Goal: Entertainment & Leisure: Browse casually

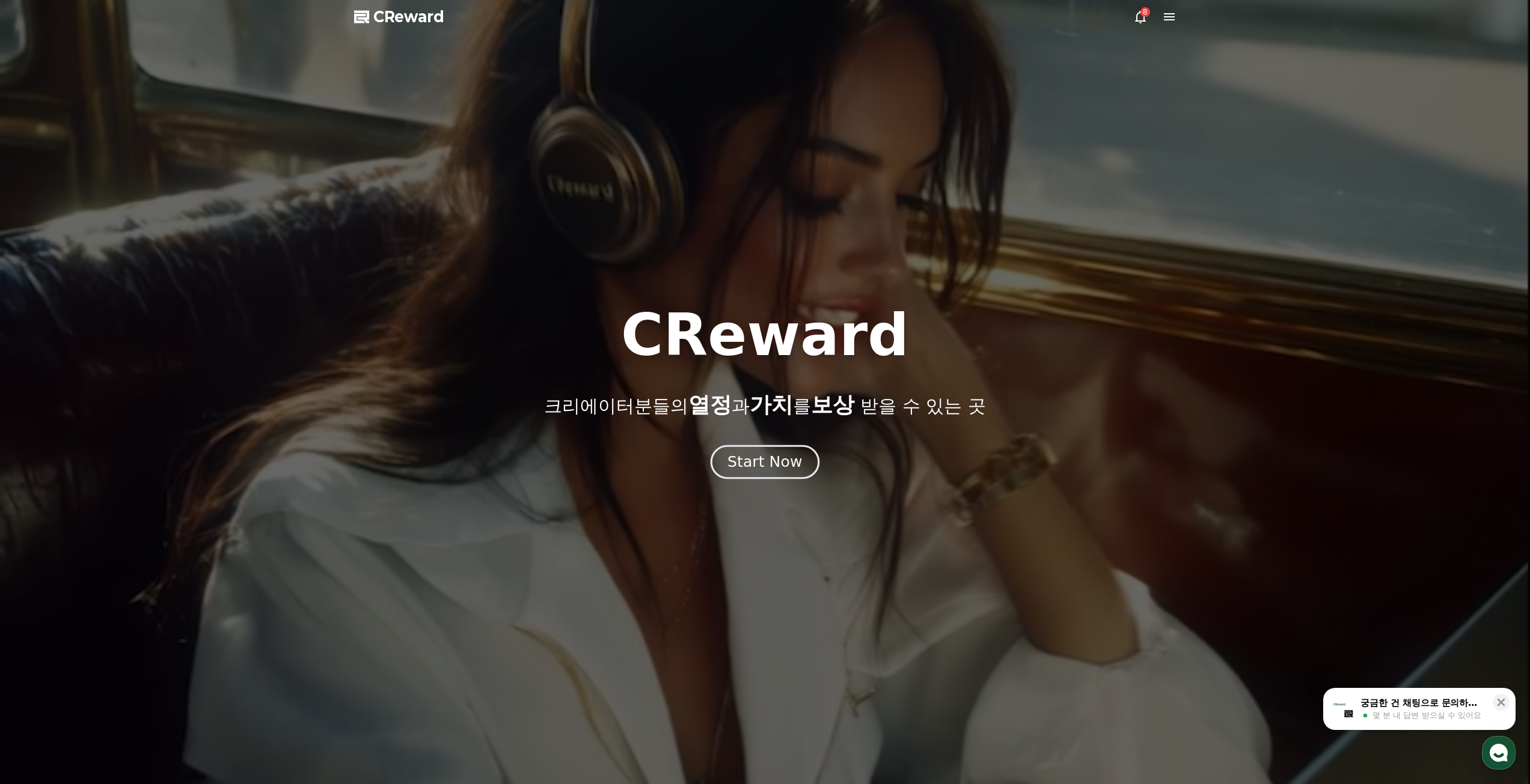
click at [762, 461] on div "Start Now" at bounding box center [764, 461] width 74 height 20
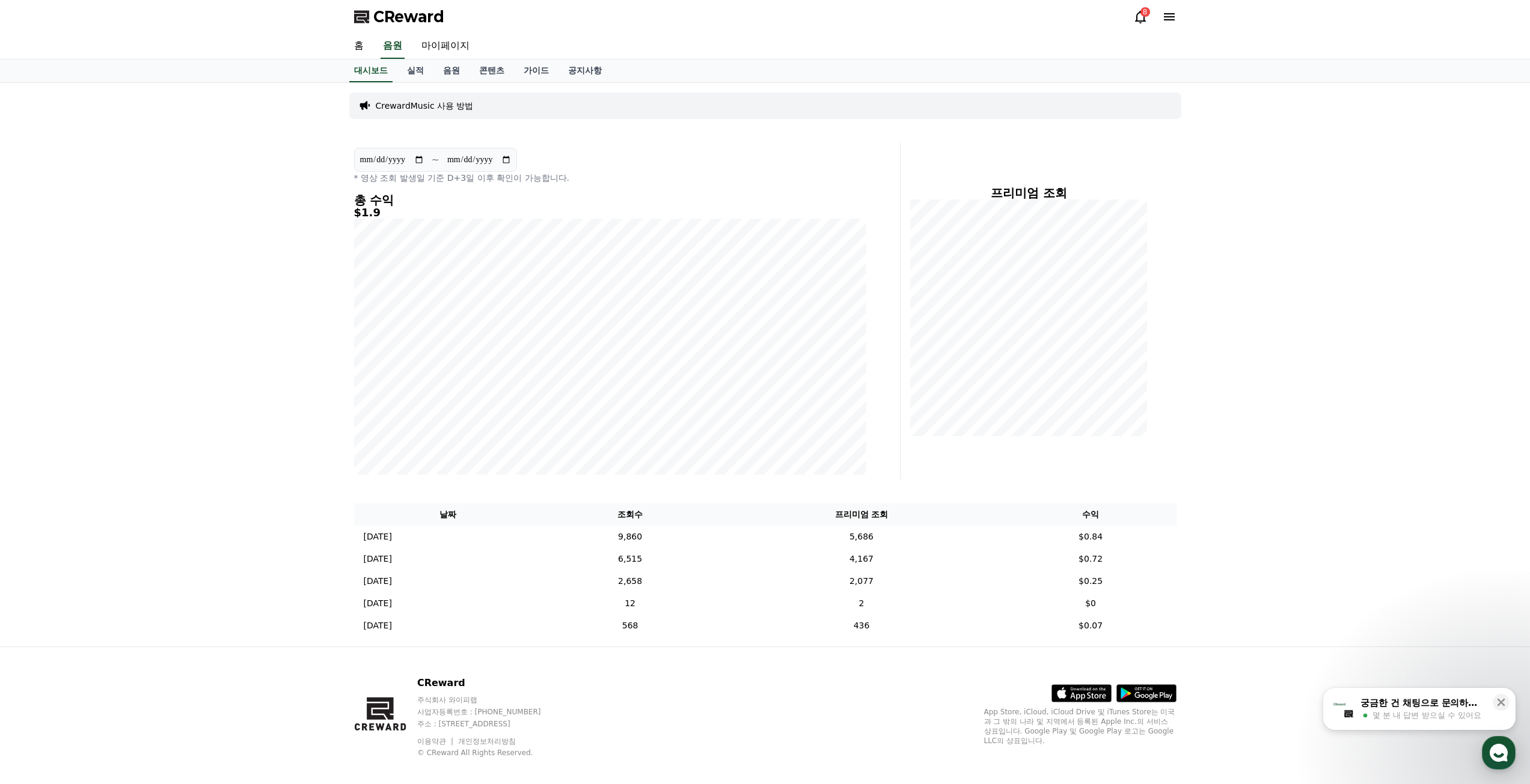
click at [1135, 17] on icon at bounding box center [1140, 17] width 15 height 15
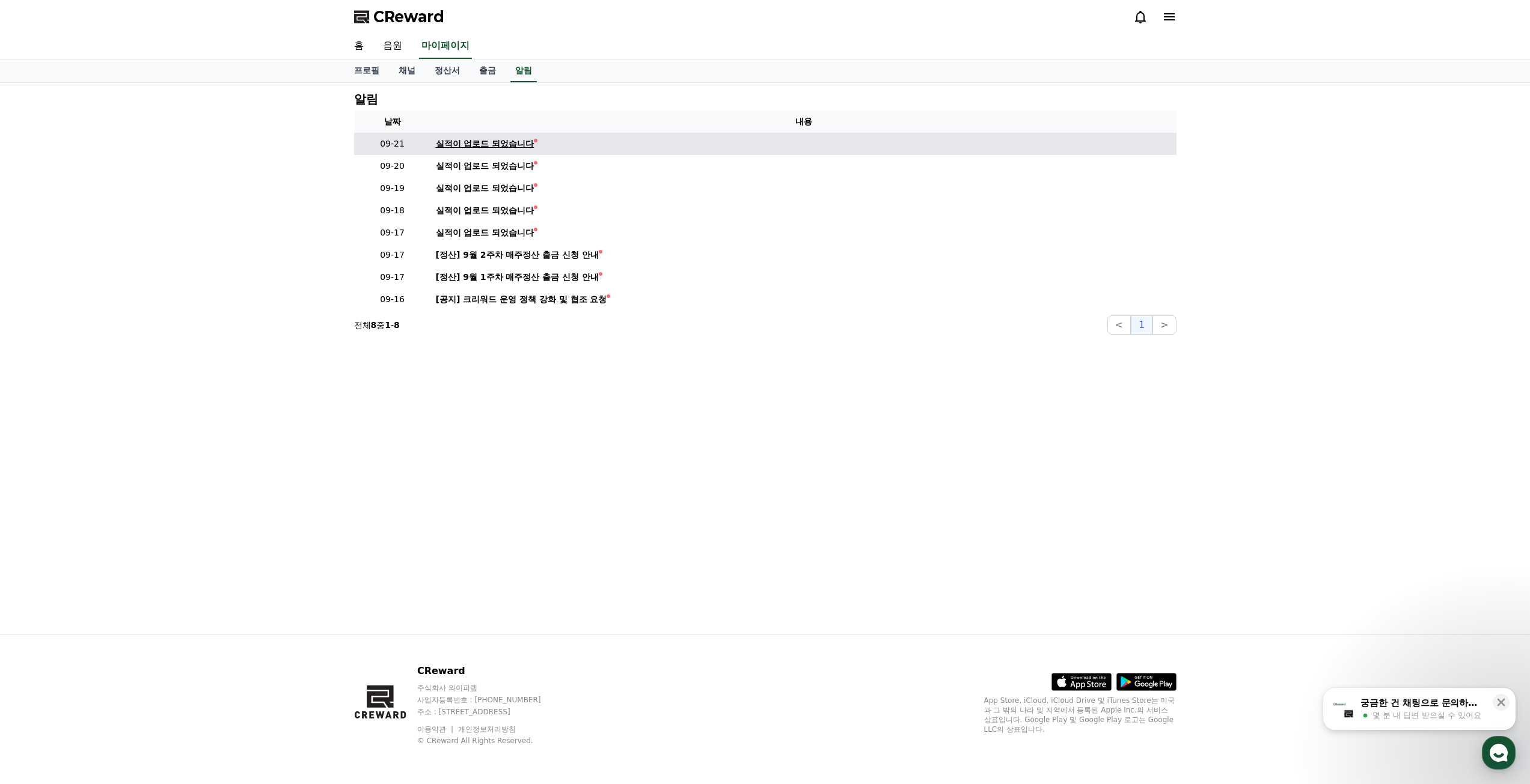
click at [465, 149] on div "실적이 업로드 되었습니다" at bounding box center [484, 143] width 99 height 12
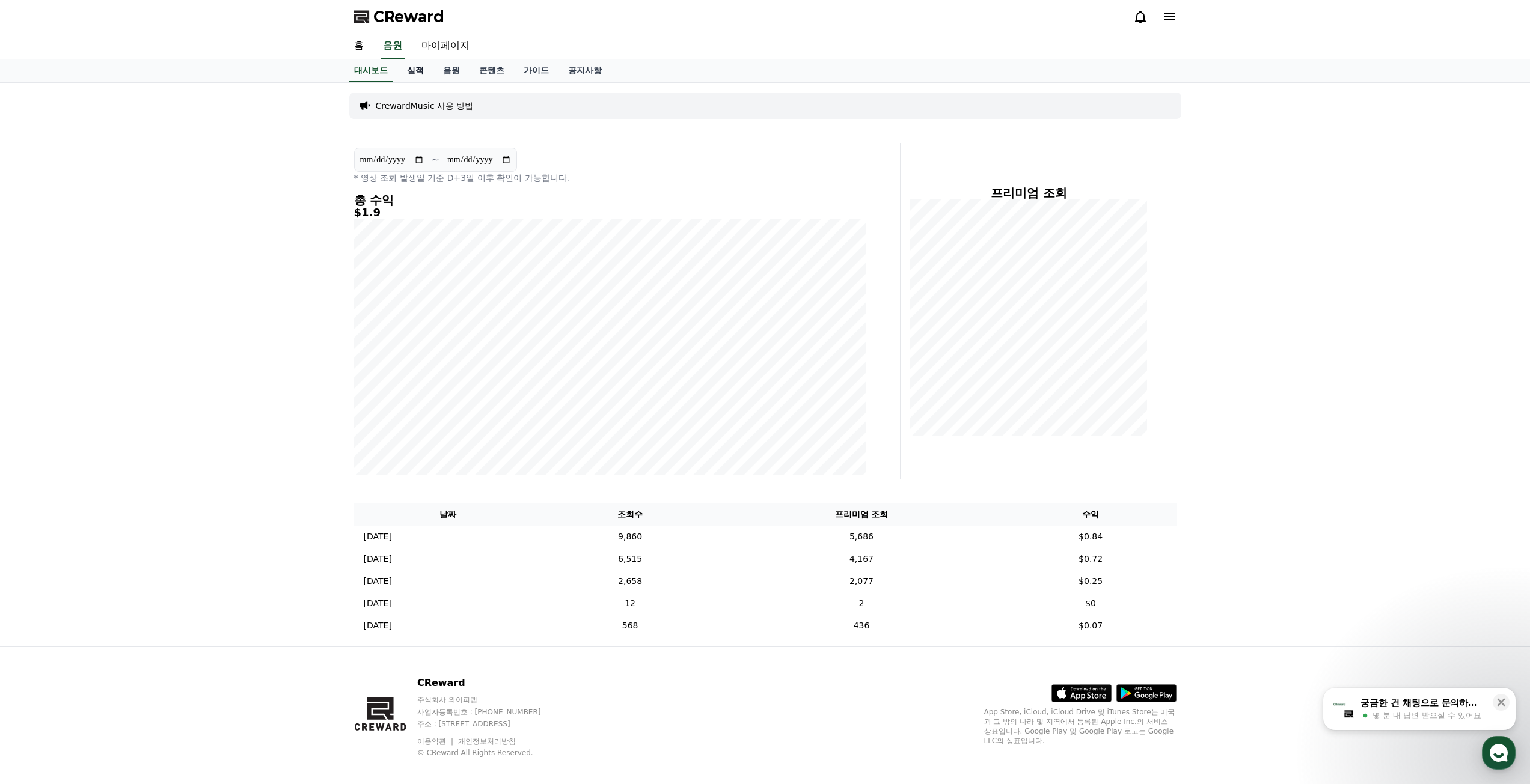
click at [419, 76] on link "실적" at bounding box center [414, 71] width 36 height 23
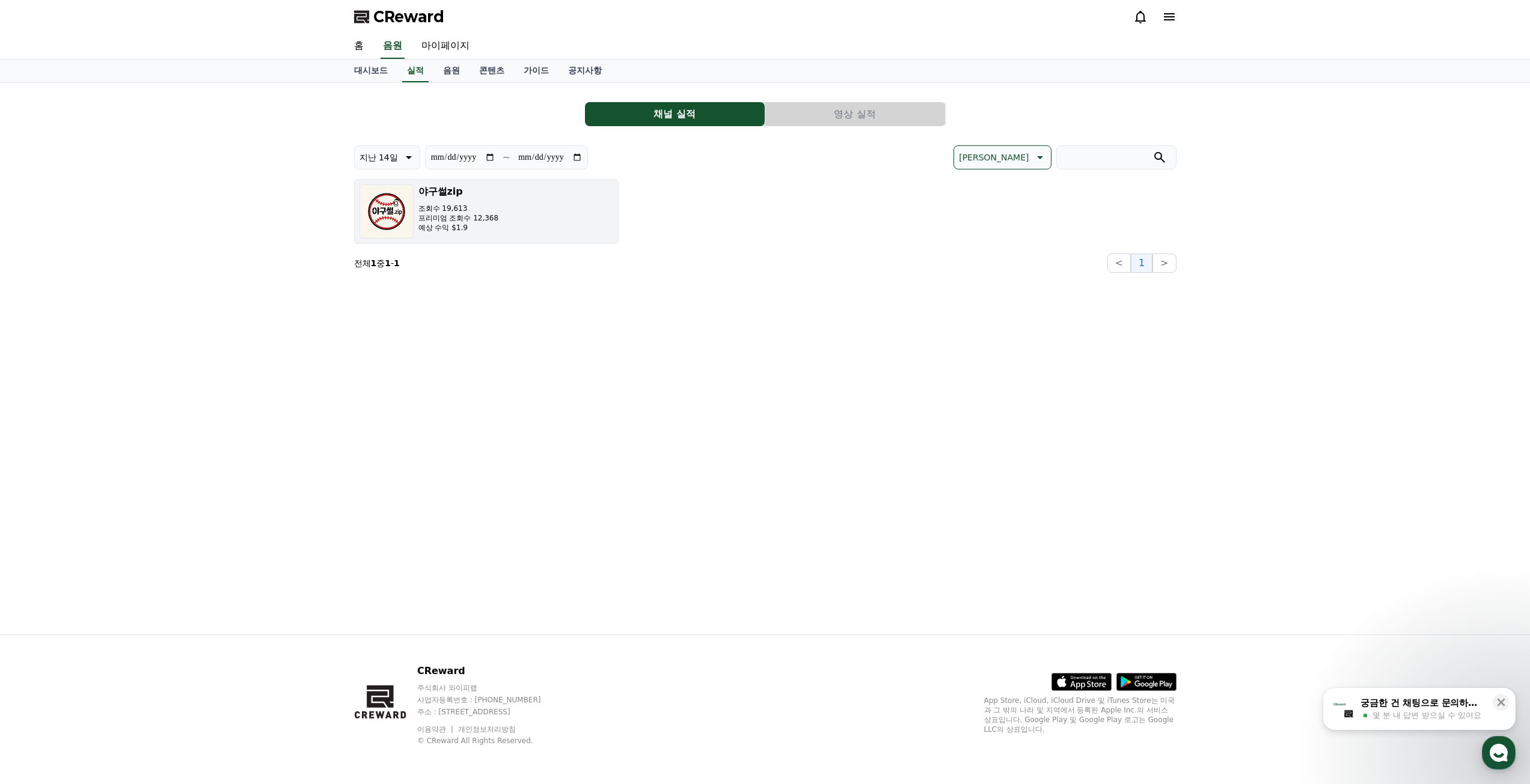
click at [526, 200] on button "야구썰zip 조회수 19,613 프리미엄 조회수 12,368 예상 수익 $1.9" at bounding box center [486, 212] width 265 height 65
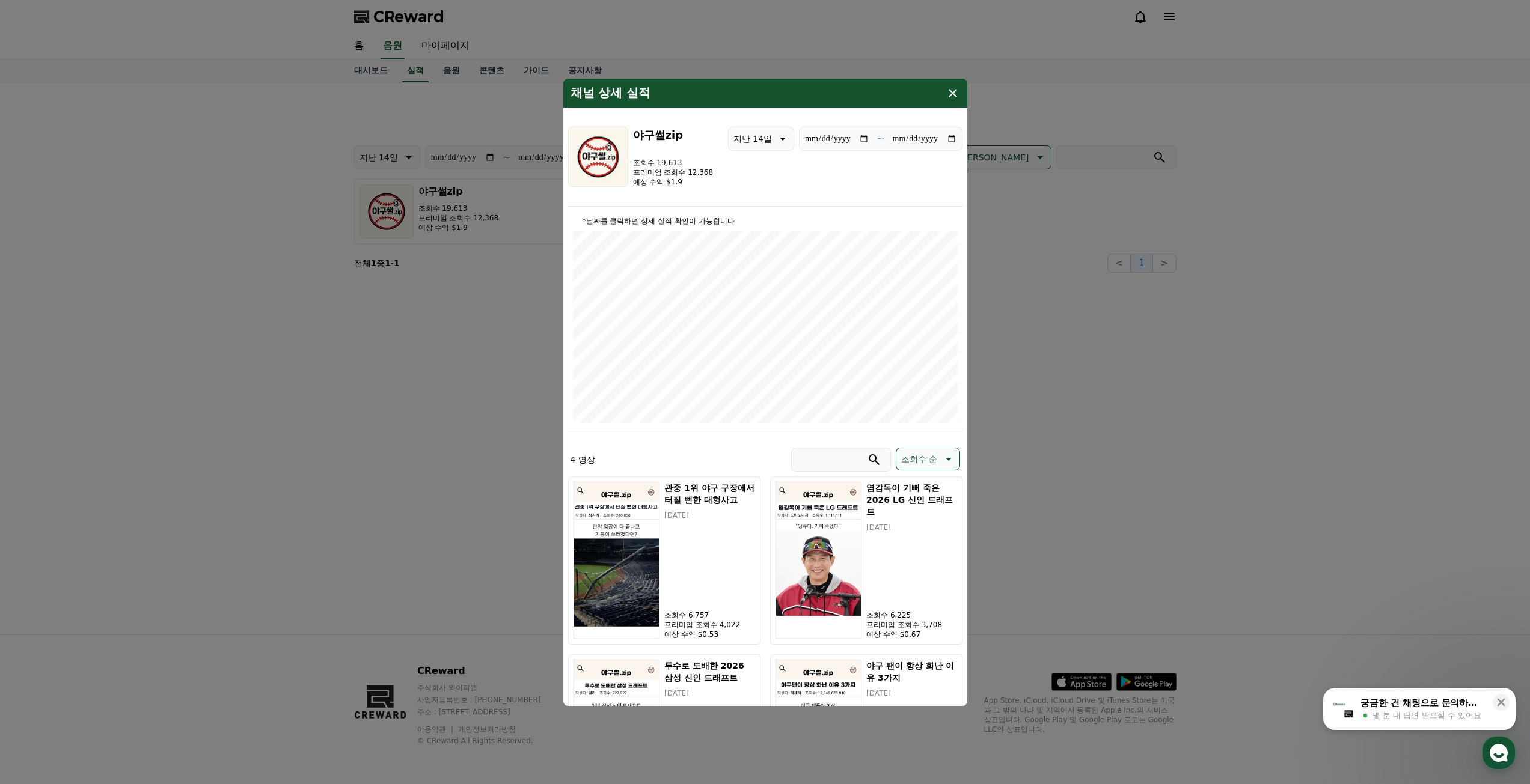
click at [330, 339] on button "close modal" at bounding box center [765, 392] width 1530 height 784
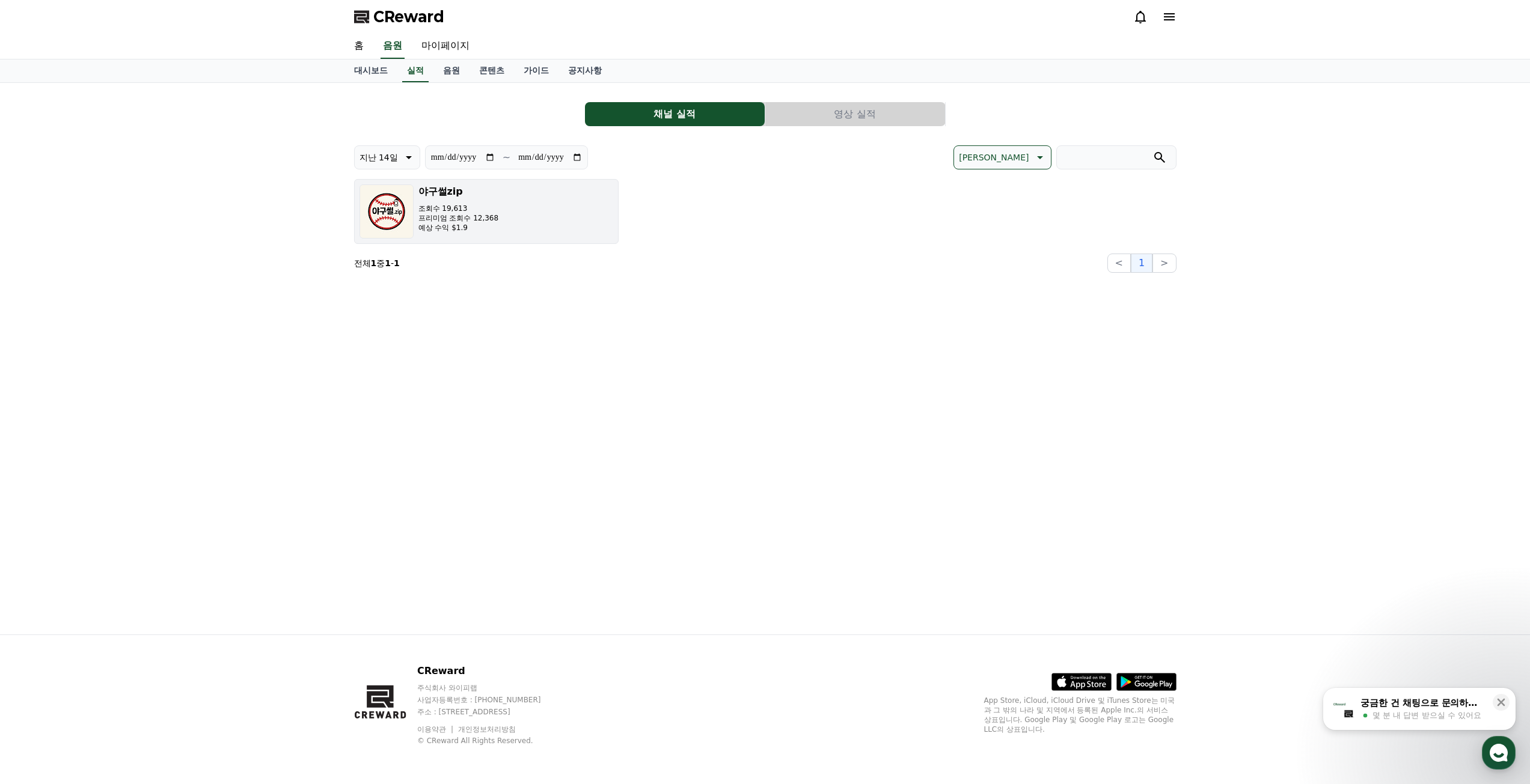
click at [513, 210] on button "야구썰zip 조회수 19,613 프리미엄 조회수 12,368 예상 수익 $1.9" at bounding box center [486, 212] width 265 height 65
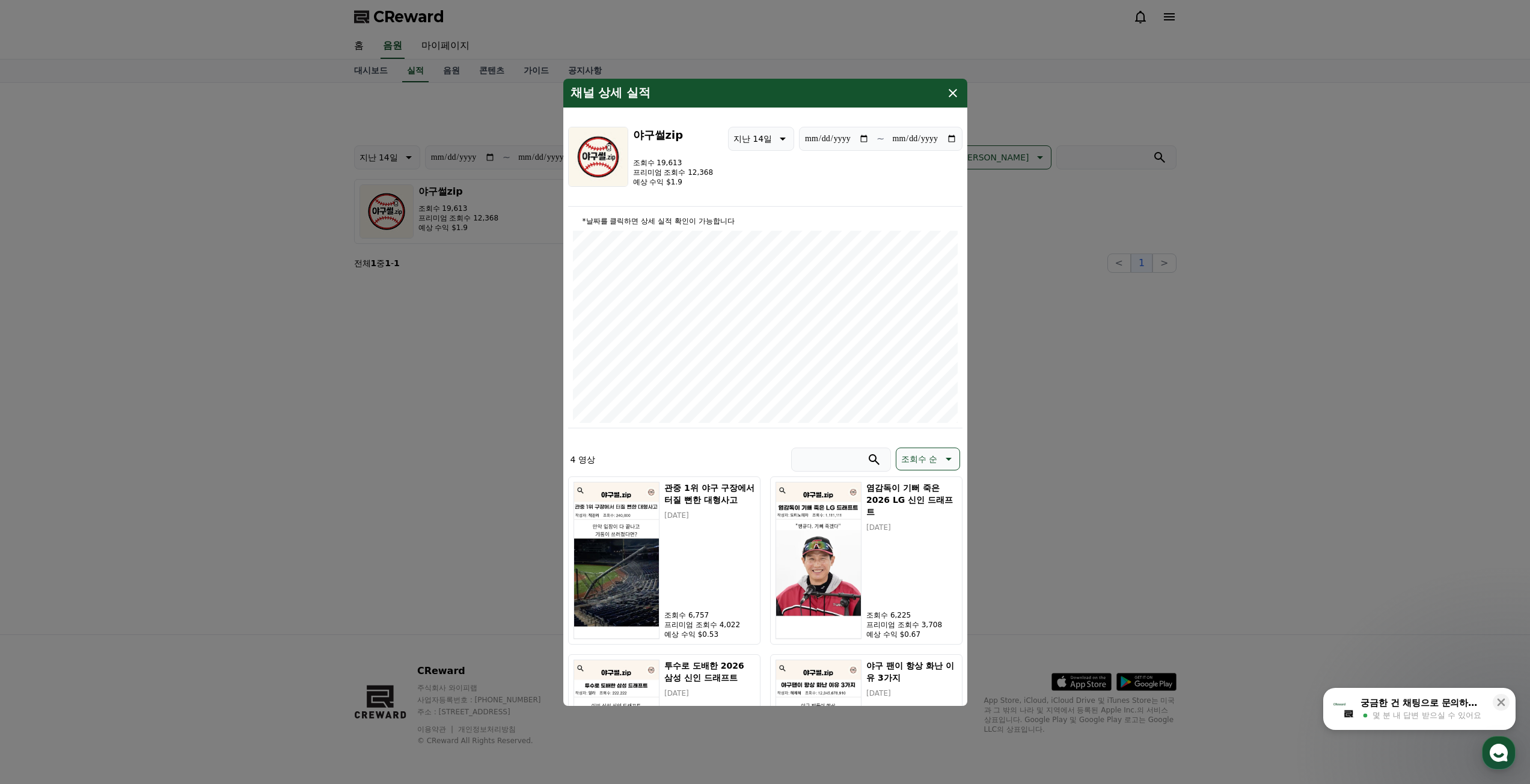
click at [949, 137] on input "**********" at bounding box center [924, 138] width 65 height 13
type input "**********"
click at [334, 385] on button "close modal" at bounding box center [765, 392] width 1530 height 784
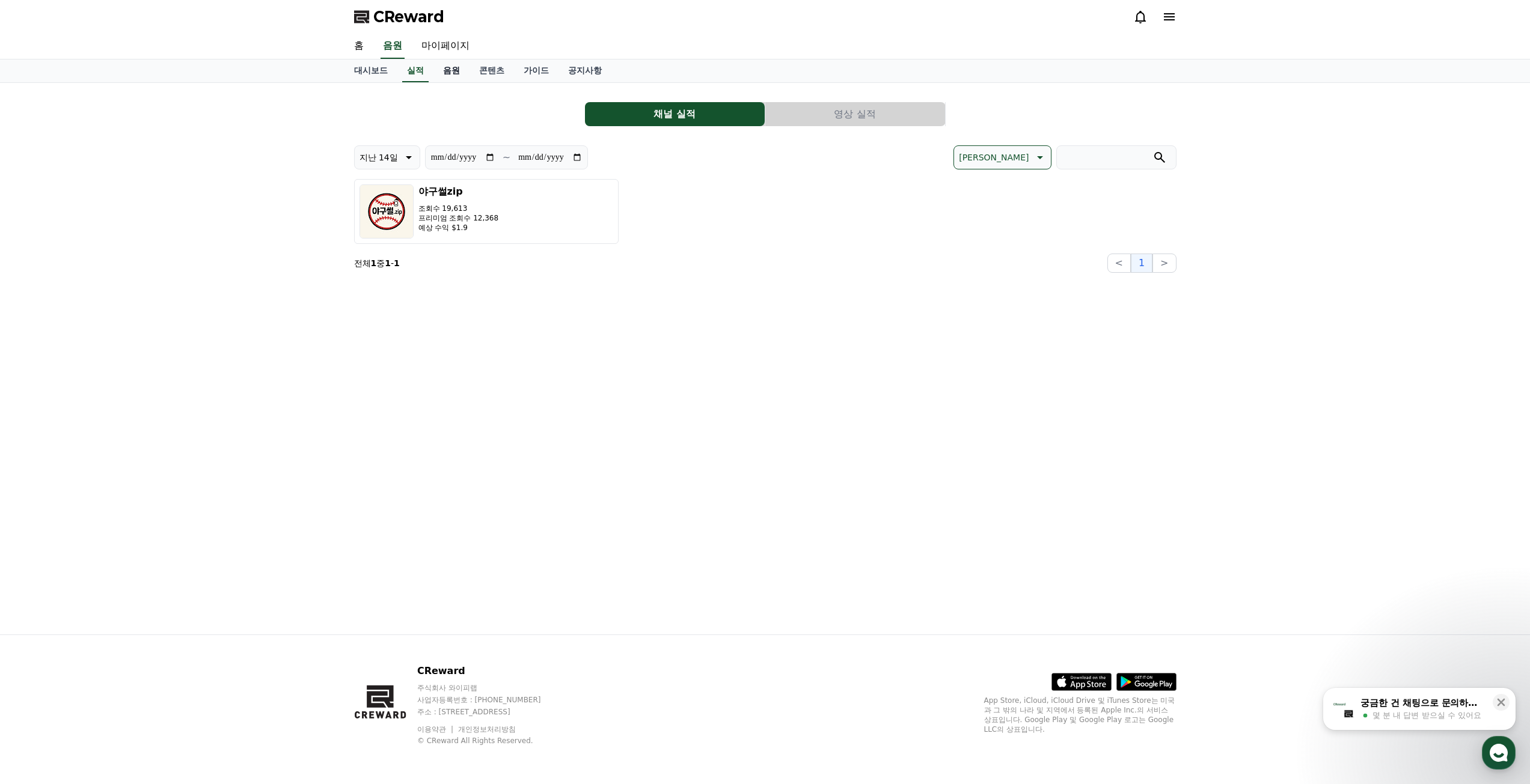
click at [456, 73] on link "음원" at bounding box center [451, 71] width 36 height 23
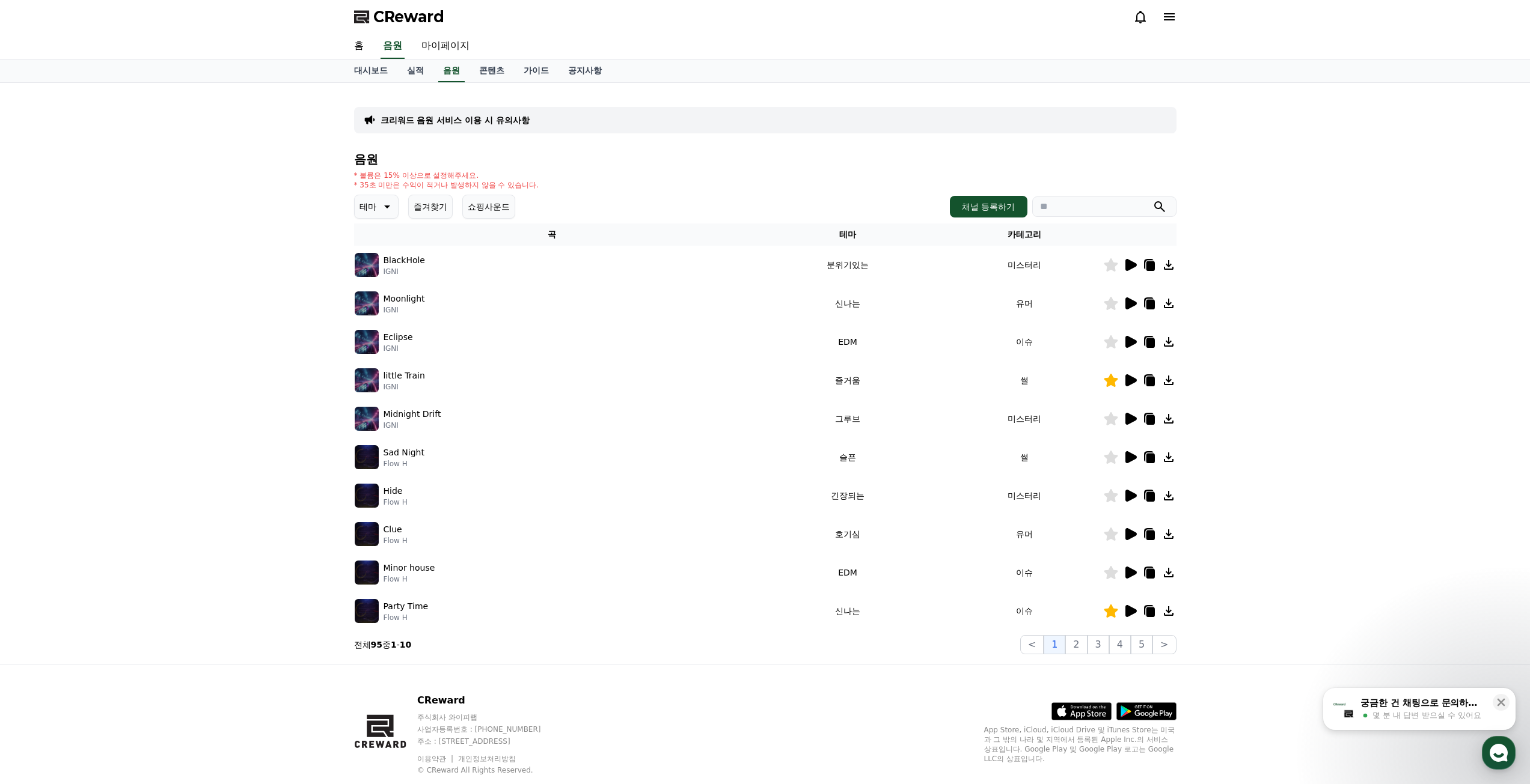
click at [364, 207] on p "테마" at bounding box center [367, 206] width 17 height 17
click at [1126, 267] on icon at bounding box center [1130, 265] width 11 height 12
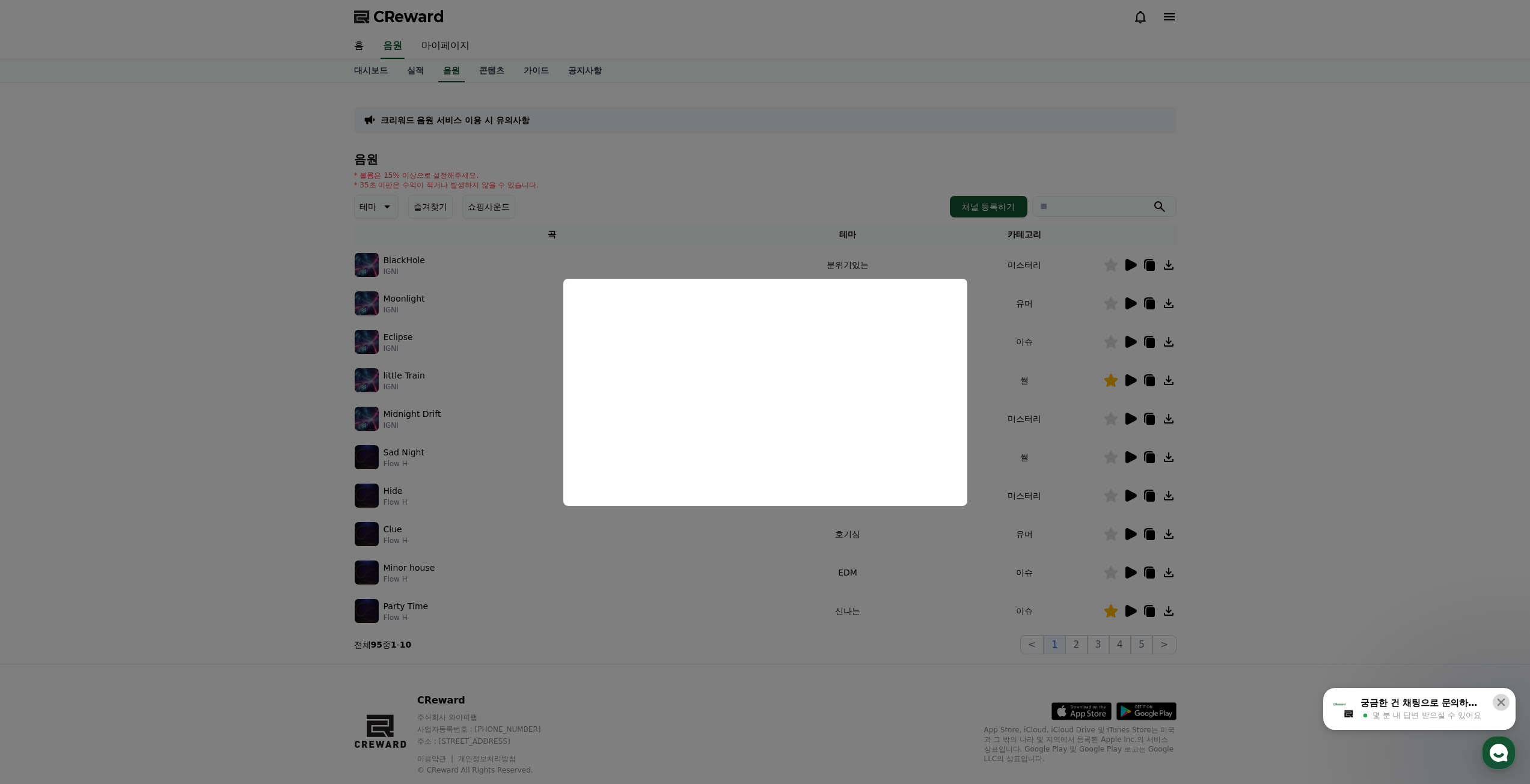
click at [1505, 701] on icon at bounding box center [1501, 703] width 12 height 12
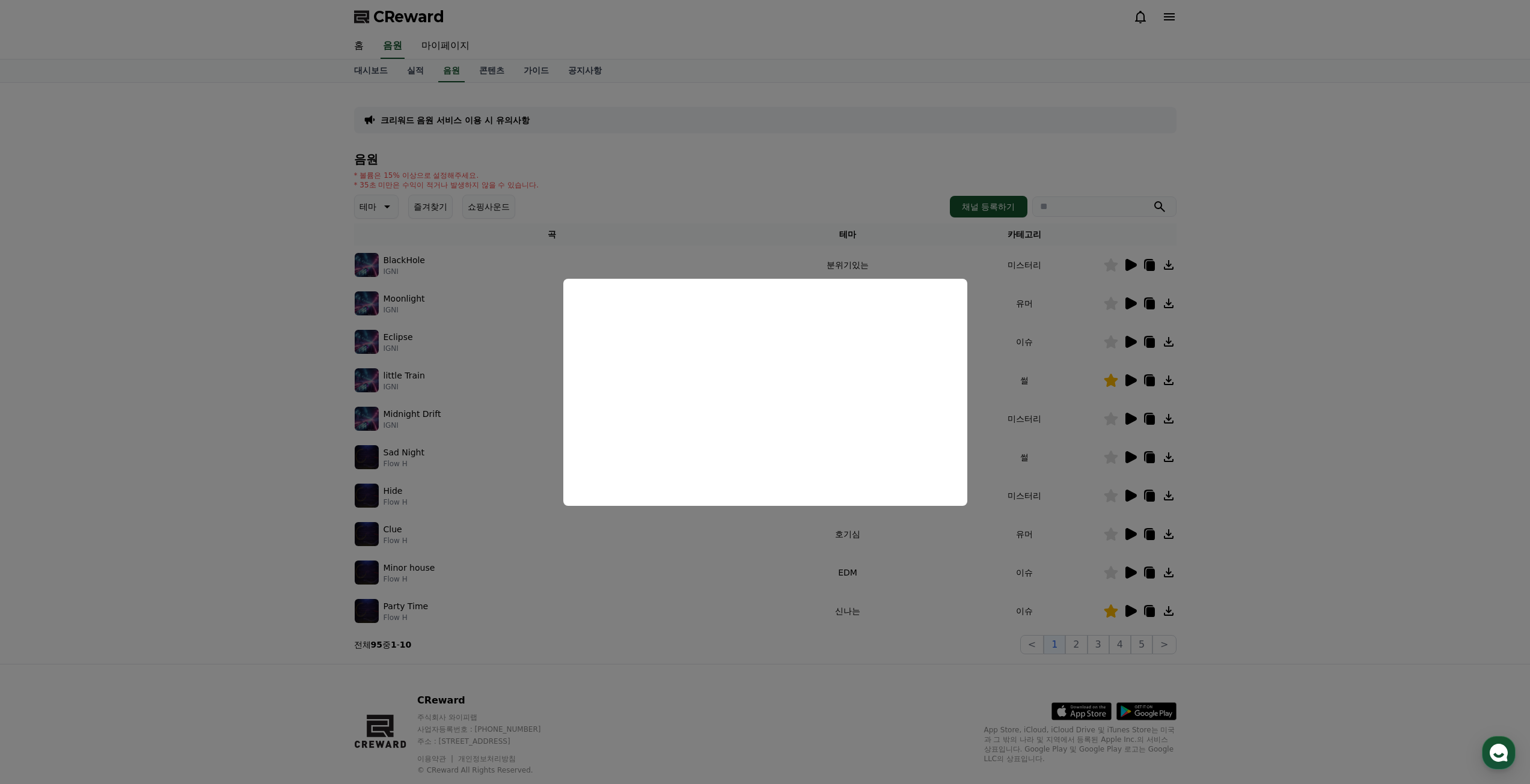
click at [1353, 308] on button "close modal" at bounding box center [765, 392] width 1530 height 784
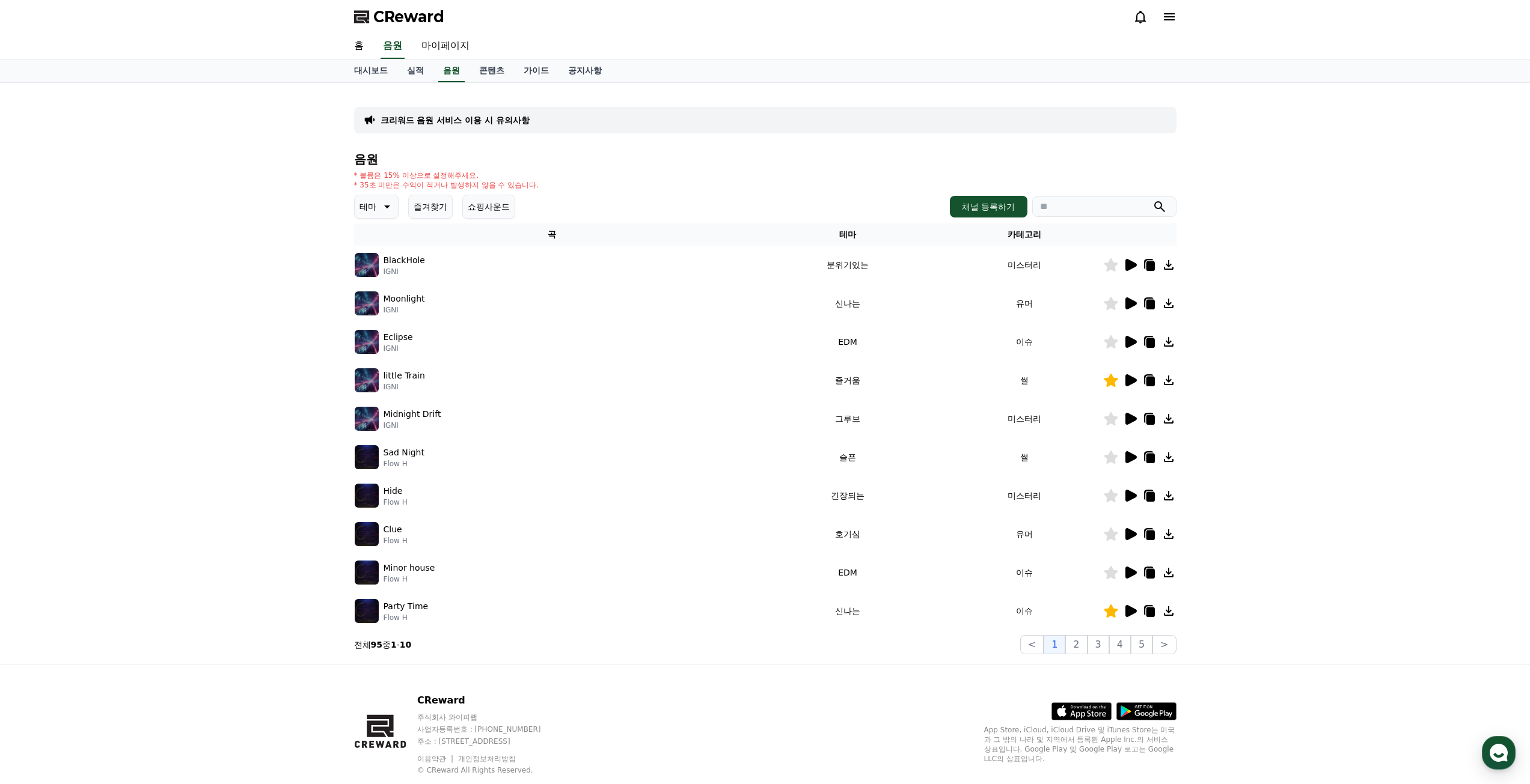
click at [1130, 305] on icon at bounding box center [1130, 303] width 11 height 12
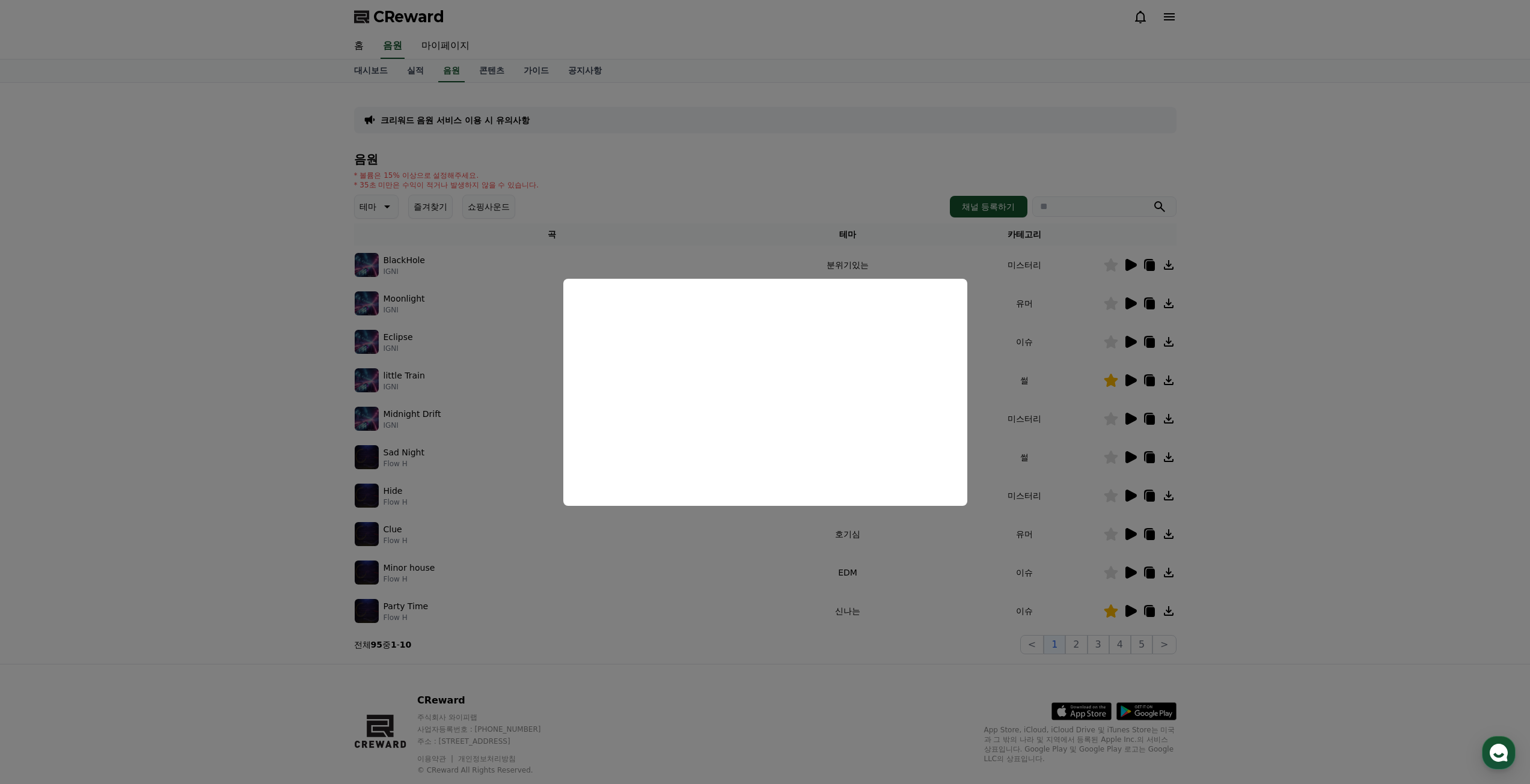
click at [1103, 343] on button "close modal" at bounding box center [765, 392] width 1530 height 784
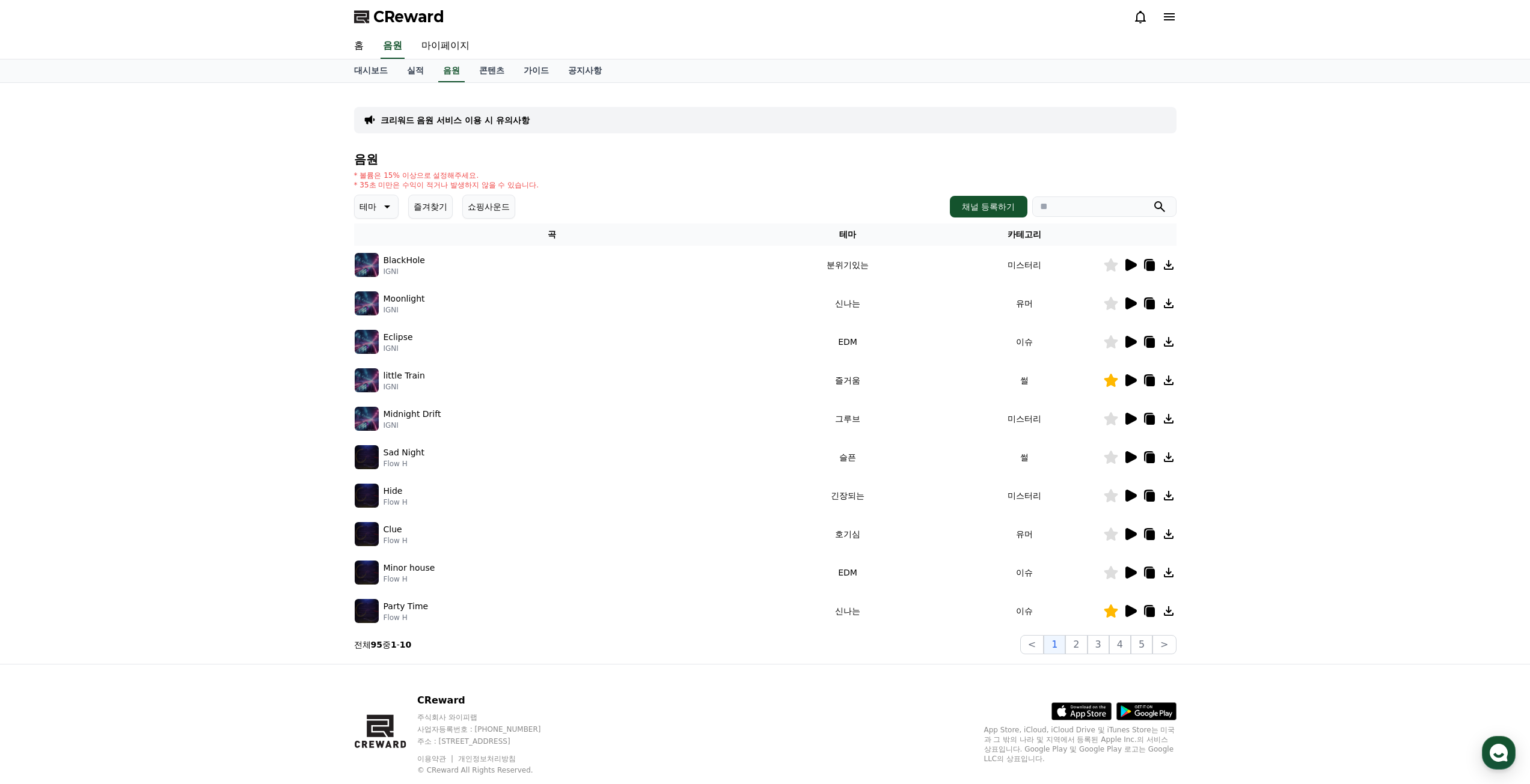
click at [1128, 339] on icon at bounding box center [1130, 342] width 11 height 12
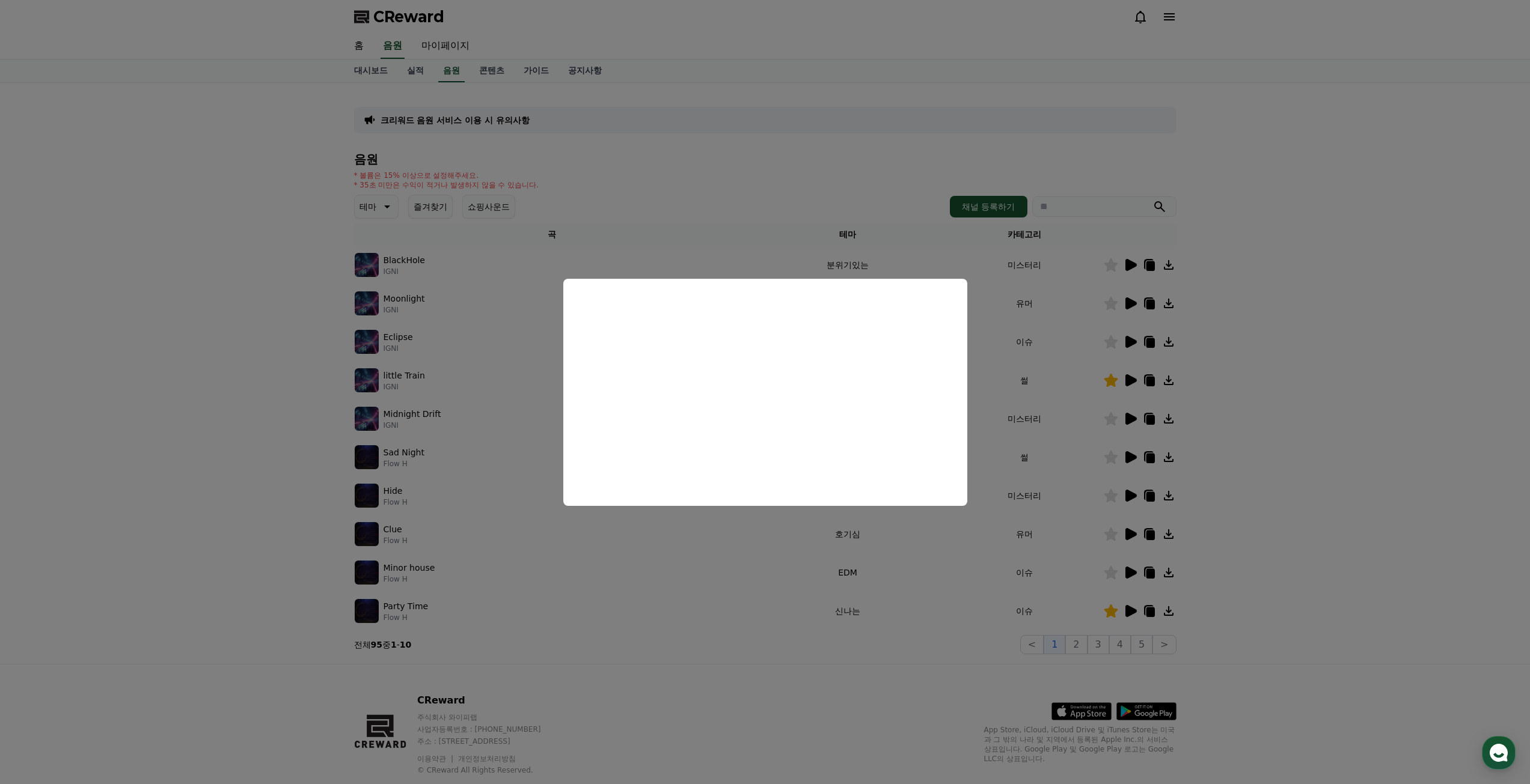
click at [261, 392] on button "close modal" at bounding box center [765, 392] width 1530 height 784
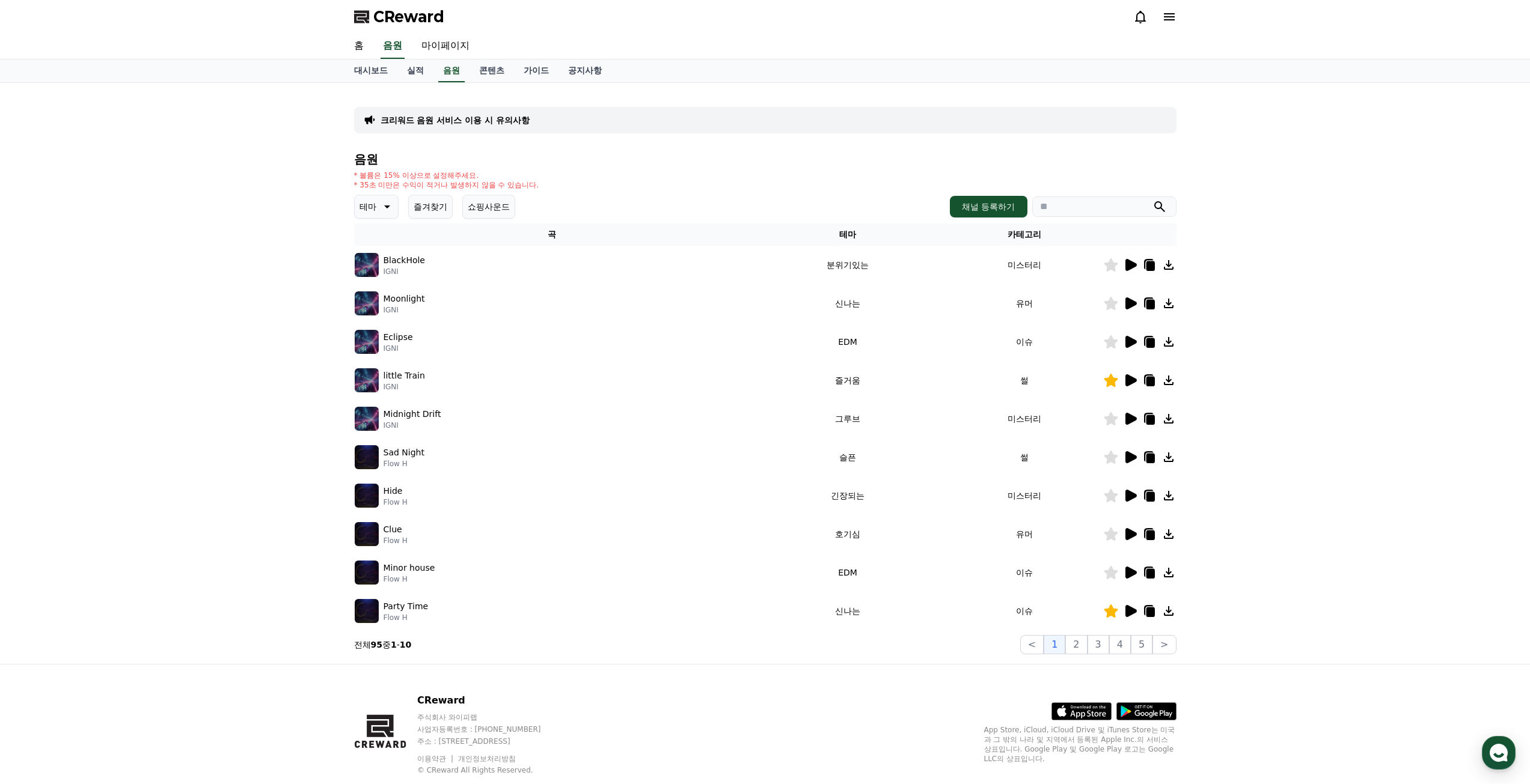
click at [381, 203] on icon at bounding box center [386, 206] width 15 height 15
click at [483, 219] on div "음원 * 볼륨은 15% 이상으로 설정해주세요. * 35초 미만은 수익이 적거나 발생하지 않을 수 있습니다. 테마 테마 전체 환상적인 호기심 어…" at bounding box center [765, 404] width 823 height 502
click at [490, 212] on button "쇼핑사운드" at bounding box center [489, 207] width 53 height 24
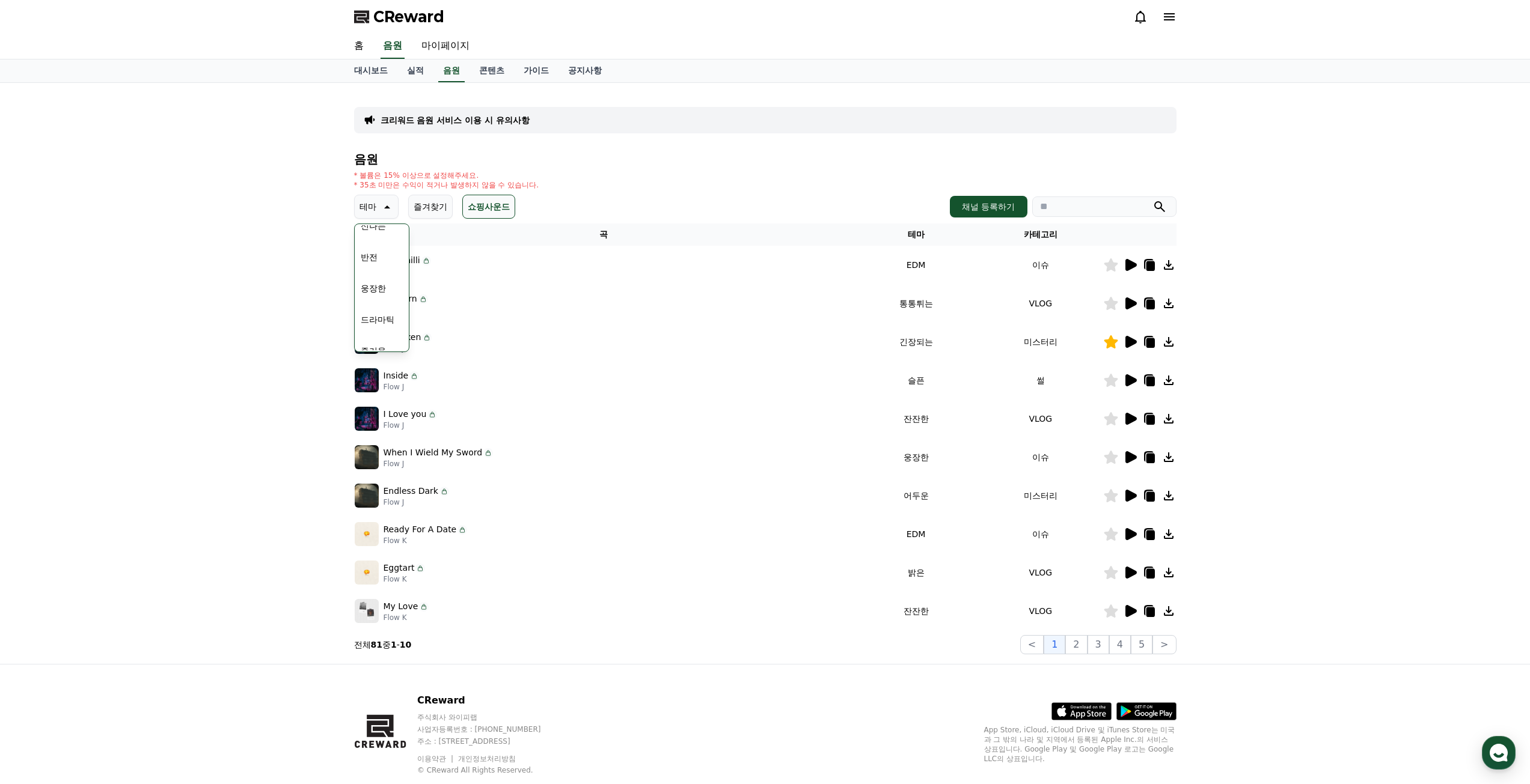
click at [280, 260] on div "크리워드 음원 서비스 이용 시 유의사항 음원 * 볼륨은 15% 이상으로 설정해주세요. * 35초 미만은 수익이 적거나 발생하지 않을 수 있습니…" at bounding box center [765, 373] width 1530 height 581
click at [252, 262] on div "크리워드 음원 서비스 이용 시 유의사항 음원 * 볼륨은 15% 이상으로 설정해주세요. * 35초 미만은 수익이 적거나 발생하지 않을 수 있습니…" at bounding box center [765, 373] width 1530 height 581
click at [360, 207] on p "테마" at bounding box center [367, 206] width 17 height 17
click at [505, 209] on button "쇼핑사운드" at bounding box center [489, 207] width 53 height 24
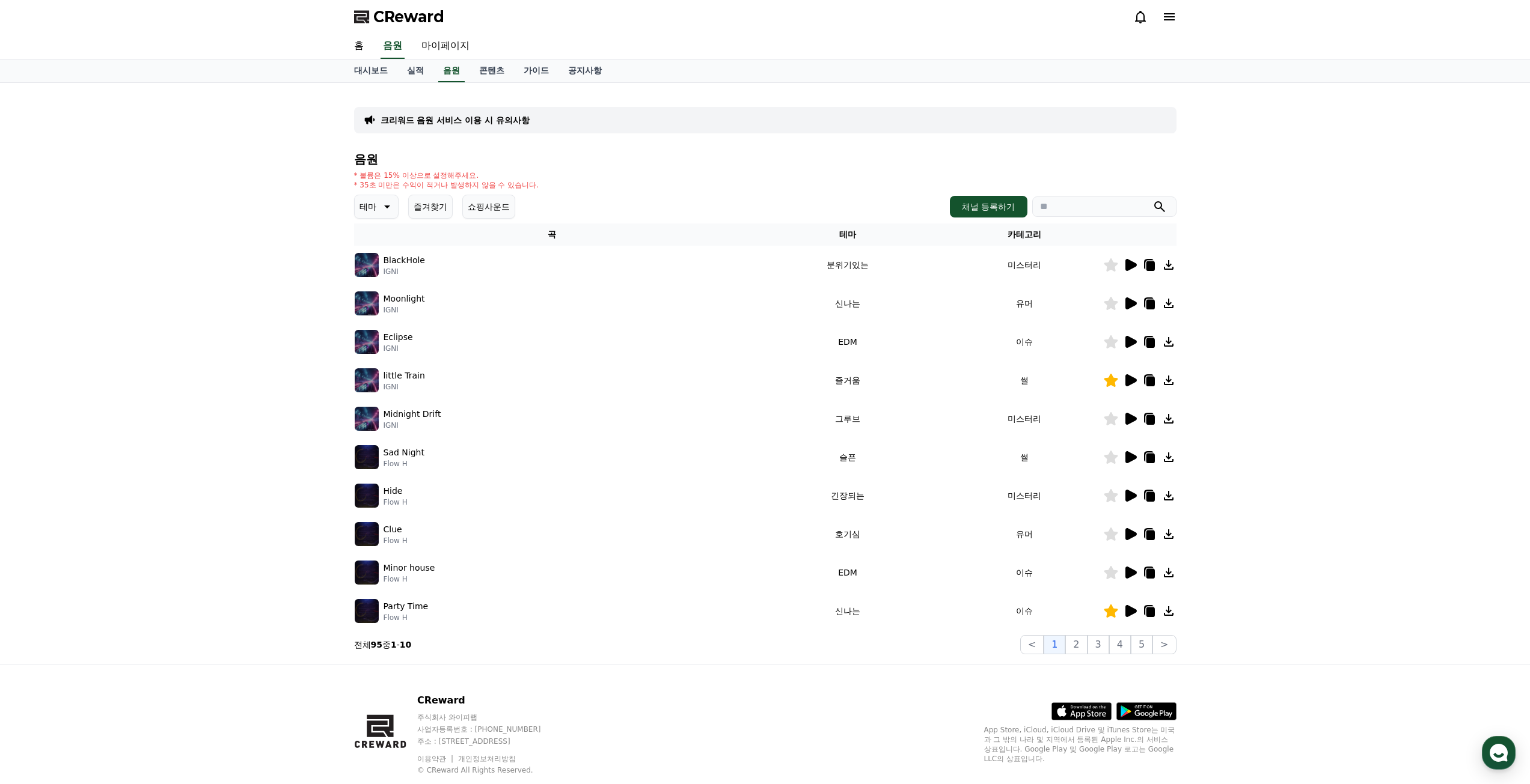
click at [497, 206] on button "쇼핑사운드" at bounding box center [489, 207] width 53 height 24
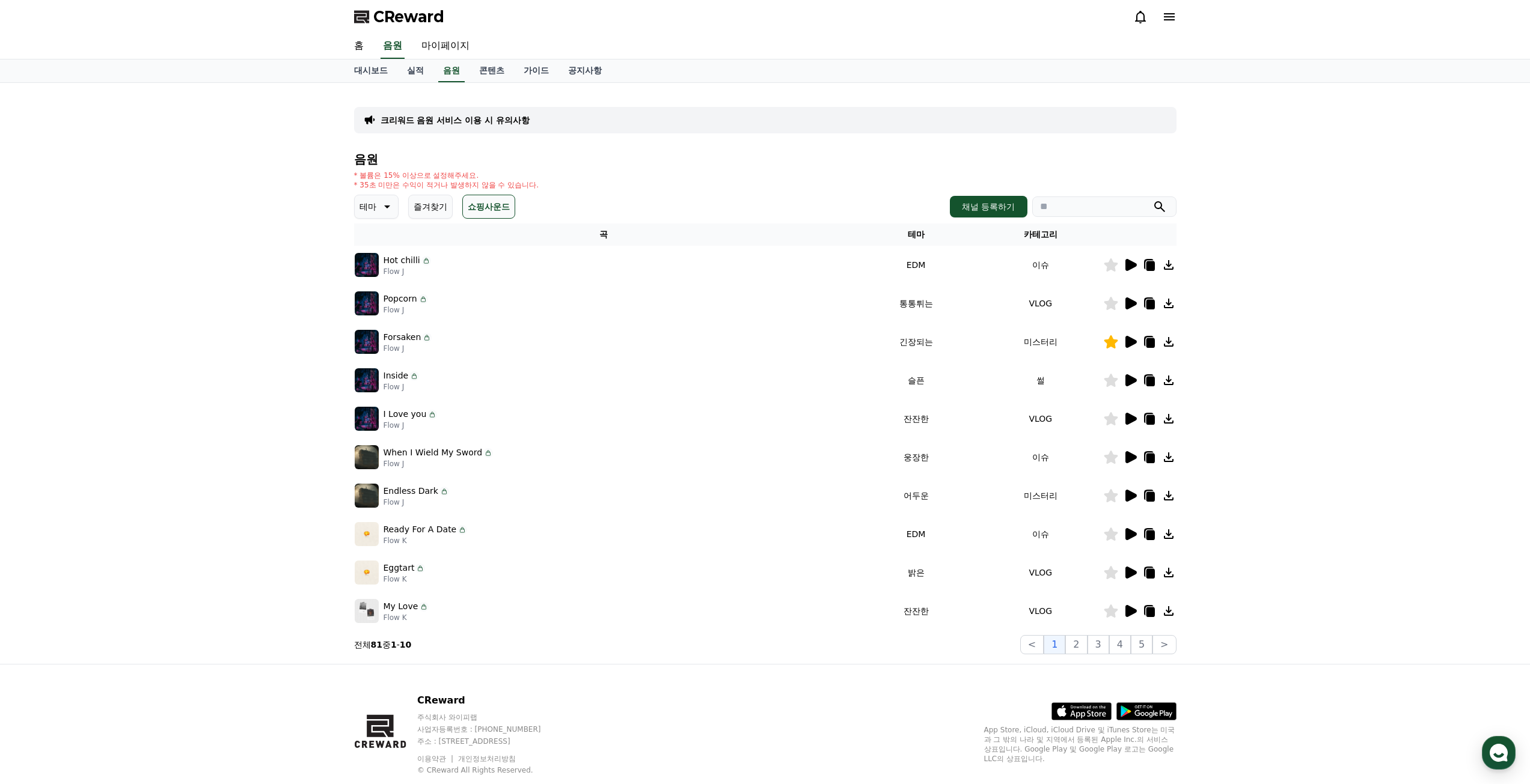
click at [1132, 268] on icon at bounding box center [1130, 265] width 15 height 15
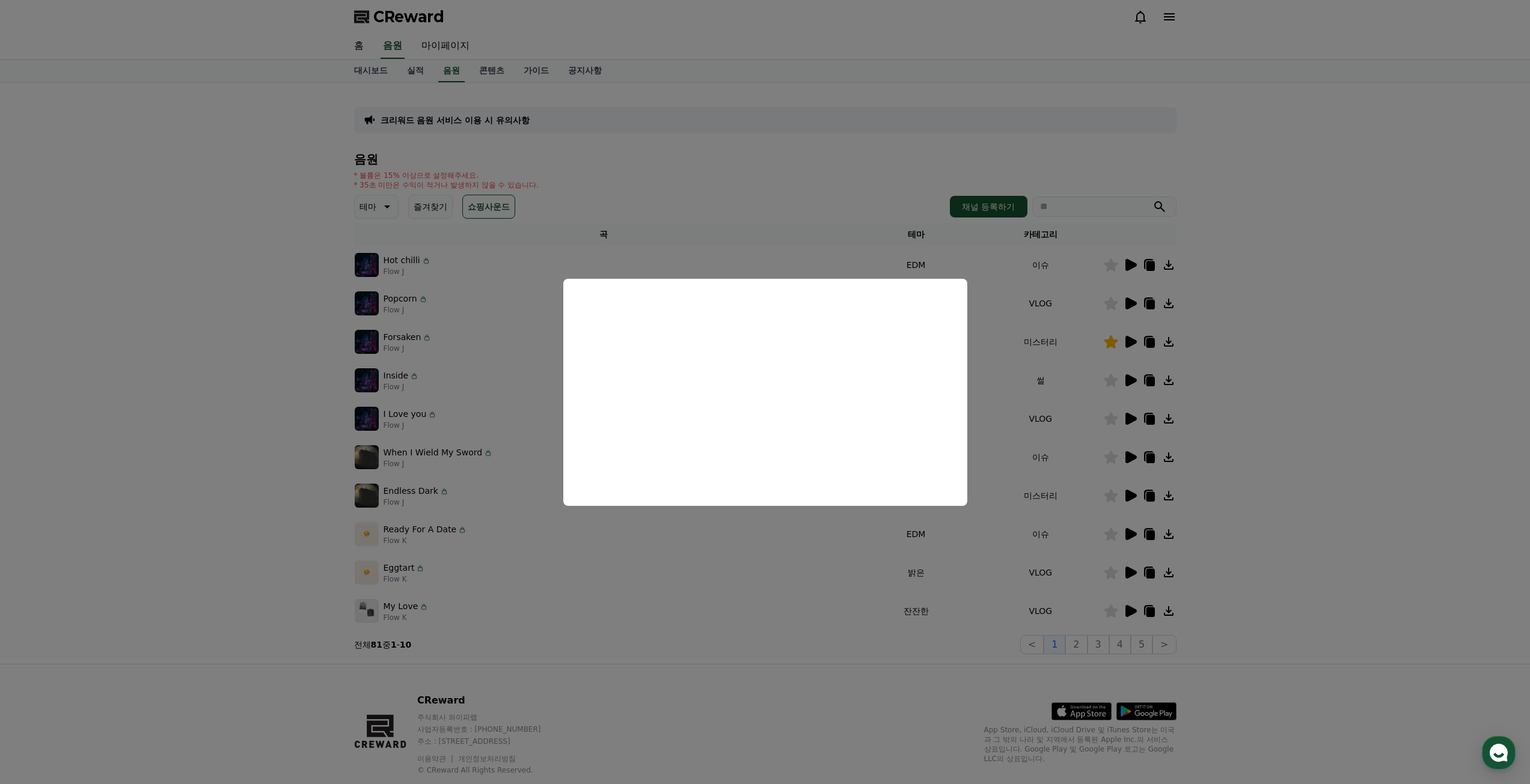
click at [1308, 325] on button "close modal" at bounding box center [765, 392] width 1530 height 784
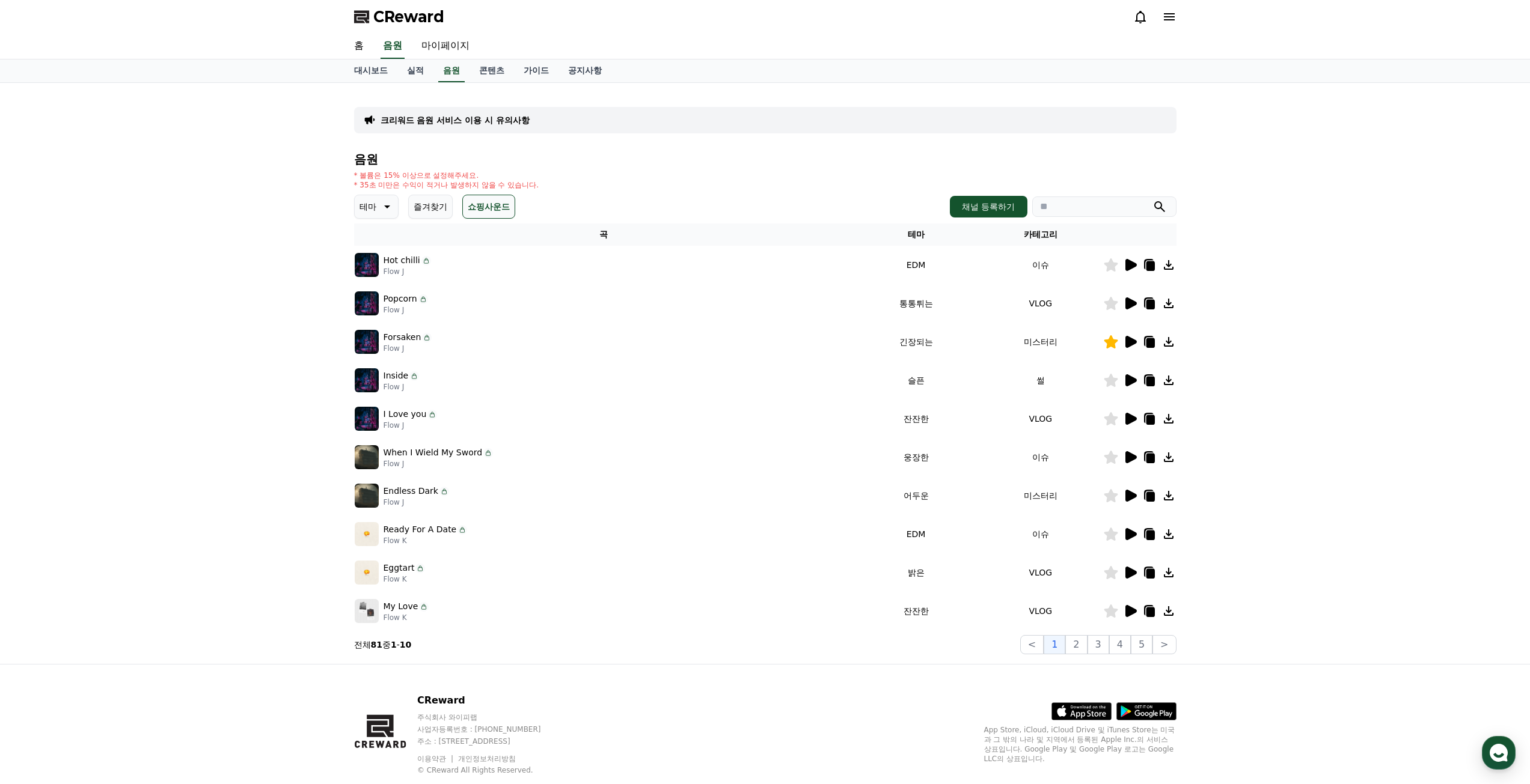
click at [425, 212] on button "즐겨찾기" at bounding box center [430, 207] width 45 height 24
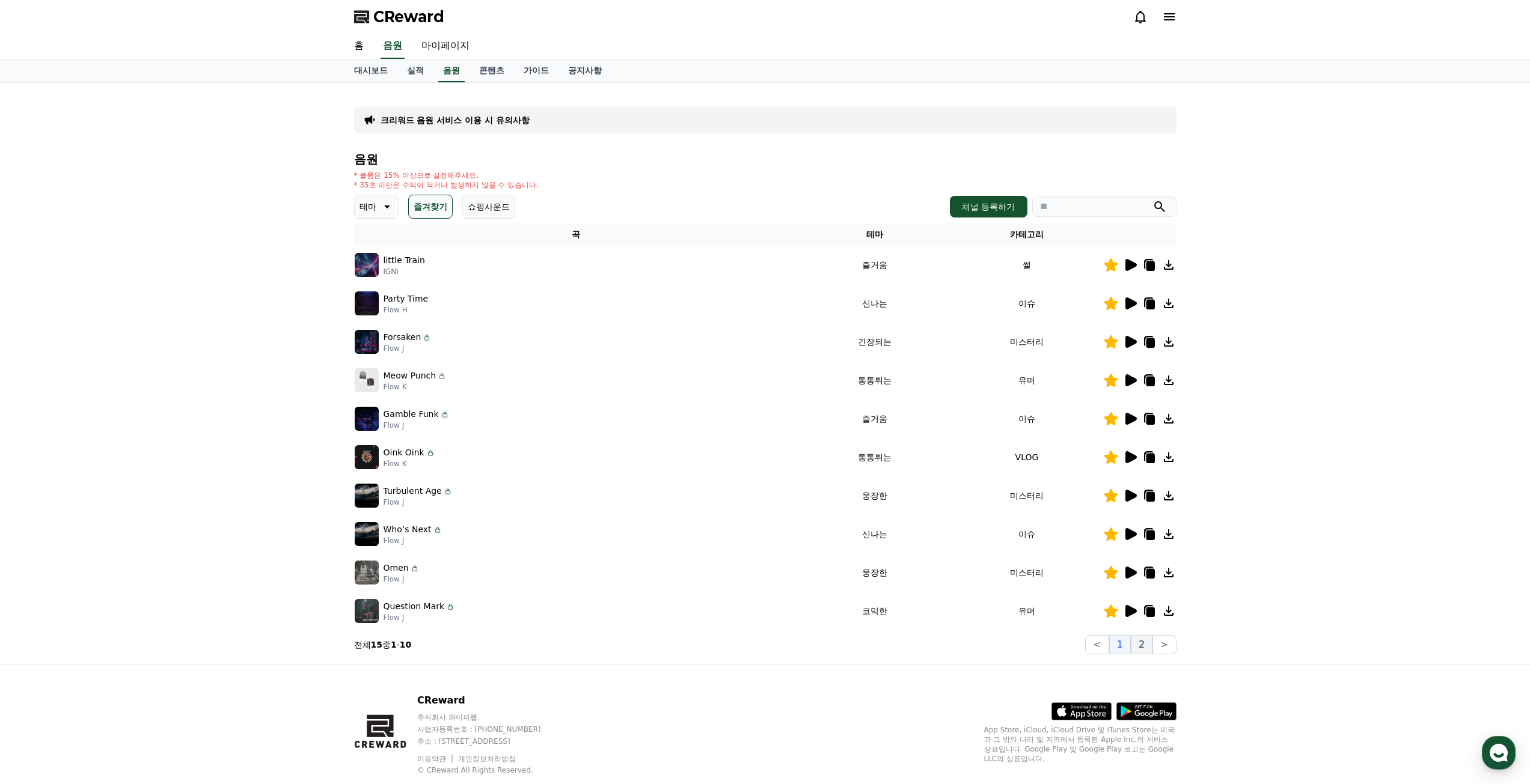
click at [1138, 645] on button "2" at bounding box center [1141, 645] width 22 height 19
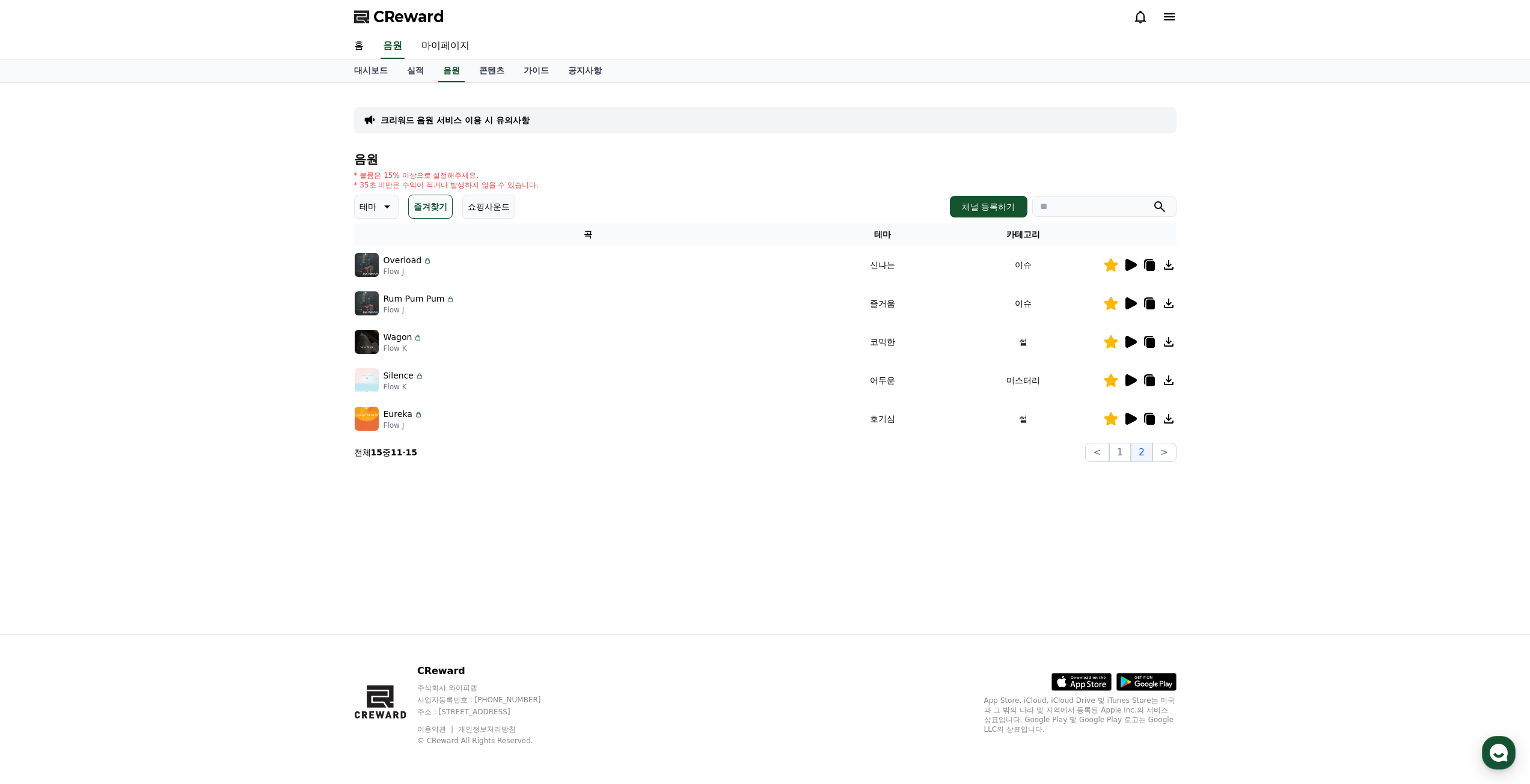
click at [1131, 340] on icon at bounding box center [1130, 342] width 11 height 12
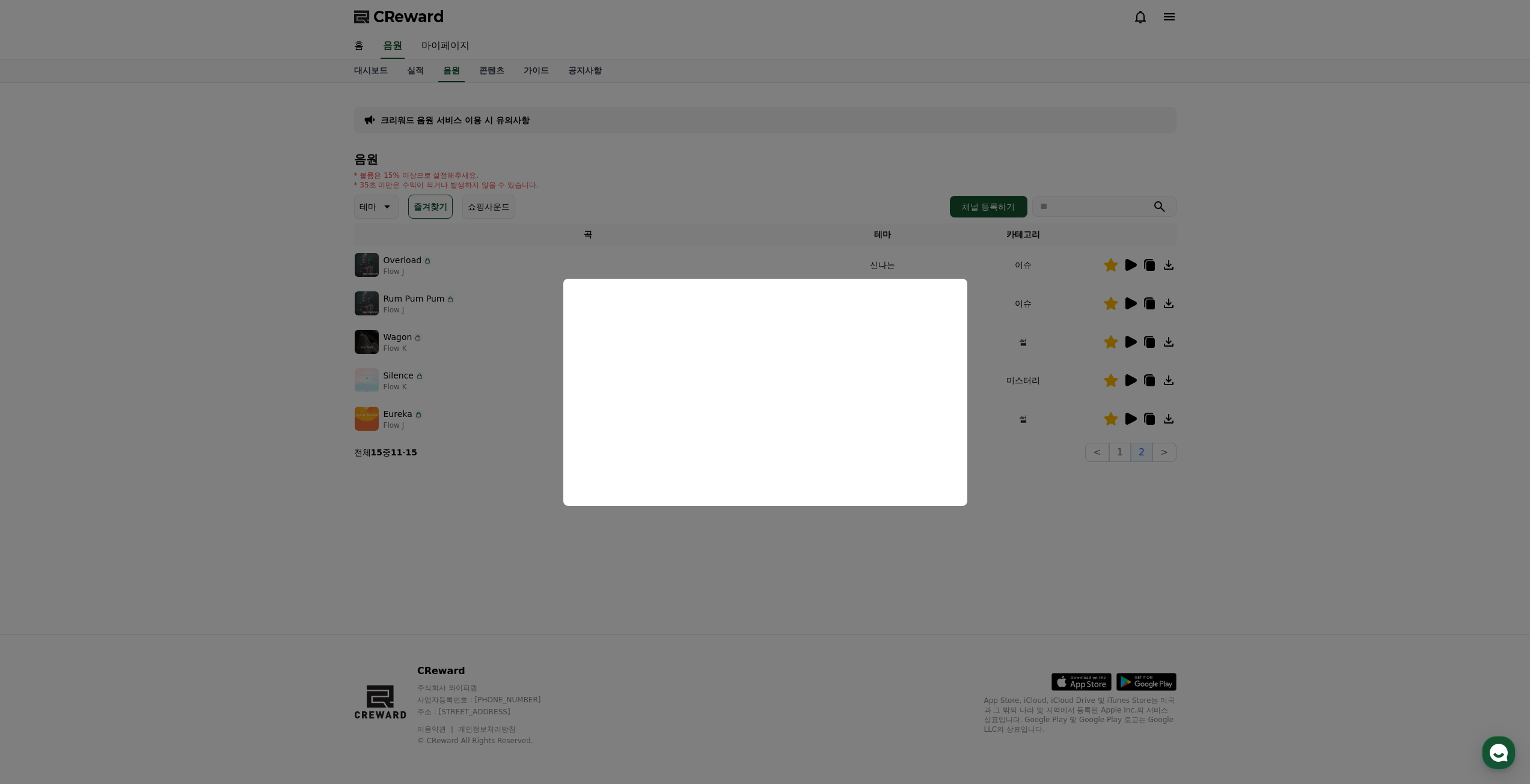
click at [1196, 517] on button "close modal" at bounding box center [765, 392] width 1530 height 784
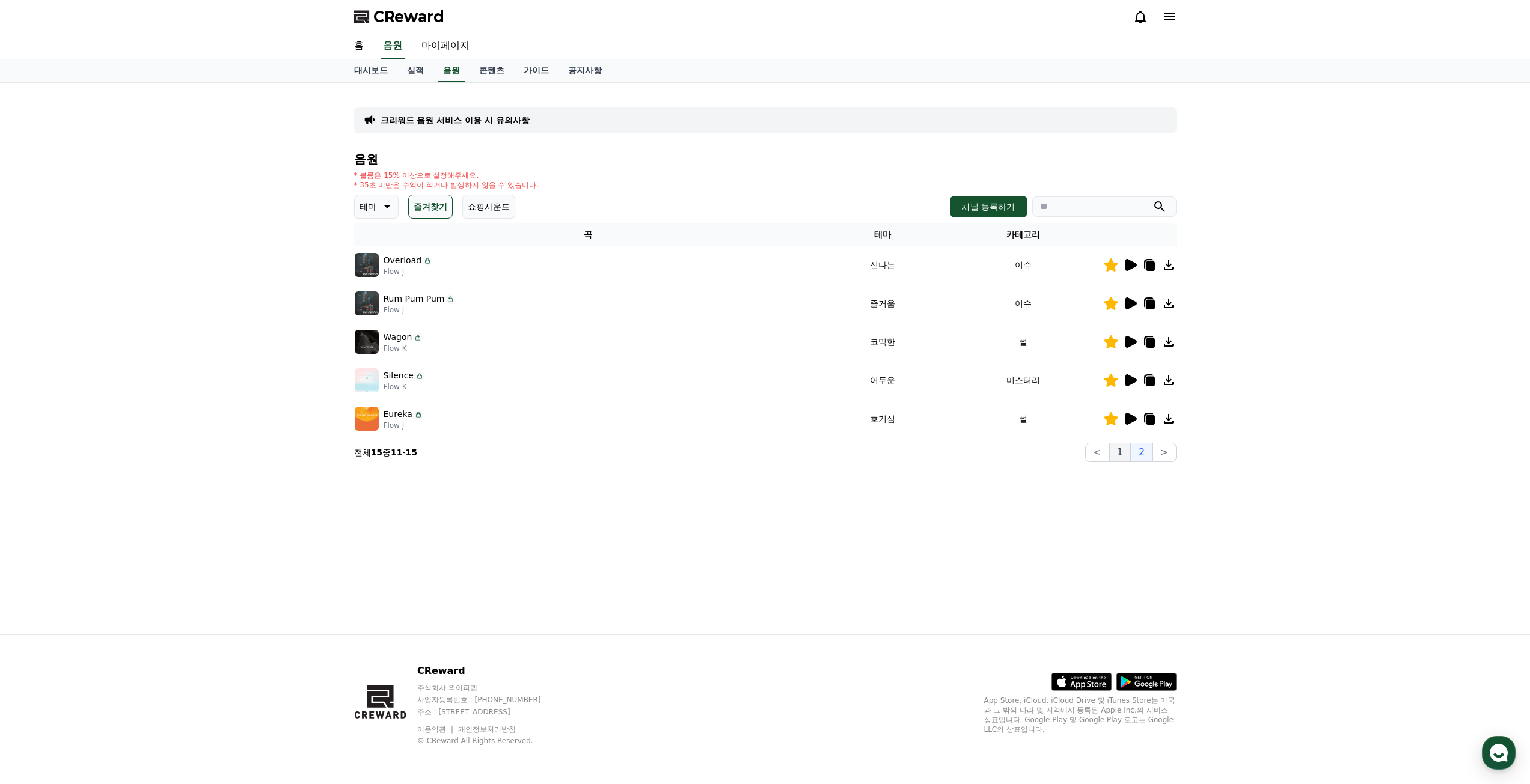
click at [1120, 450] on button "1" at bounding box center [1120, 453] width 22 height 19
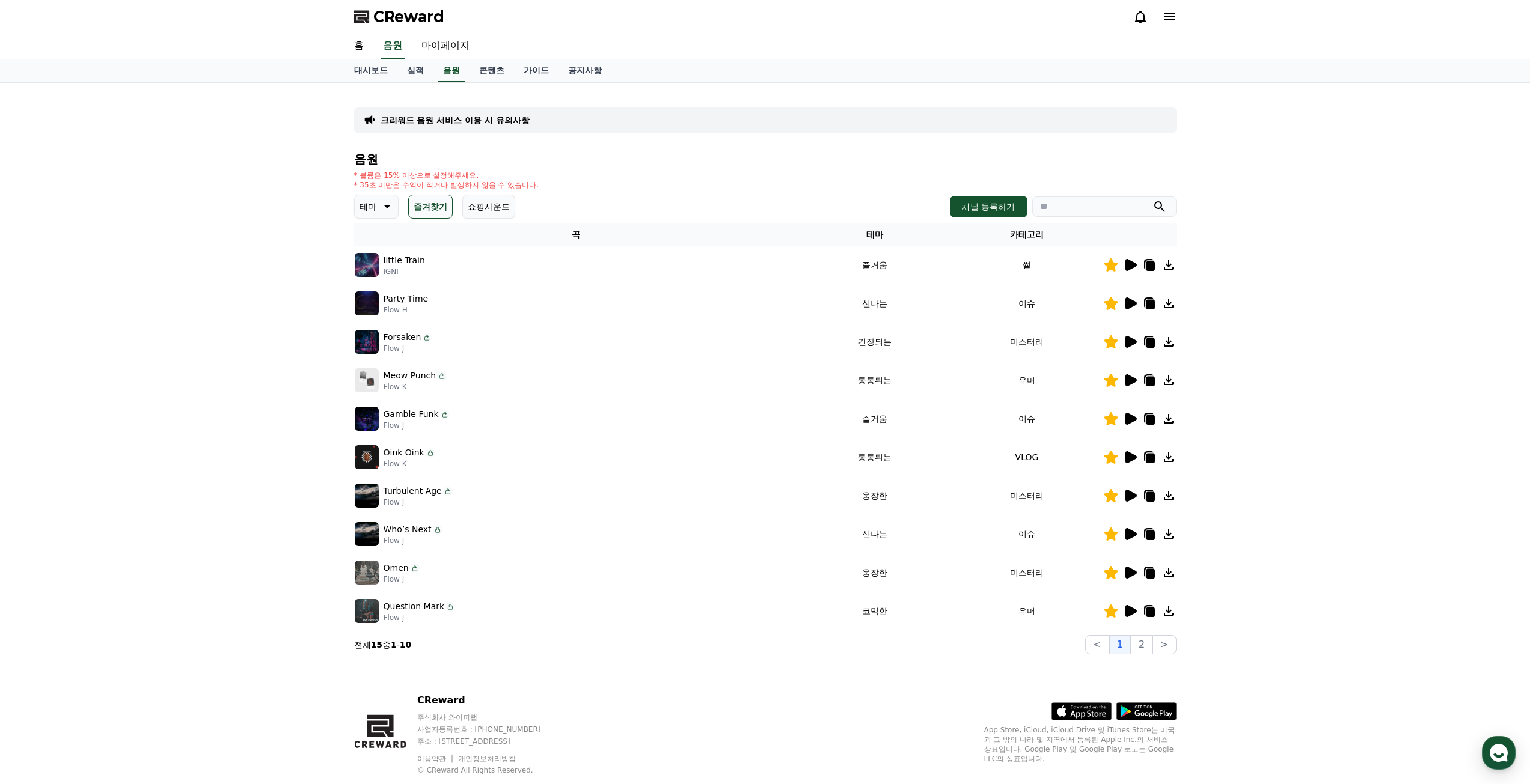
click at [1125, 496] on icon at bounding box center [1130, 496] width 11 height 12
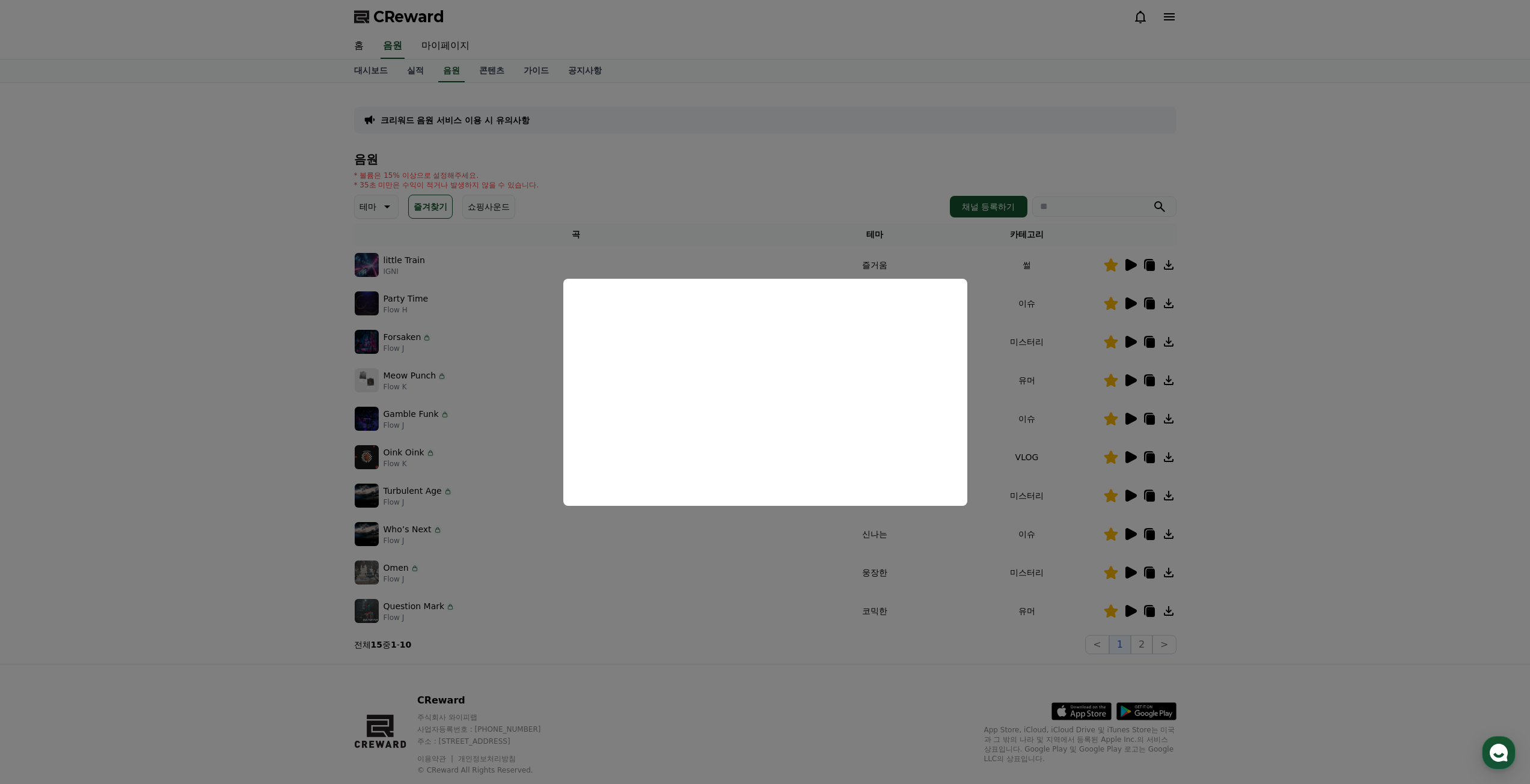
click at [1422, 446] on button "close modal" at bounding box center [765, 392] width 1530 height 784
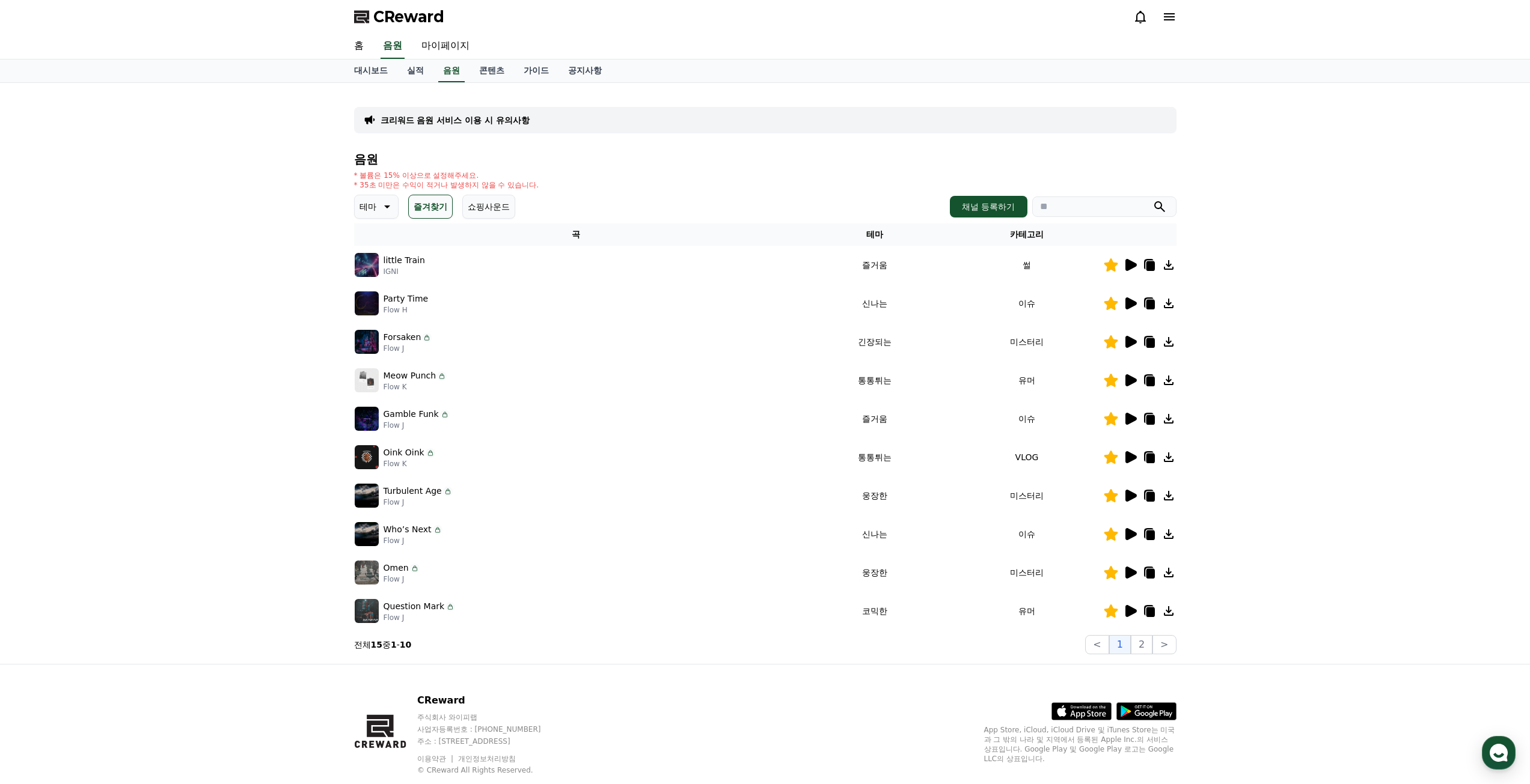
click at [1130, 349] on td at bounding box center [1140, 342] width 73 height 38
click at [1135, 344] on icon at bounding box center [1130, 342] width 15 height 15
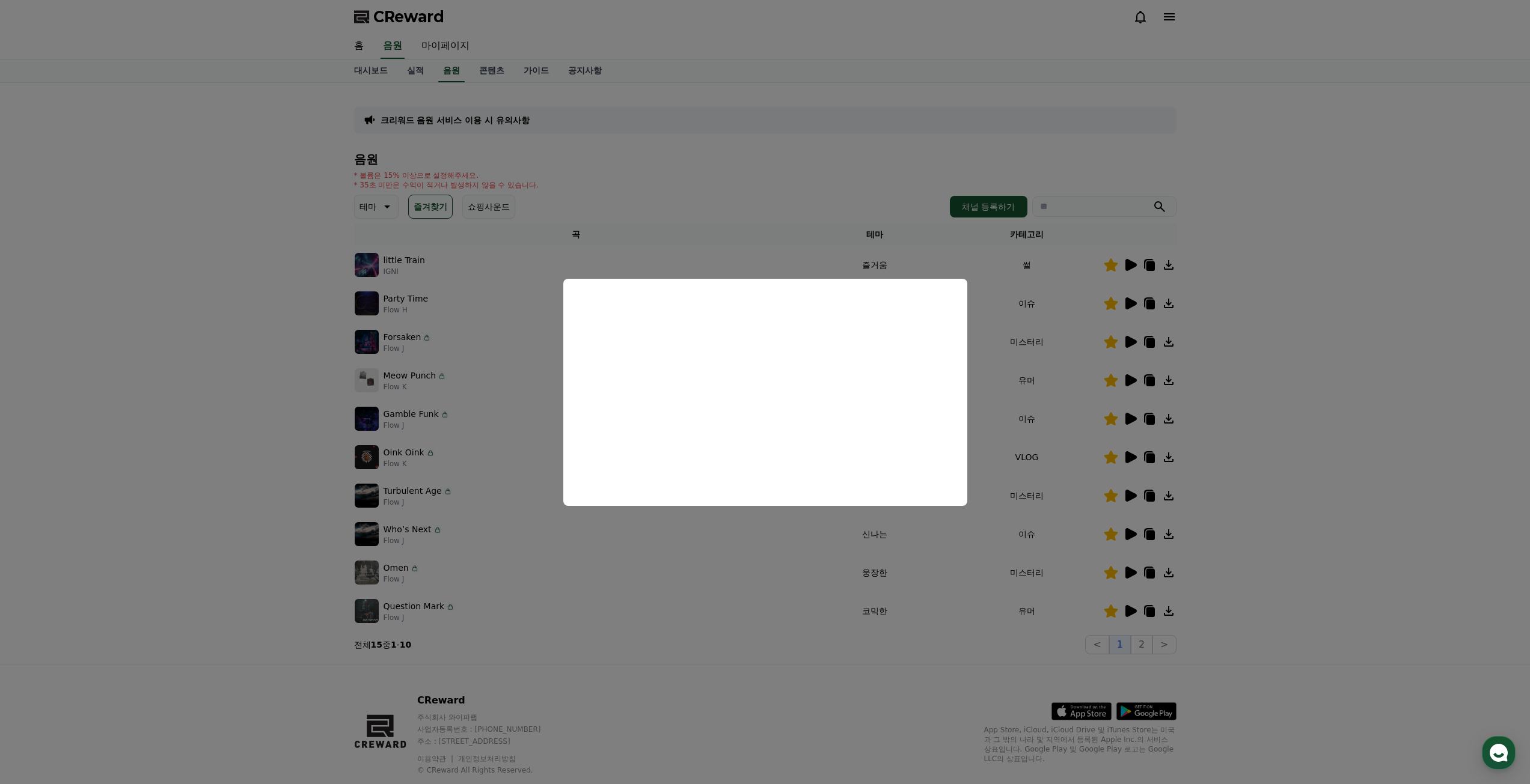
click at [178, 397] on button "close modal" at bounding box center [765, 392] width 1530 height 784
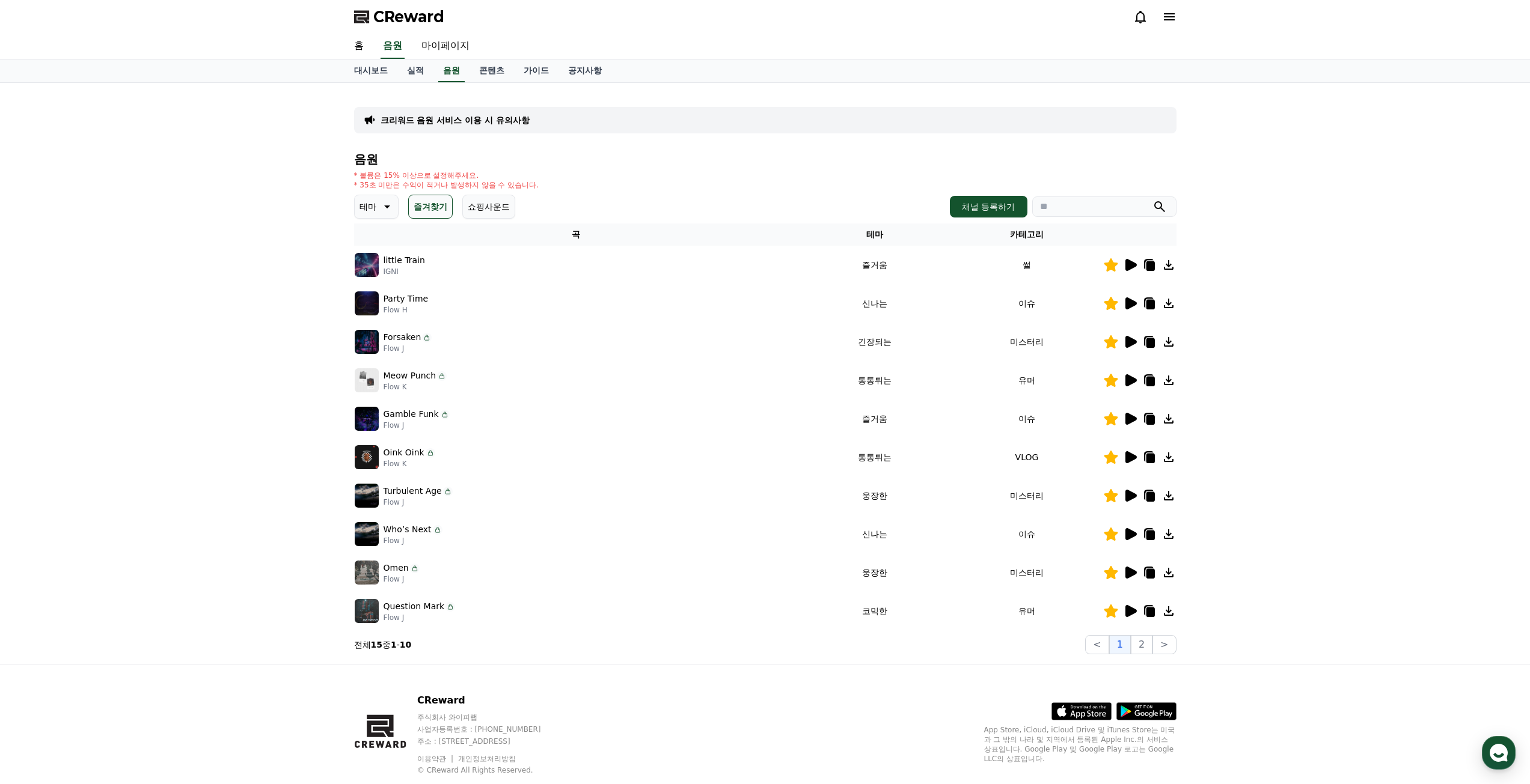
click at [390, 205] on icon at bounding box center [386, 206] width 6 height 3
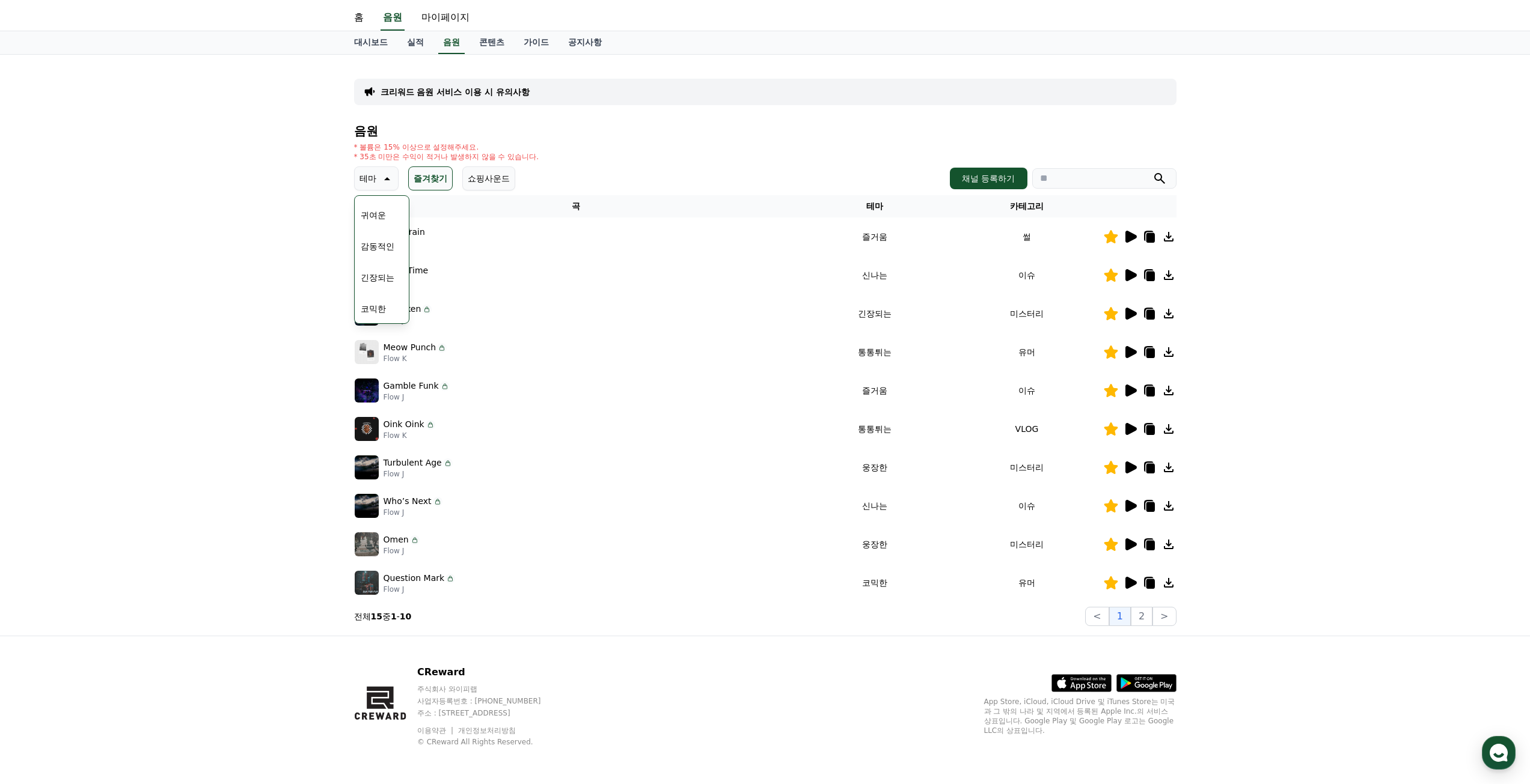
scroll to position [30, 0]
click at [384, 274] on button "긴장되는" at bounding box center [378, 276] width 44 height 26
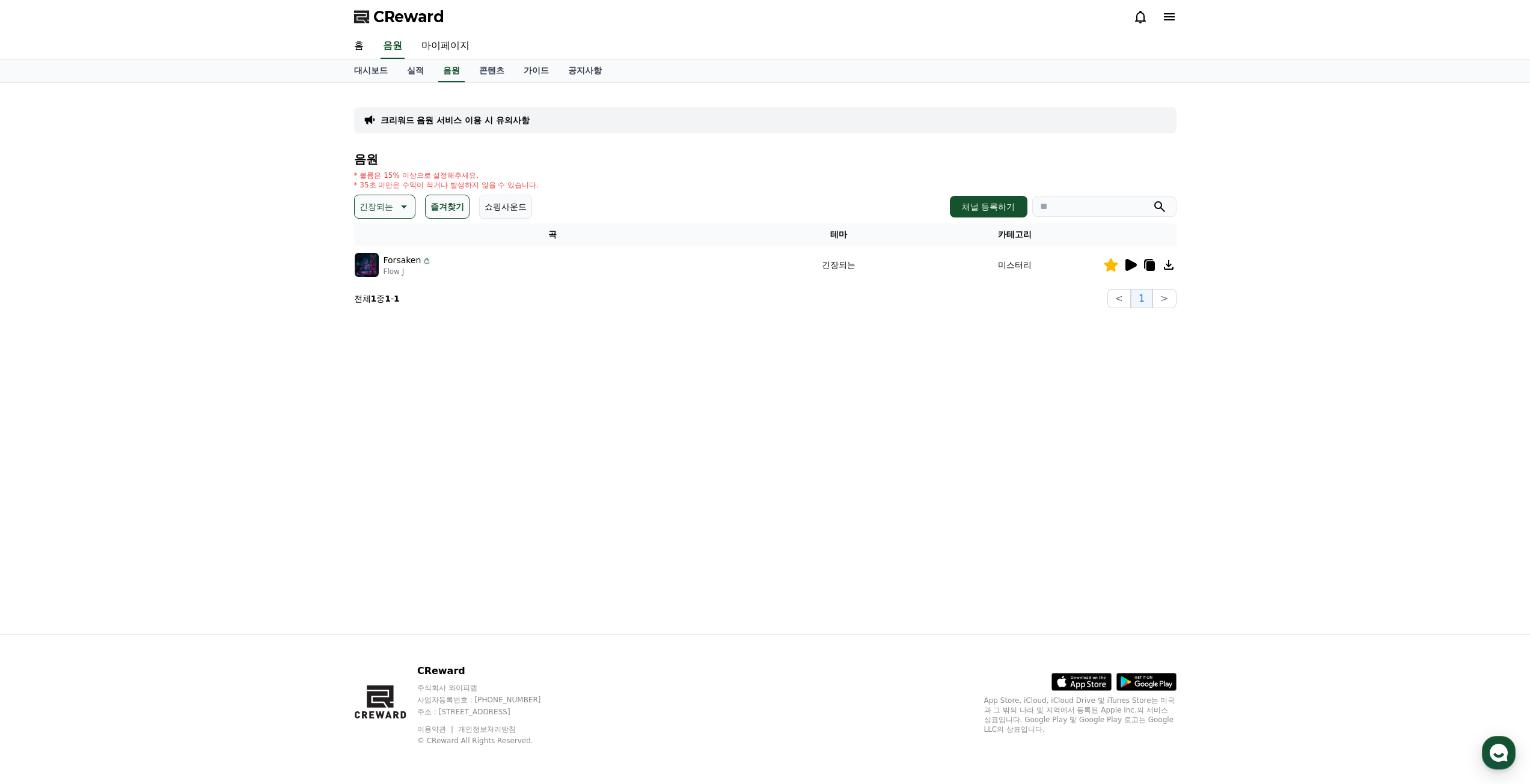
click at [1129, 267] on icon at bounding box center [1130, 265] width 11 height 12
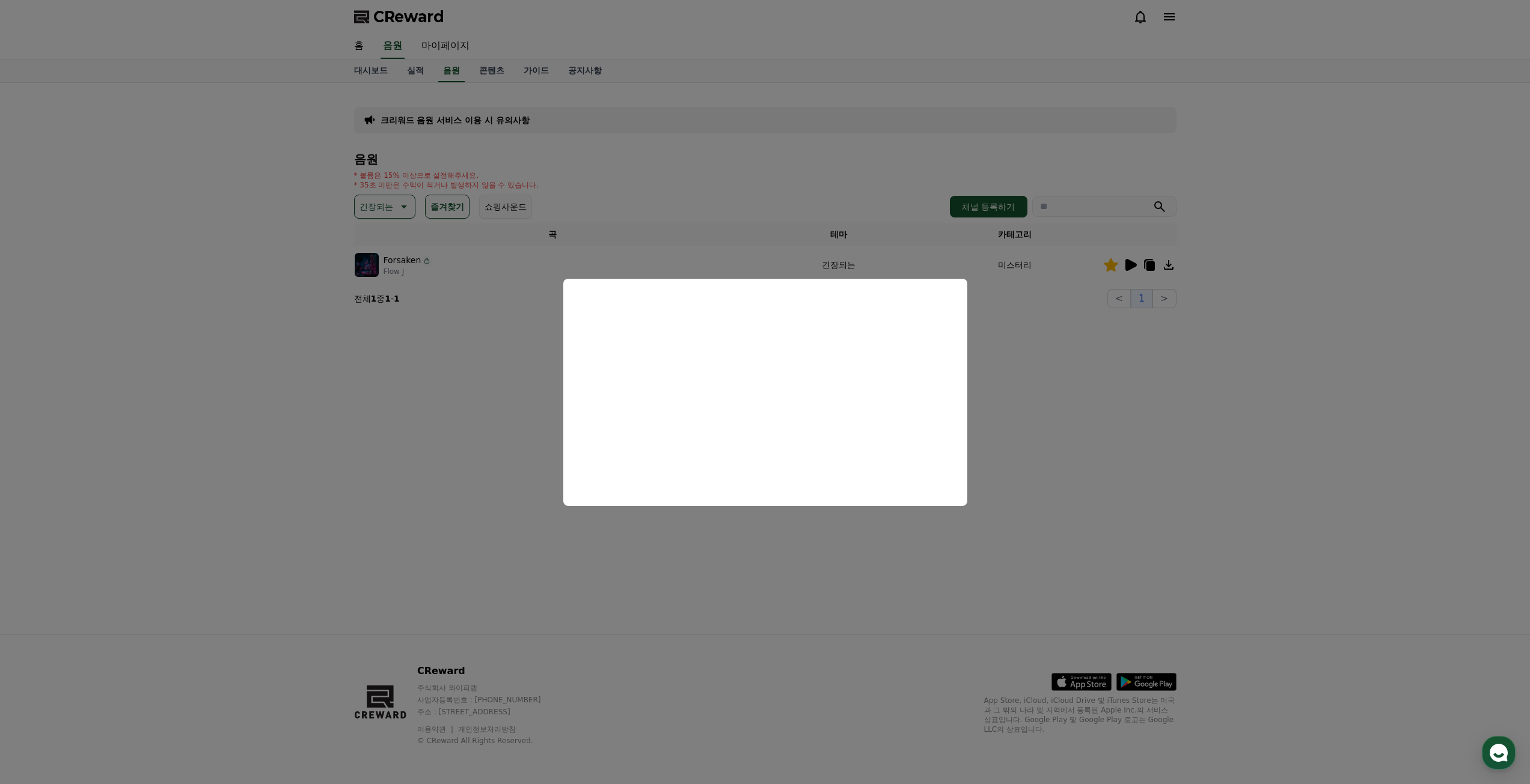
click at [347, 411] on button "close modal" at bounding box center [765, 392] width 1530 height 784
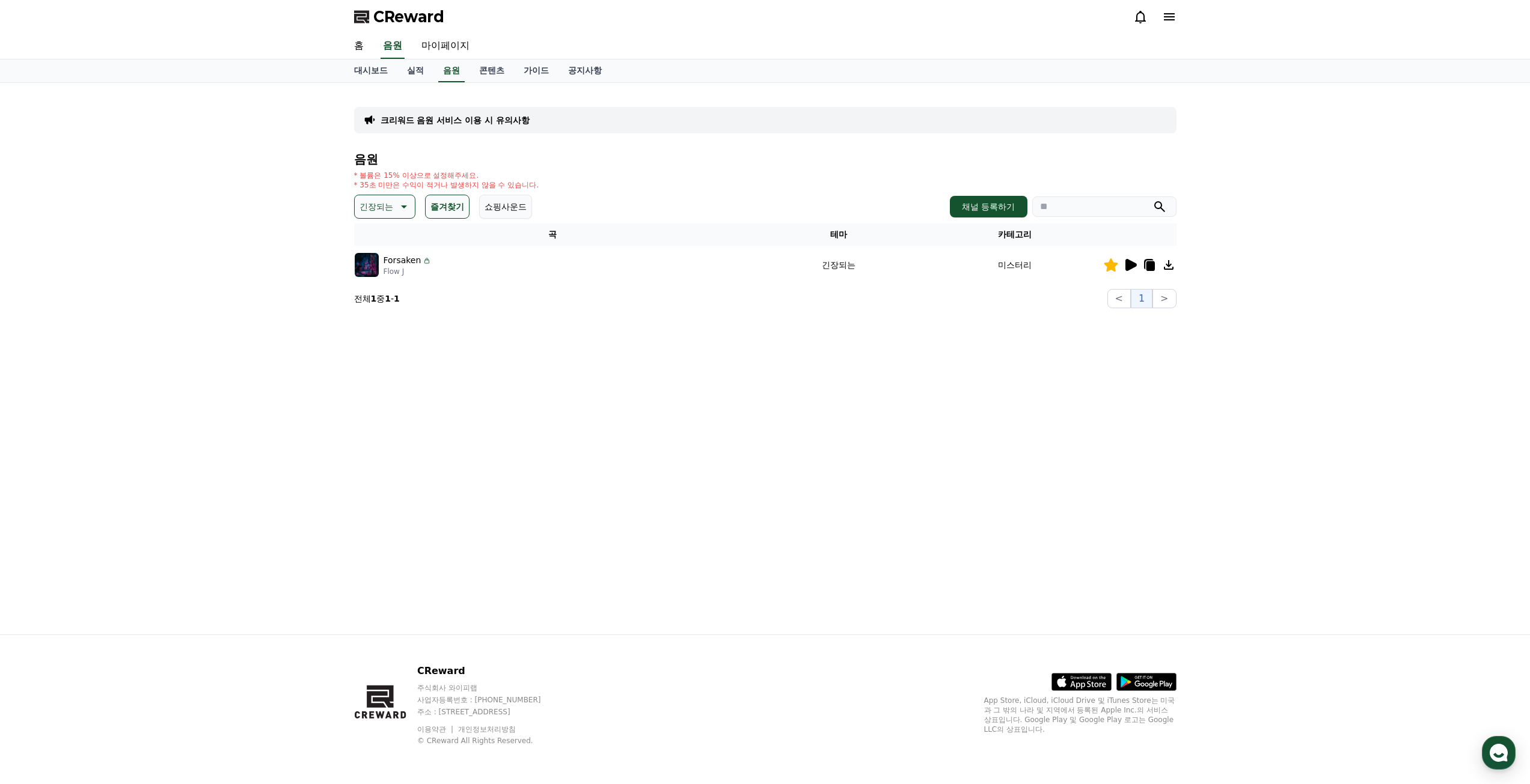
click at [405, 214] on button "긴장되는" at bounding box center [385, 207] width 61 height 24
click at [379, 284] on button "슬픈" at bounding box center [369, 275] width 26 height 26
click at [442, 211] on button "즐겨찾기" at bounding box center [430, 207] width 45 height 24
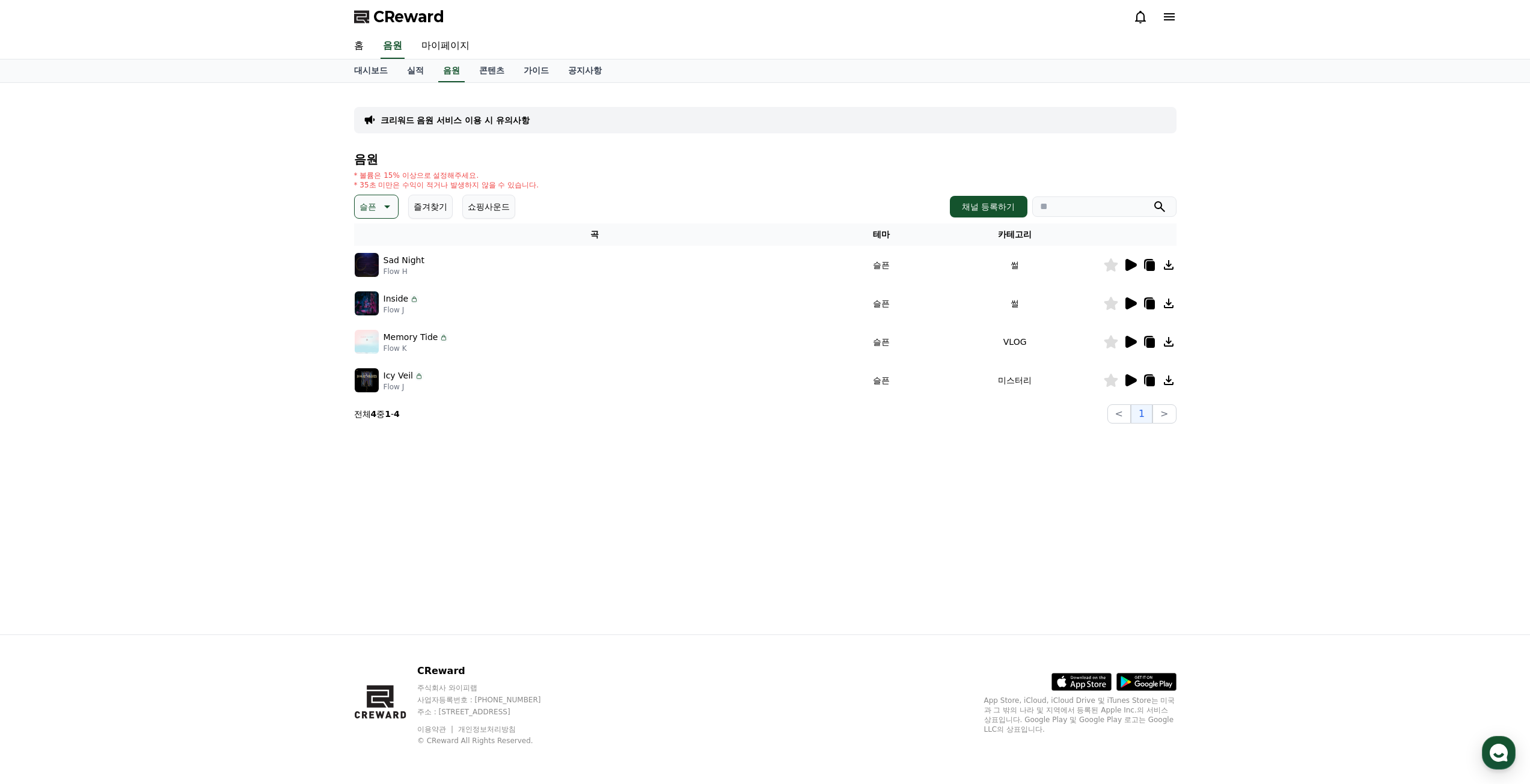
click at [1130, 262] on icon at bounding box center [1130, 265] width 11 height 12
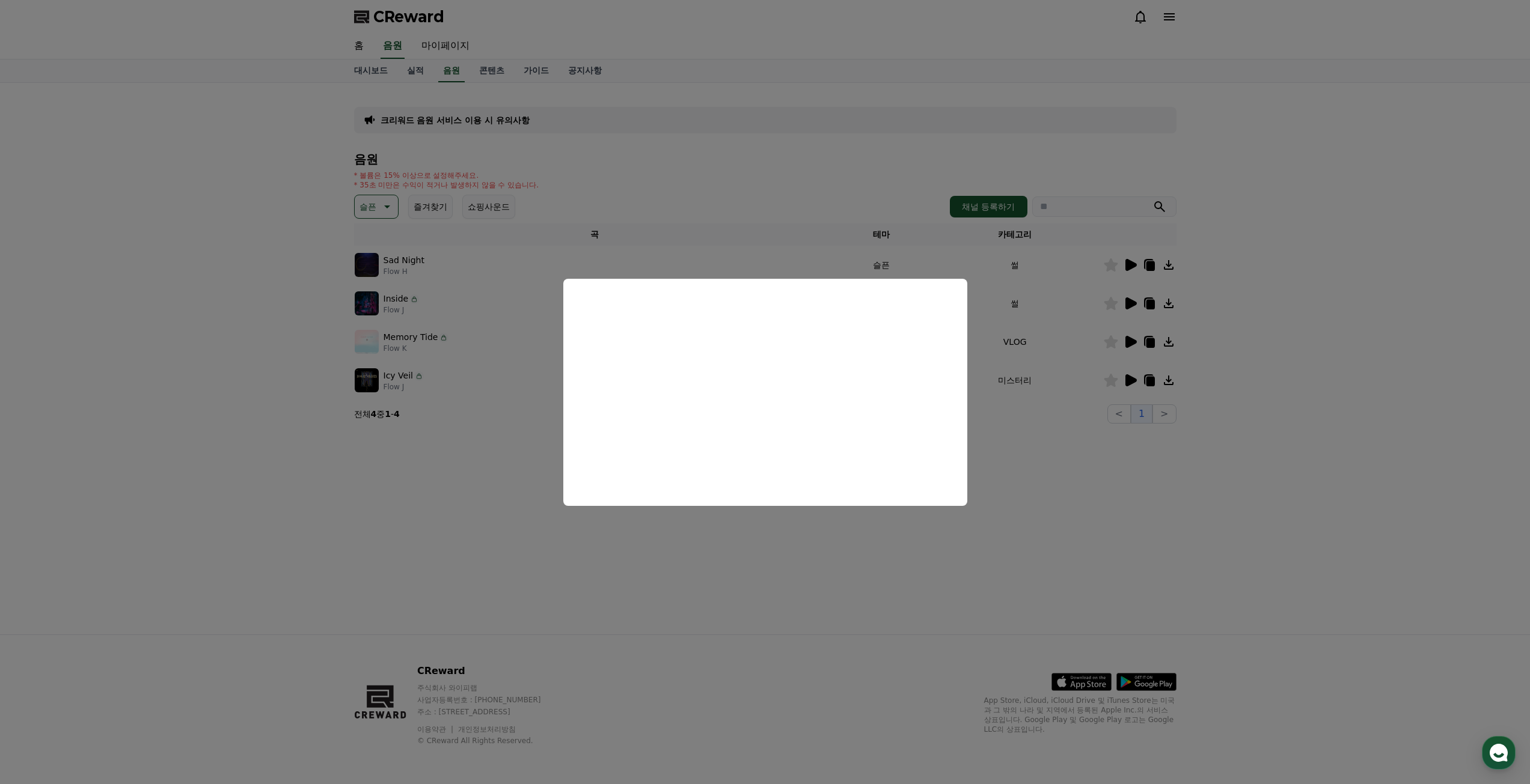
click at [1265, 339] on button "close modal" at bounding box center [765, 392] width 1530 height 784
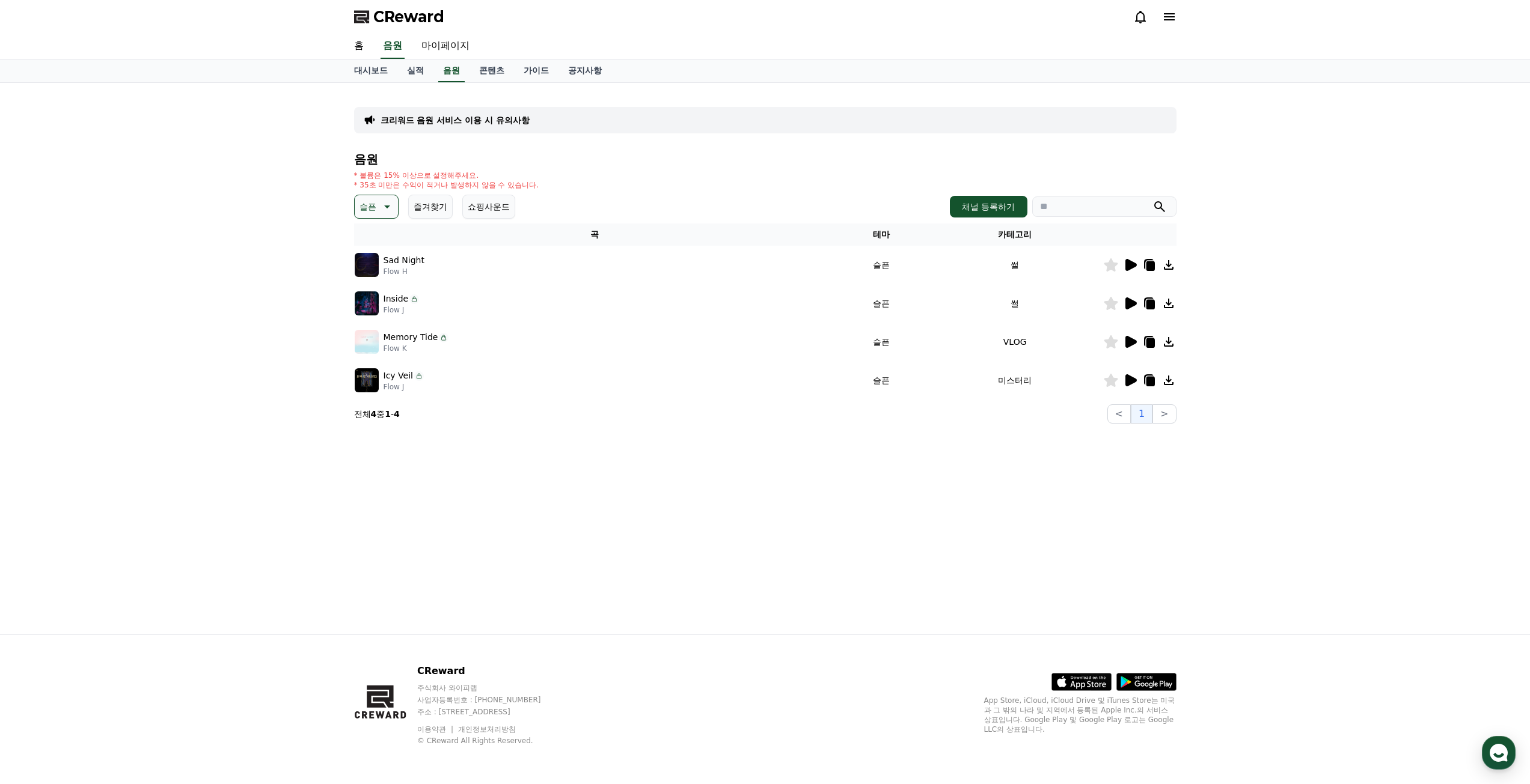
click at [1130, 299] on icon at bounding box center [1130, 303] width 11 height 12
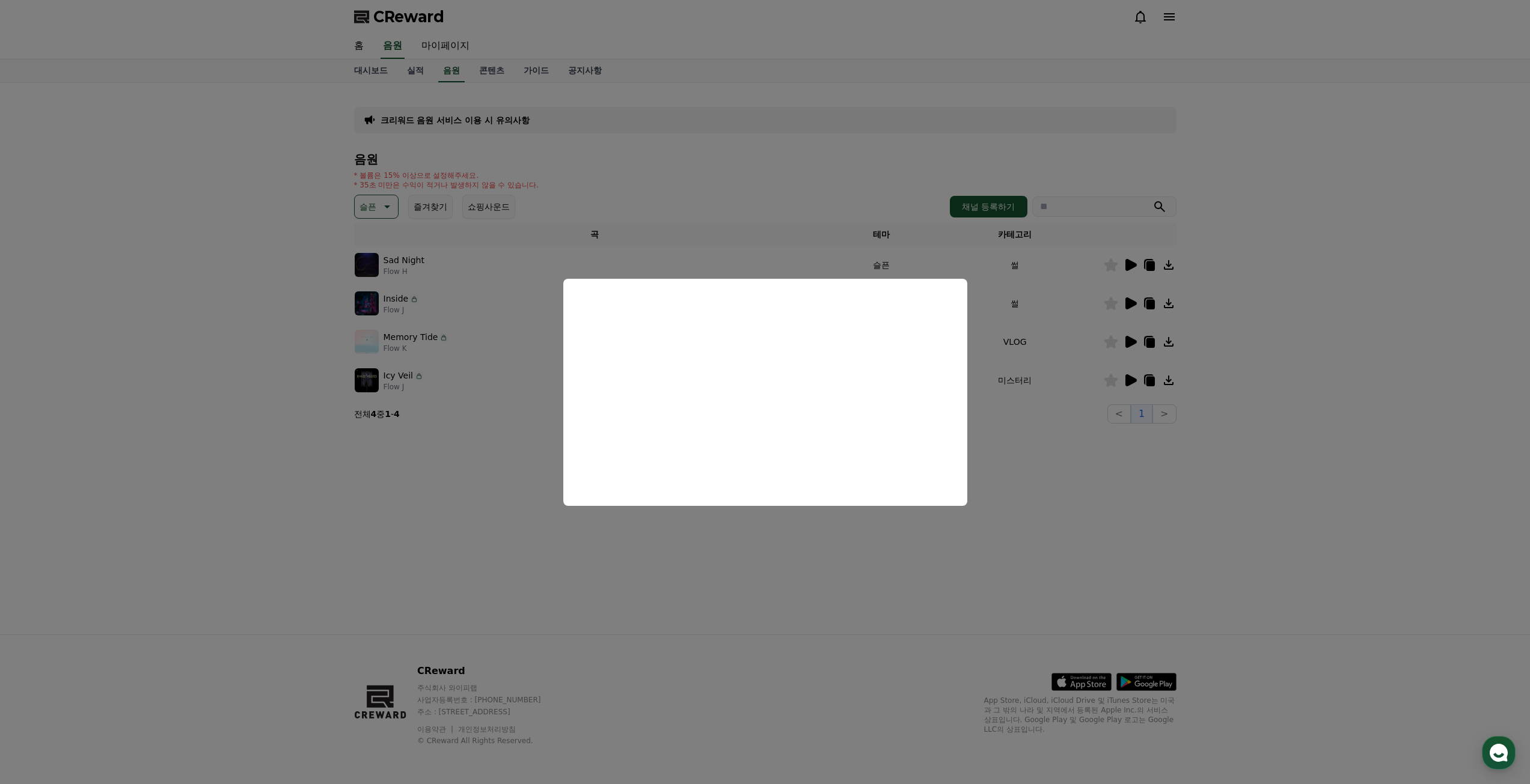
click at [1360, 384] on button "close modal" at bounding box center [765, 392] width 1530 height 784
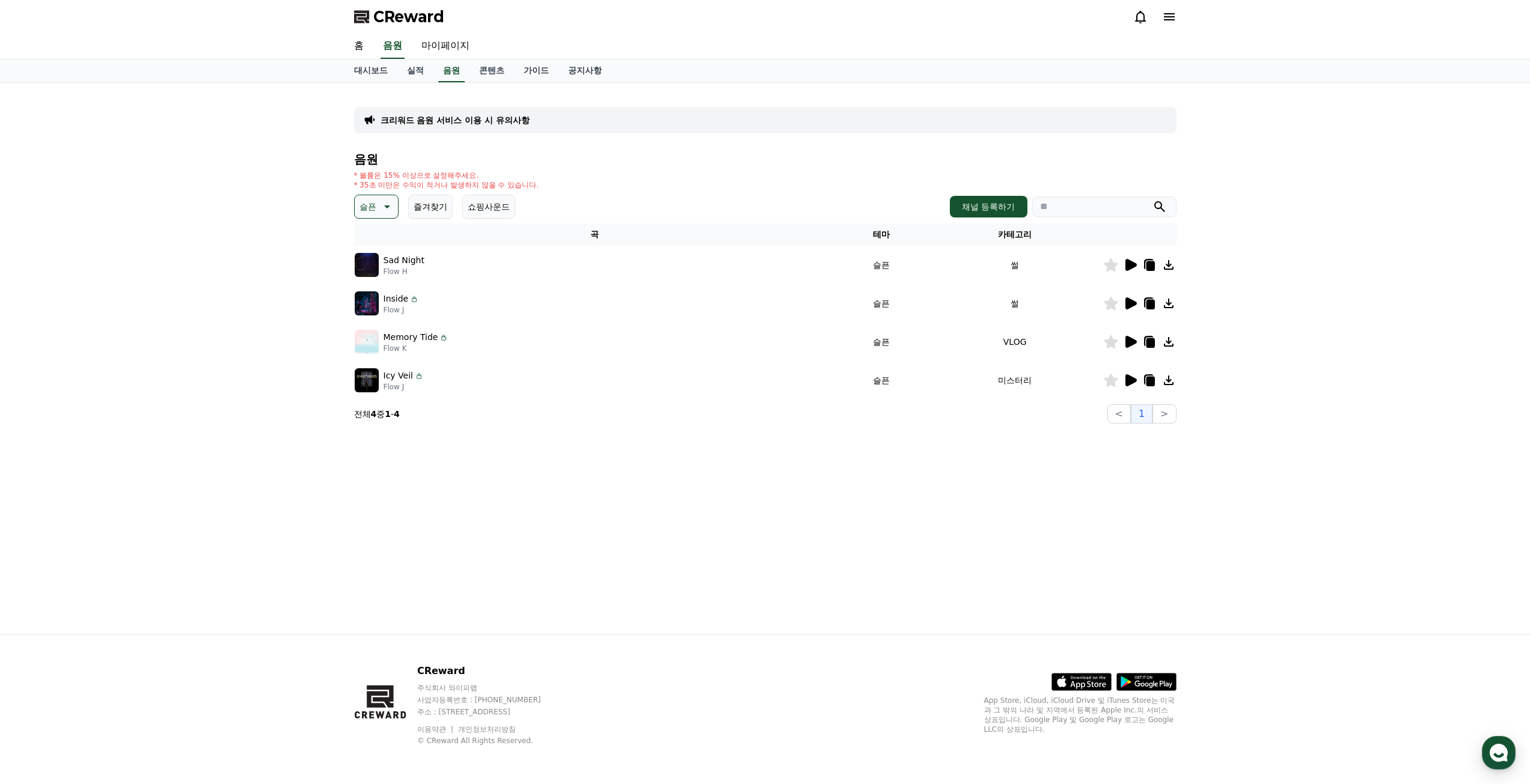
click at [1130, 380] on icon at bounding box center [1130, 380] width 11 height 12
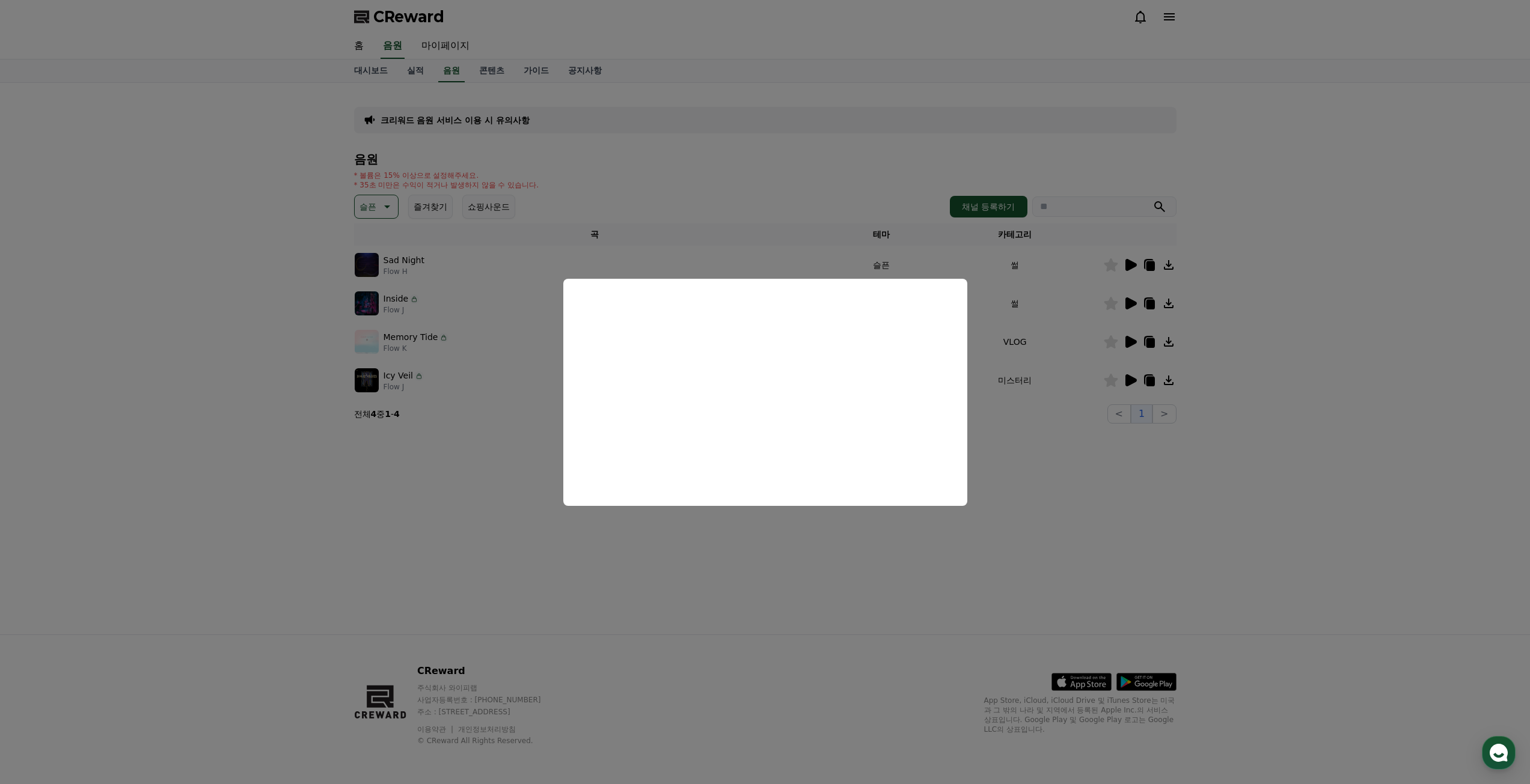
click at [257, 336] on button "close modal" at bounding box center [765, 392] width 1530 height 784
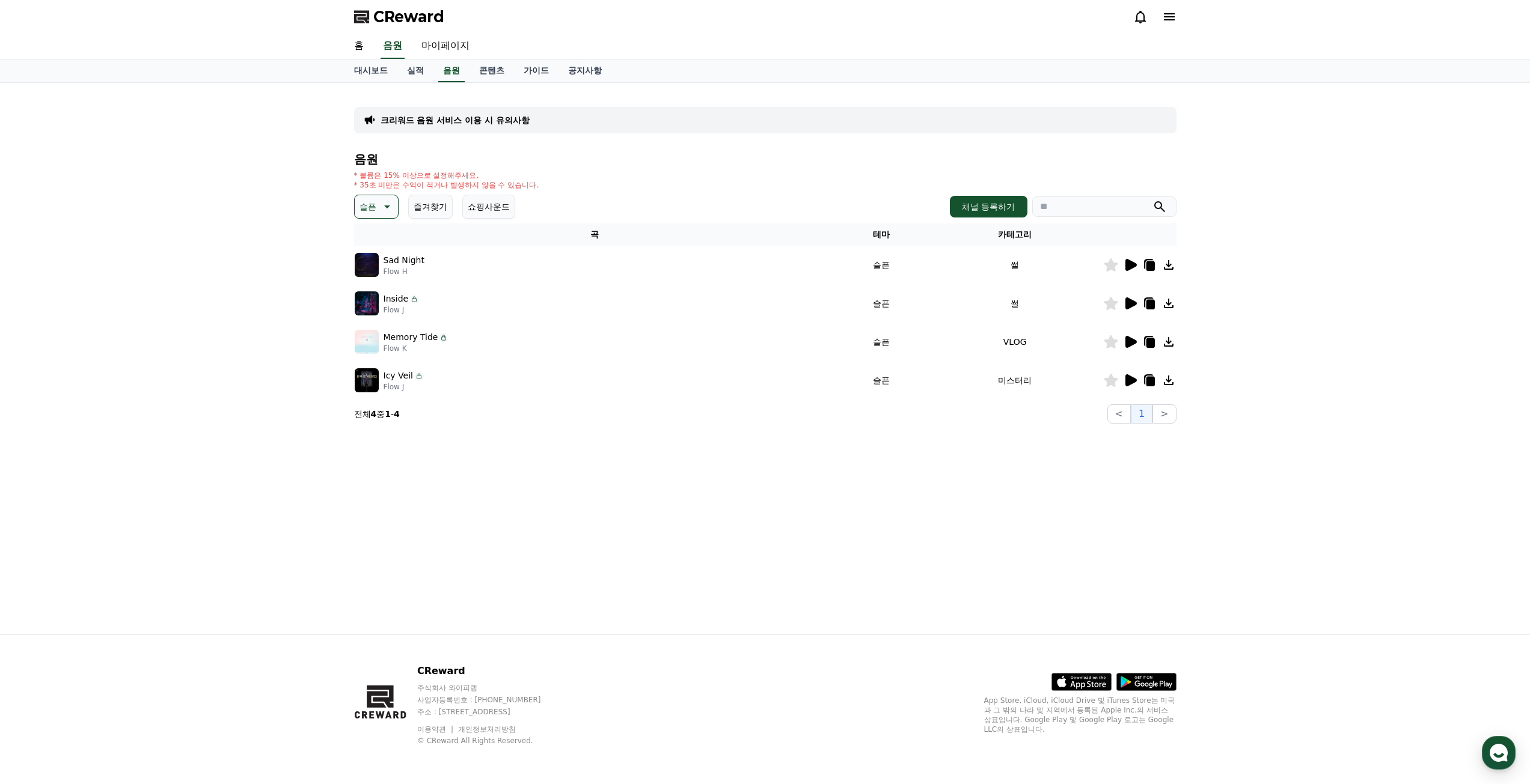
click at [371, 210] on p "슬픈" at bounding box center [367, 206] width 17 height 17
click at [379, 325] on button "어두운" at bounding box center [373, 332] width 35 height 26
click at [1125, 338] on icon at bounding box center [1130, 342] width 11 height 12
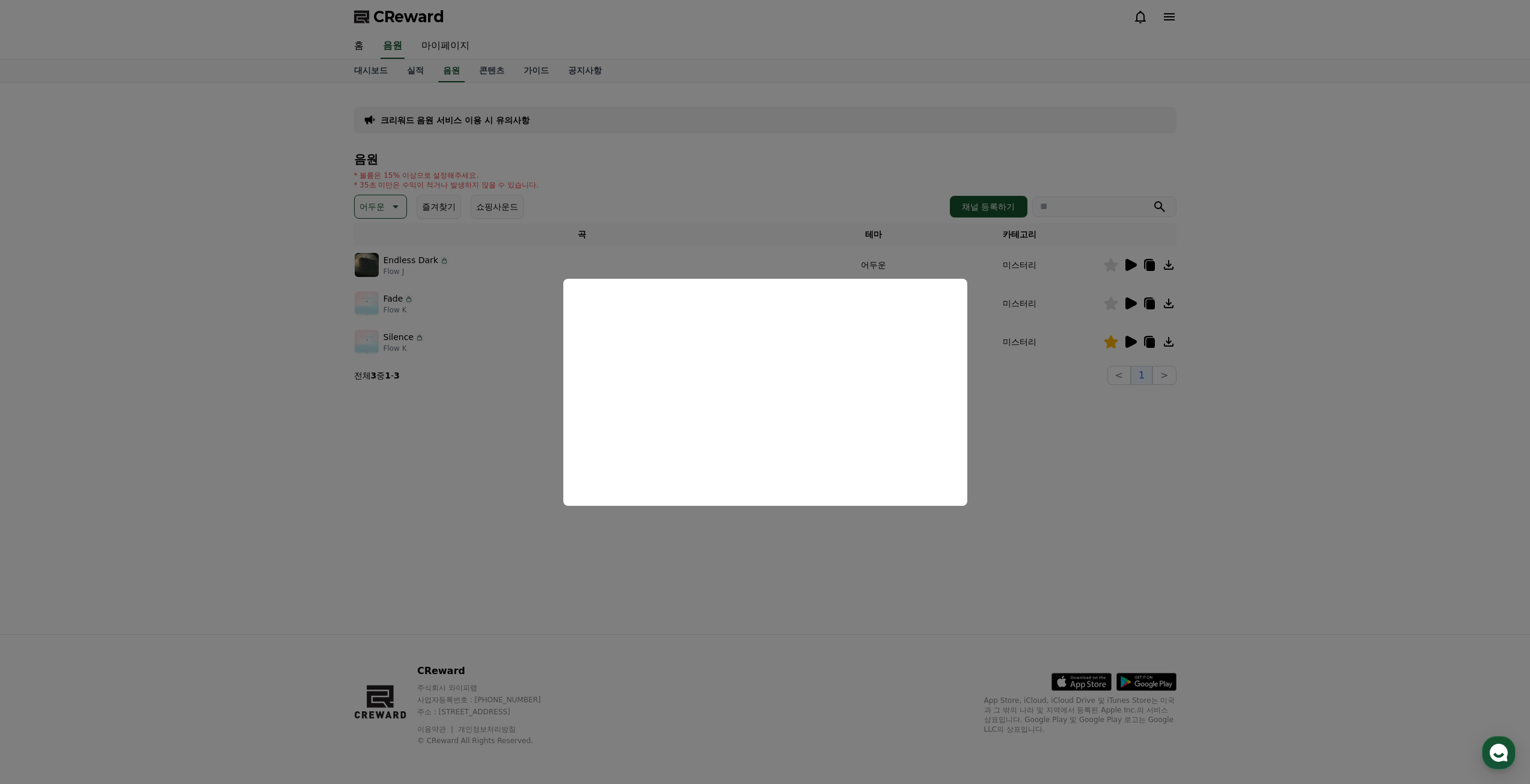
drag, startPoint x: 1049, startPoint y: 496, endPoint x: 1042, endPoint y: 486, distance: 12.2
click at [1047, 496] on button "close modal" at bounding box center [765, 392] width 1530 height 784
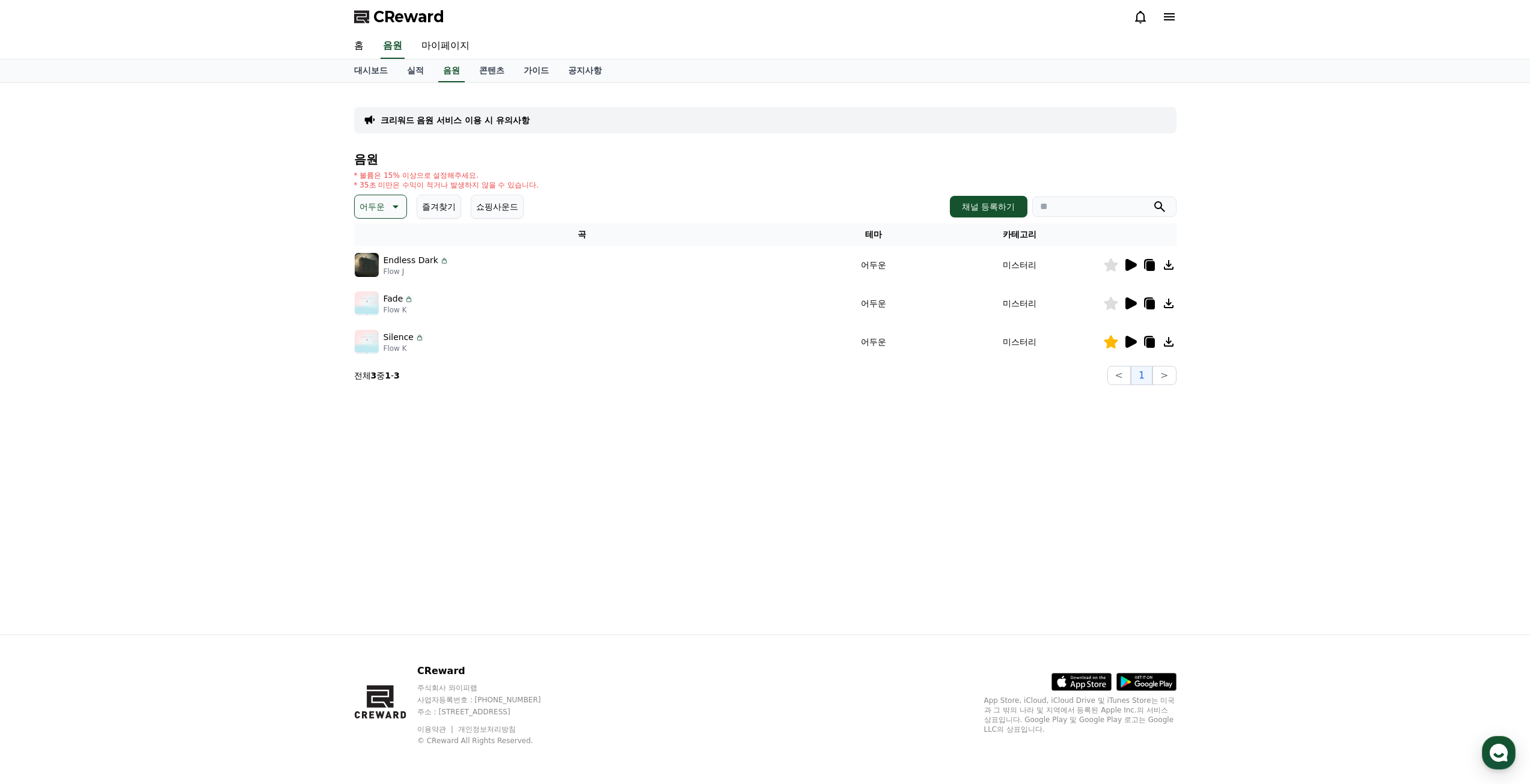
click at [1148, 349] on icon at bounding box center [1149, 342] width 15 height 15
click at [392, 215] on button "어두운" at bounding box center [380, 207] width 53 height 24
click at [378, 288] on button "웅장한" at bounding box center [373, 288] width 35 height 26
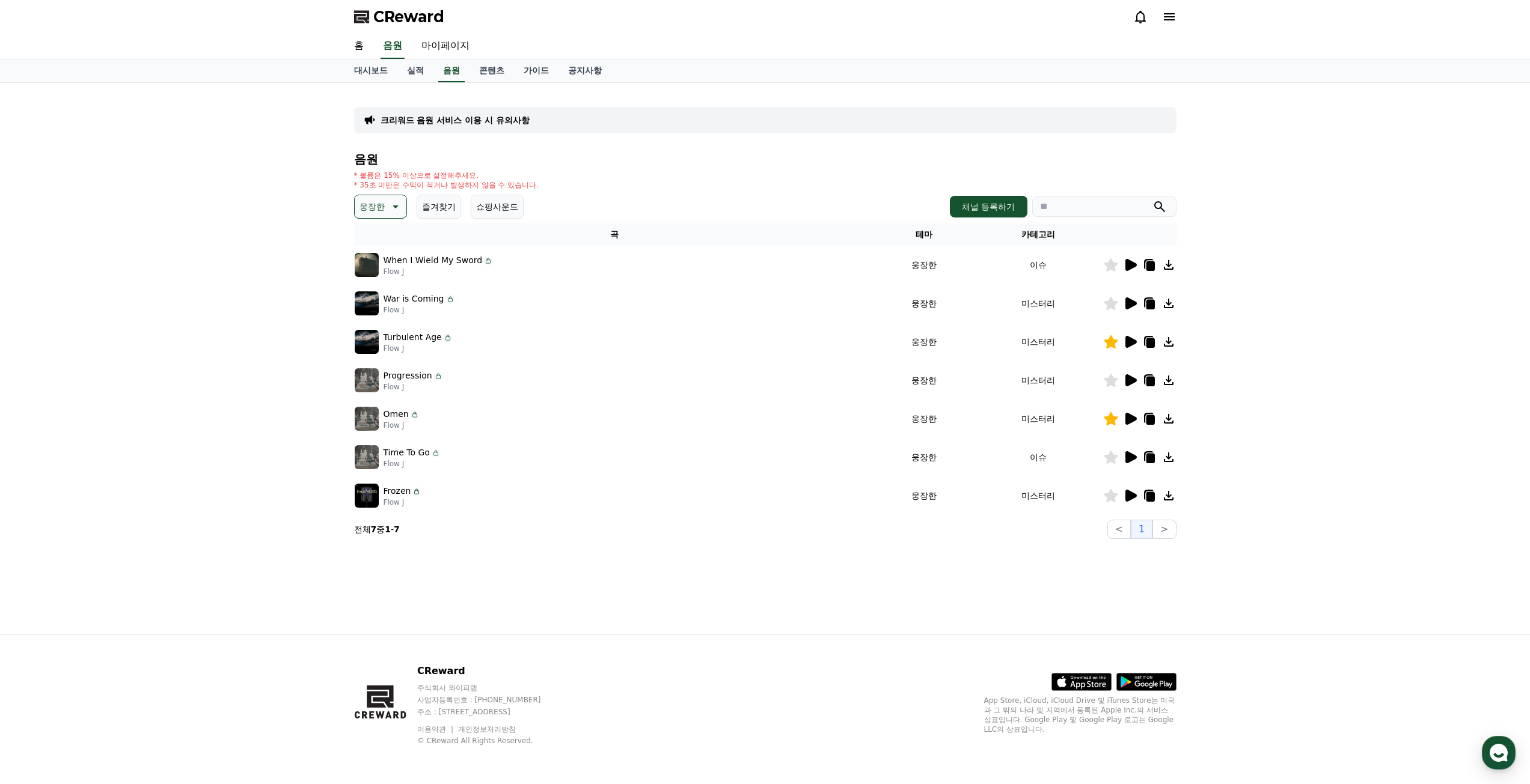
click at [384, 209] on p "웅장한" at bounding box center [372, 206] width 25 height 17
click at [377, 240] on button "전체" at bounding box center [369, 239] width 26 height 26
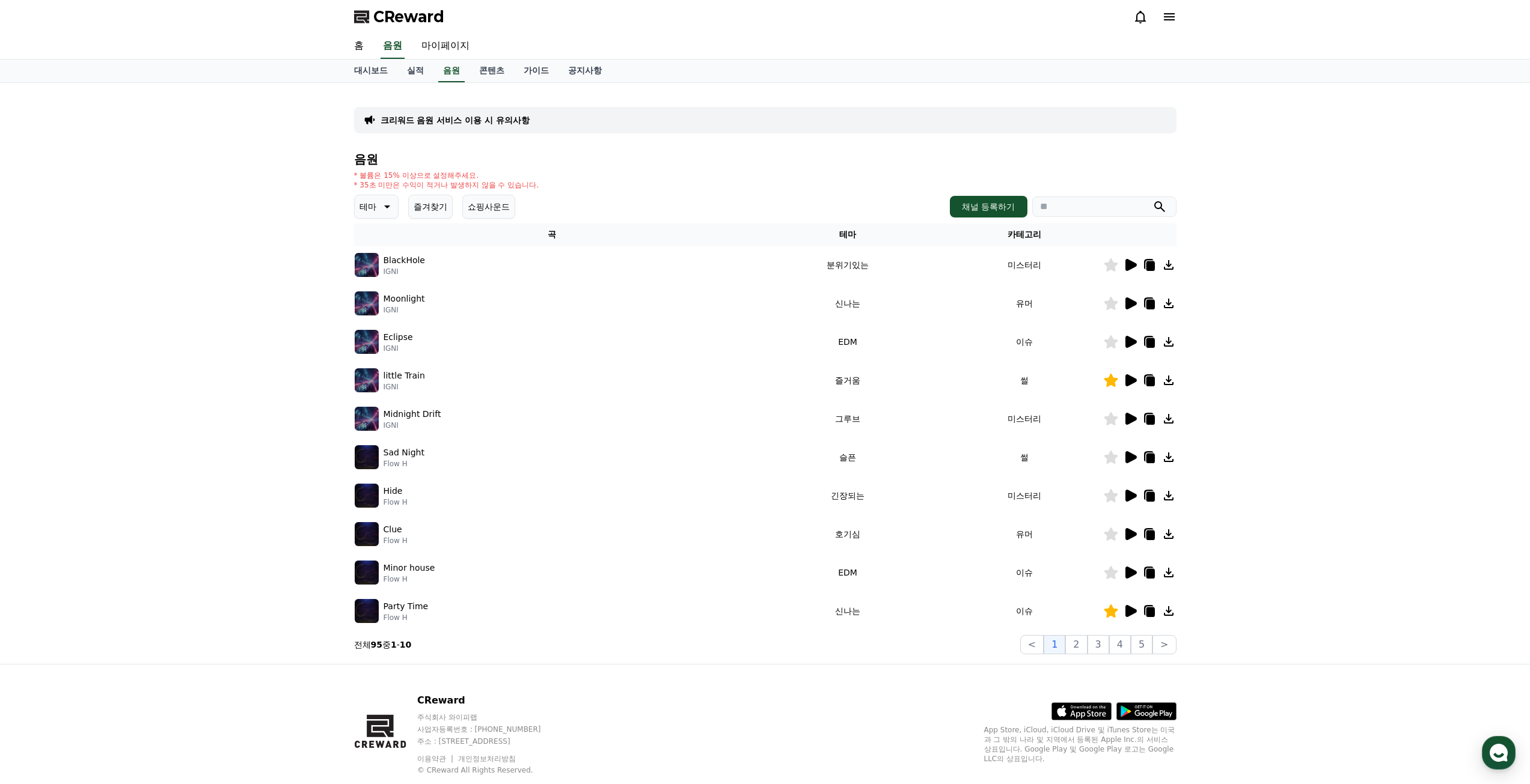
click at [1073, 212] on input "search" at bounding box center [1104, 206] width 144 height 20
type input "*"
click at [1152, 199] on button "submit" at bounding box center [1159, 206] width 15 height 15
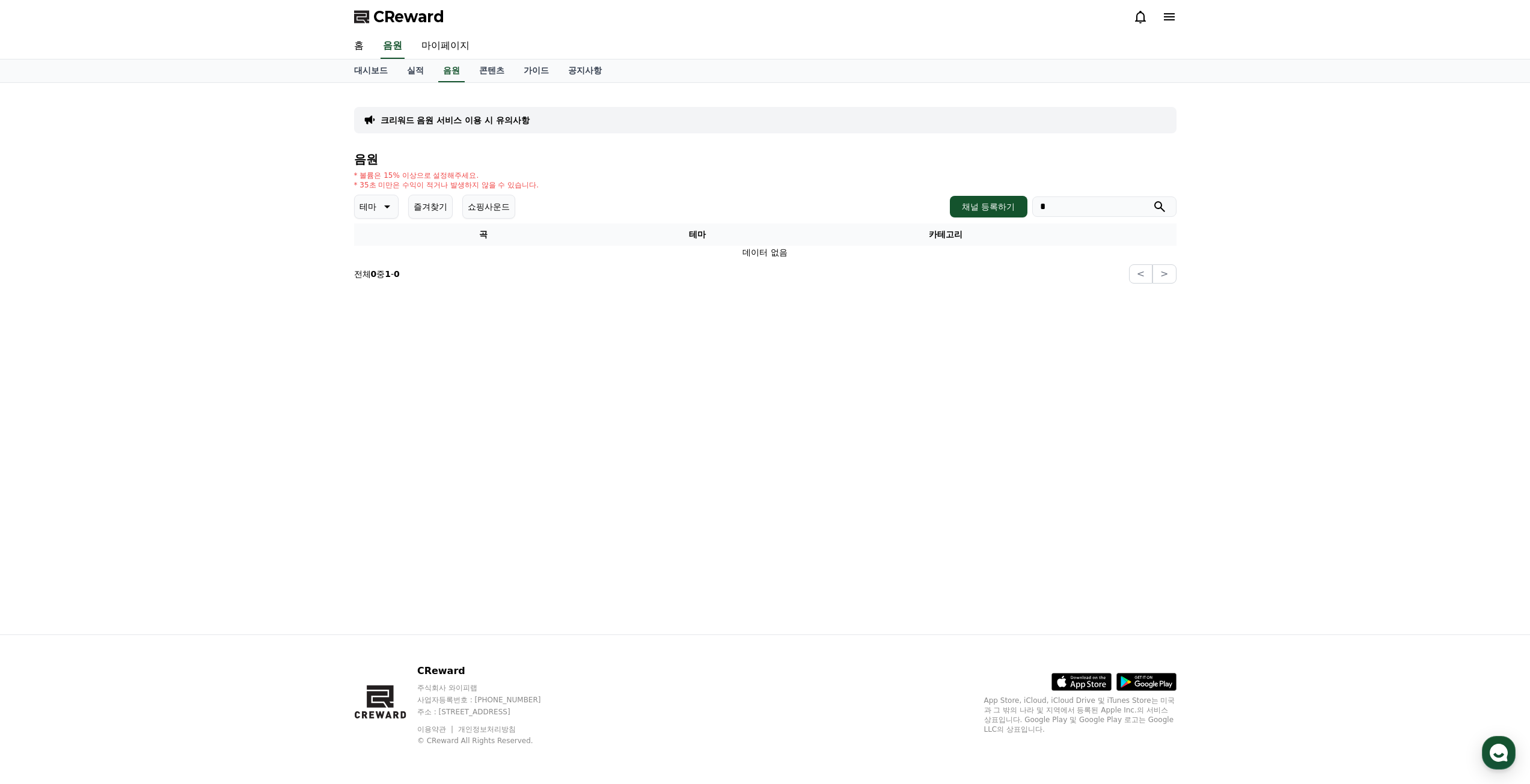
click at [1073, 212] on input "*" at bounding box center [1104, 206] width 144 height 20
click at [711, 178] on div "* 볼륨은 15% 이상으로 설정해주세요. * 35초 미만은 수익이 적거나 발생하지 않을 수 있습니다." at bounding box center [765, 180] width 823 height 19
click at [356, 45] on link "홈" at bounding box center [358, 46] width 29 height 25
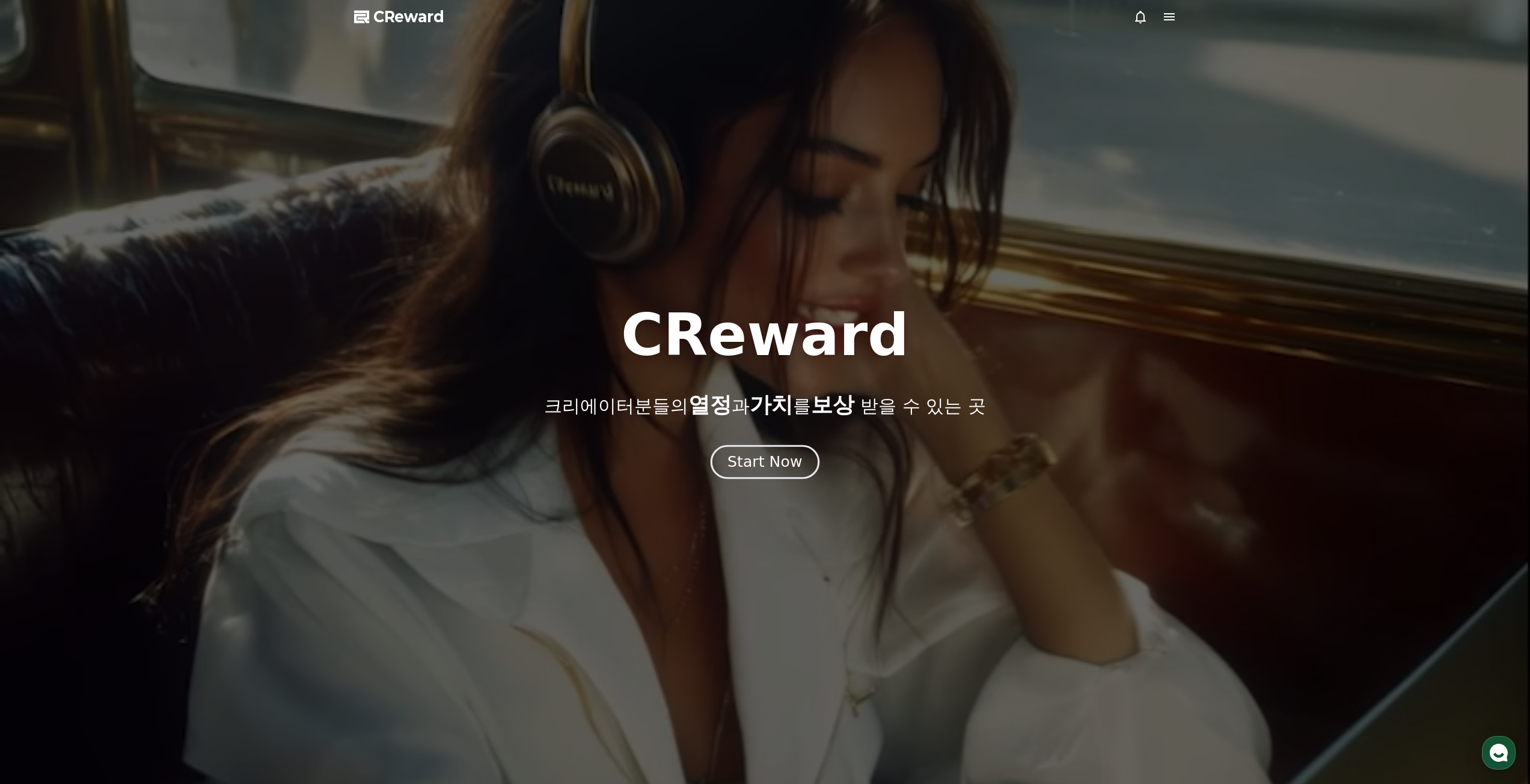
click at [749, 472] on button "Start Now" at bounding box center [765, 461] width 108 height 34
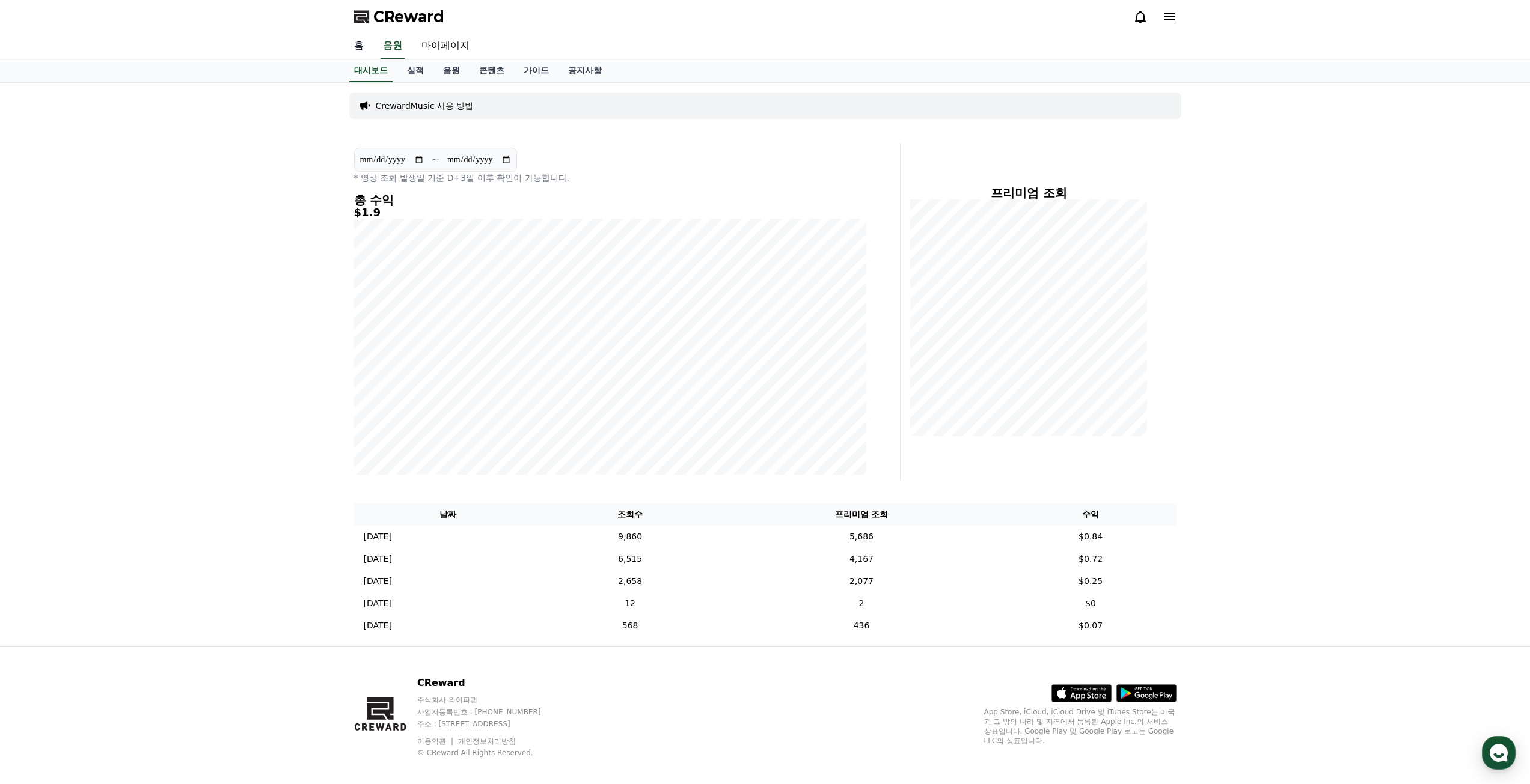
click at [351, 50] on link "홈" at bounding box center [358, 46] width 29 height 25
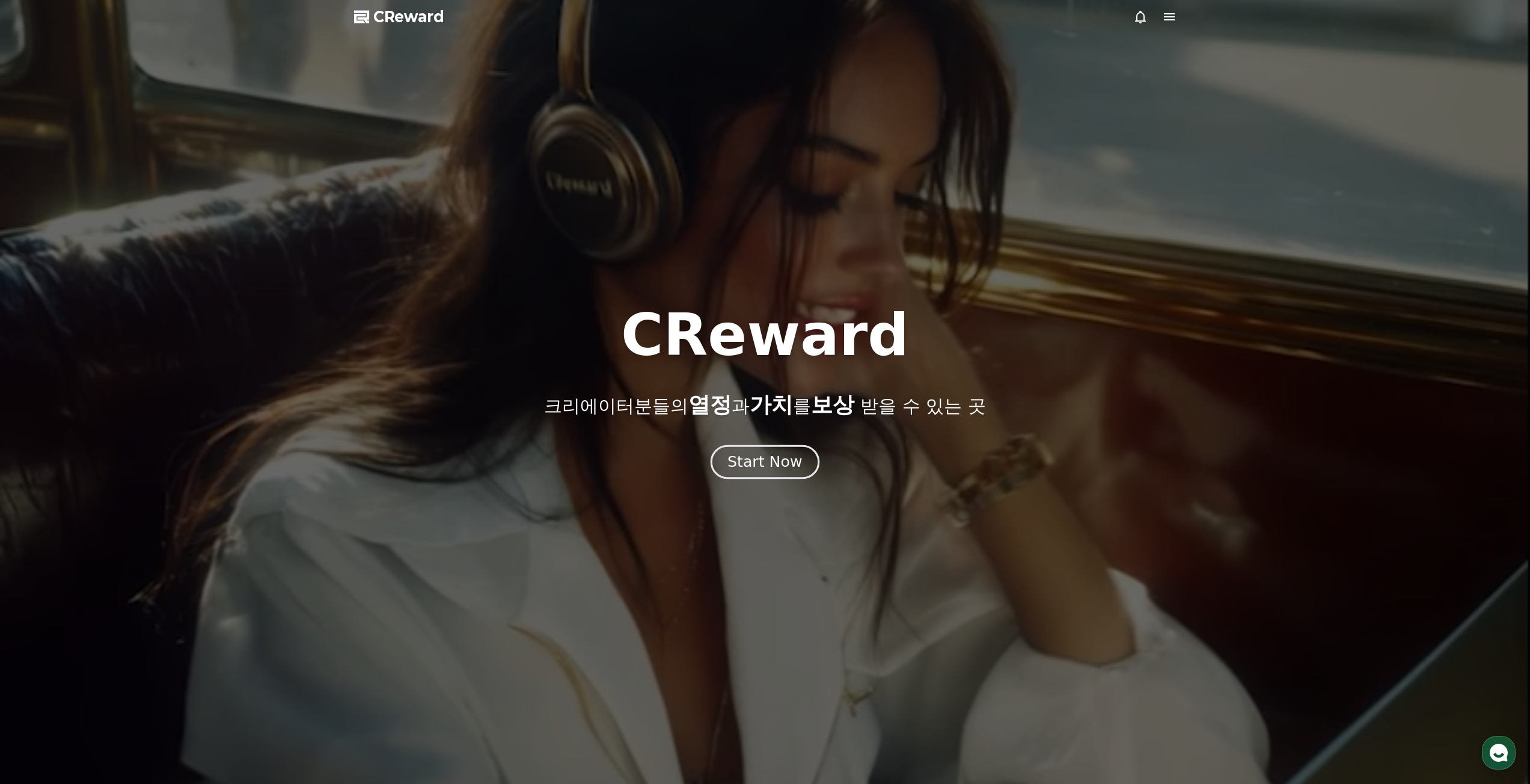
click at [782, 461] on div "Start Now" at bounding box center [764, 461] width 74 height 20
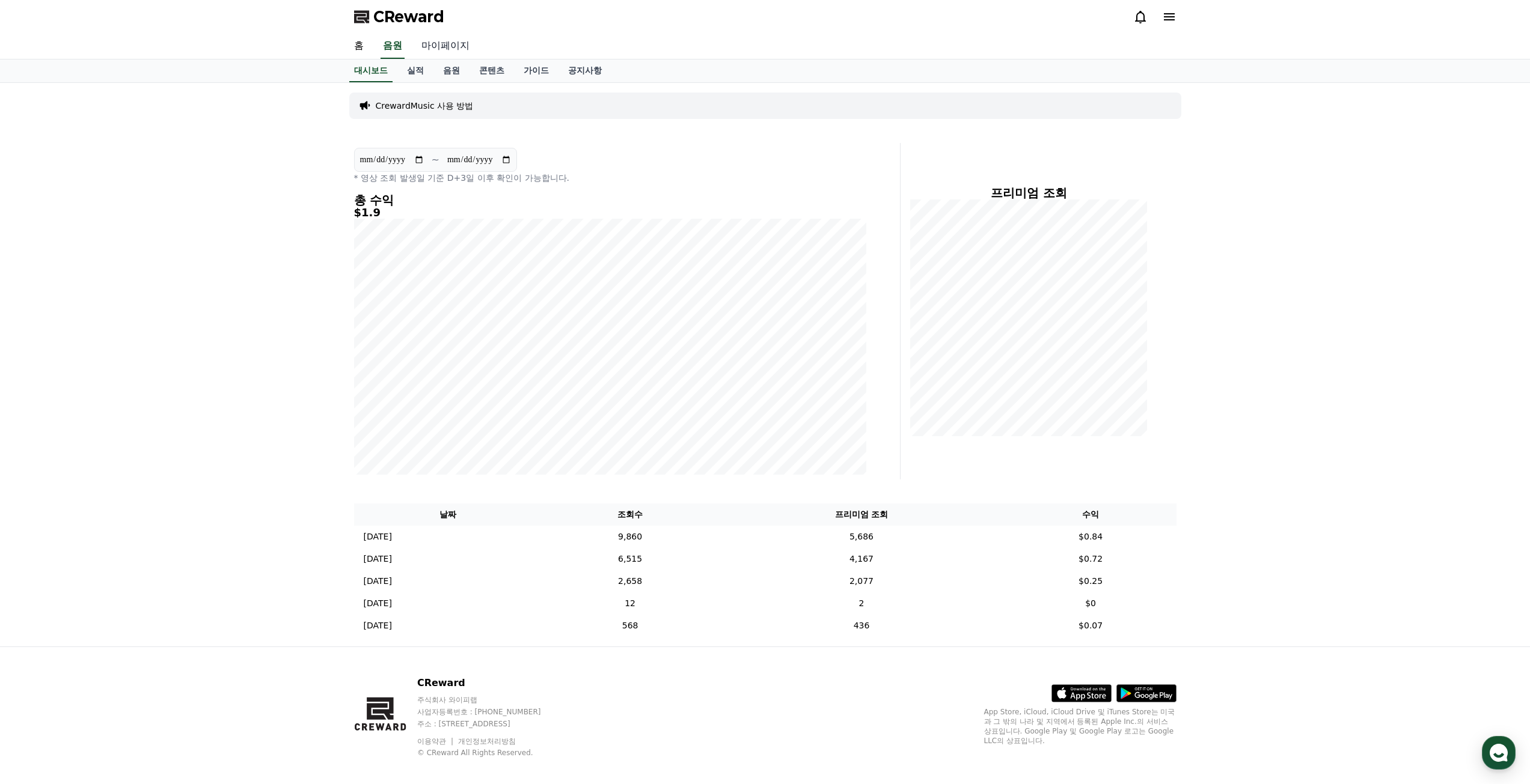
click at [453, 40] on link "마이페이지" at bounding box center [445, 46] width 67 height 25
select select "**********"
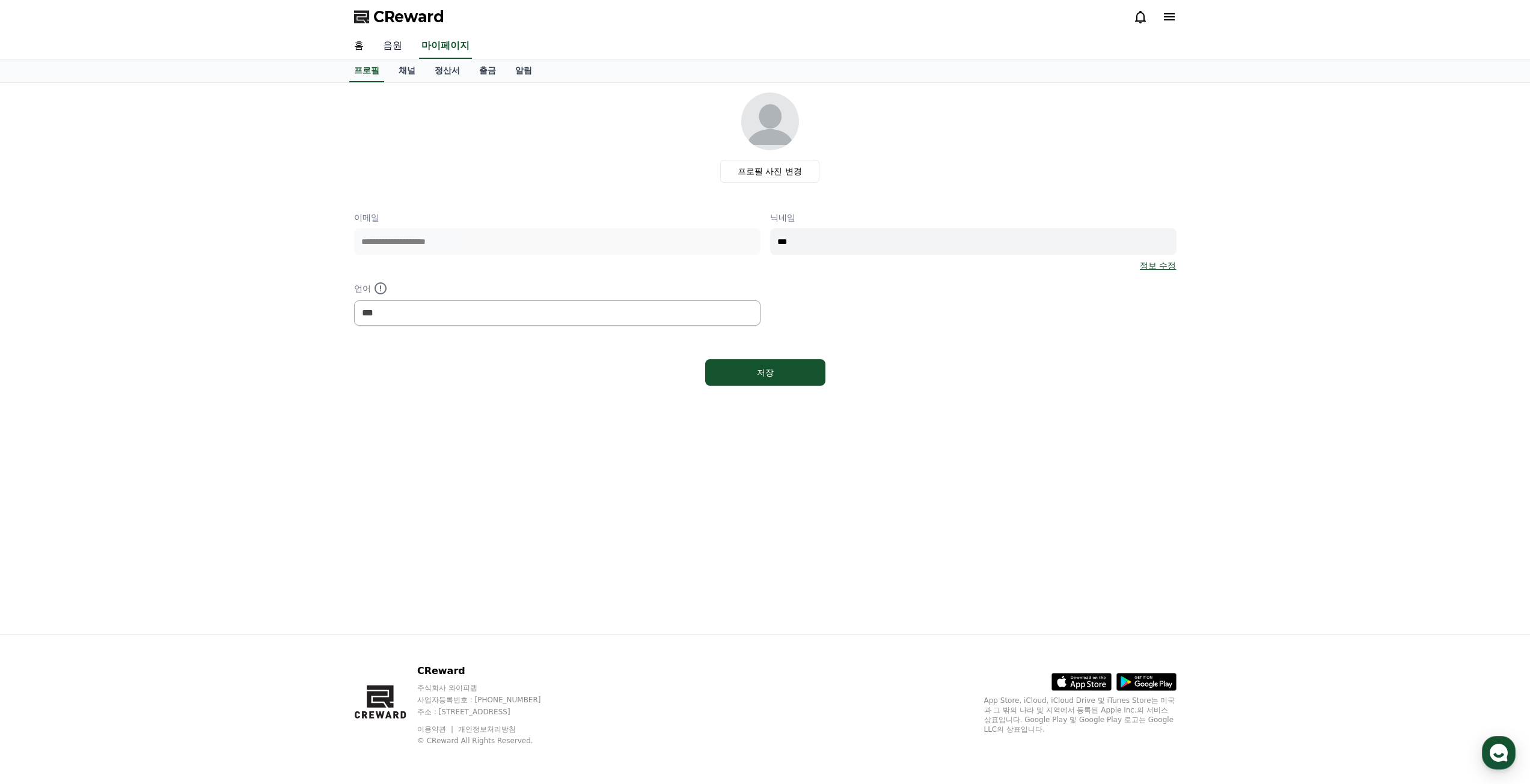
click at [397, 53] on link "음원" at bounding box center [393, 46] width 38 height 25
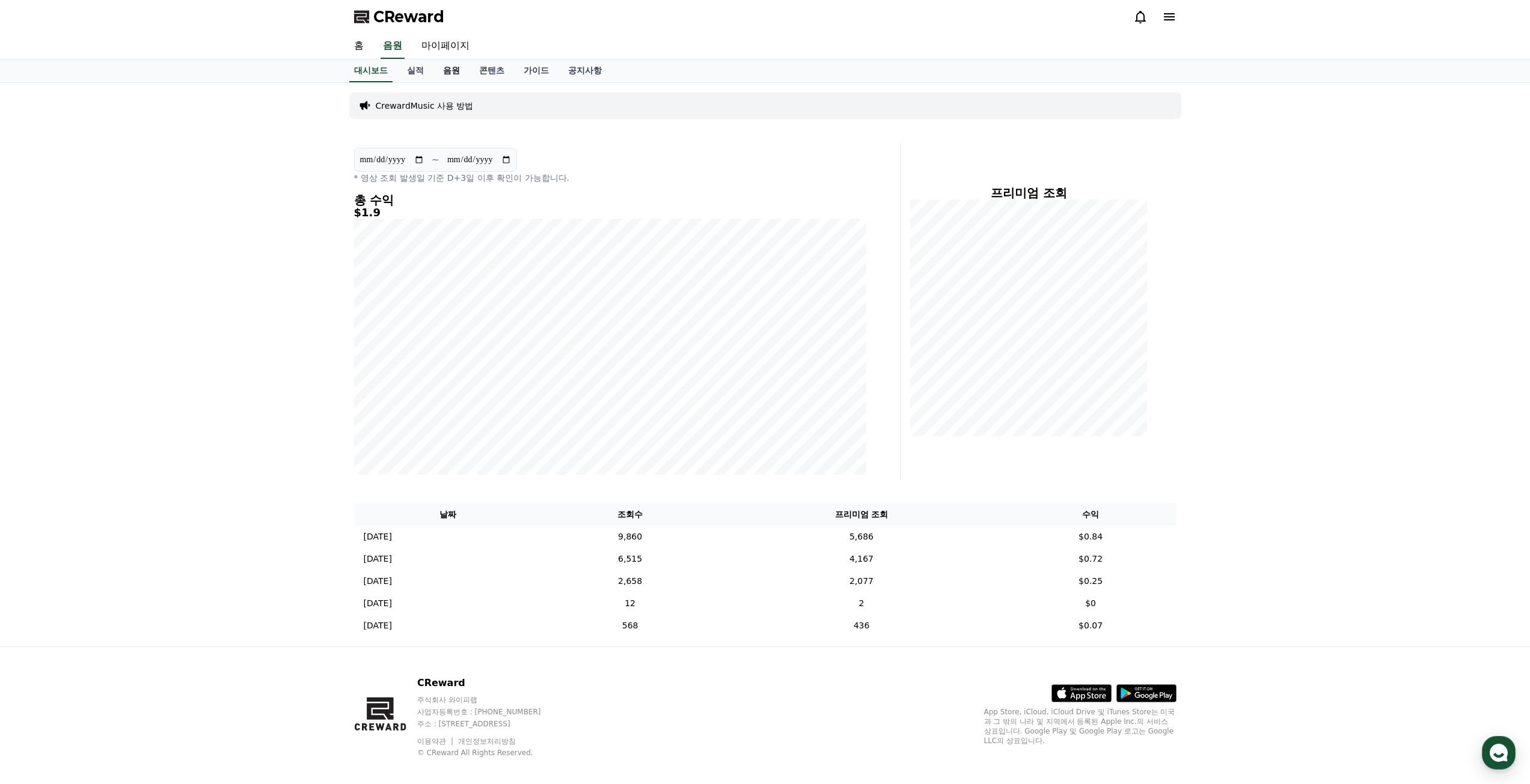
click at [452, 73] on link "음원" at bounding box center [451, 71] width 36 height 23
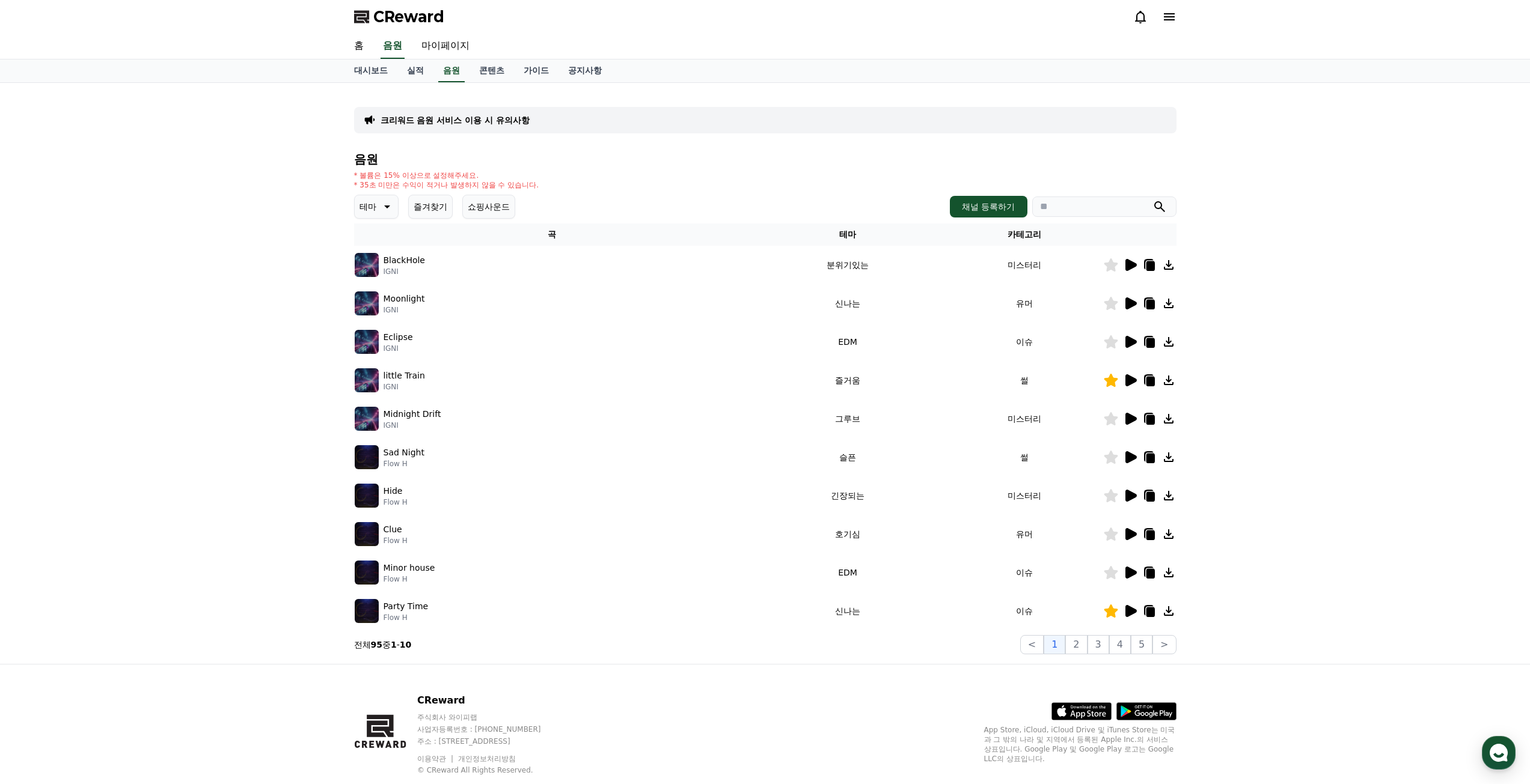
click at [1126, 381] on icon at bounding box center [1130, 380] width 11 height 12
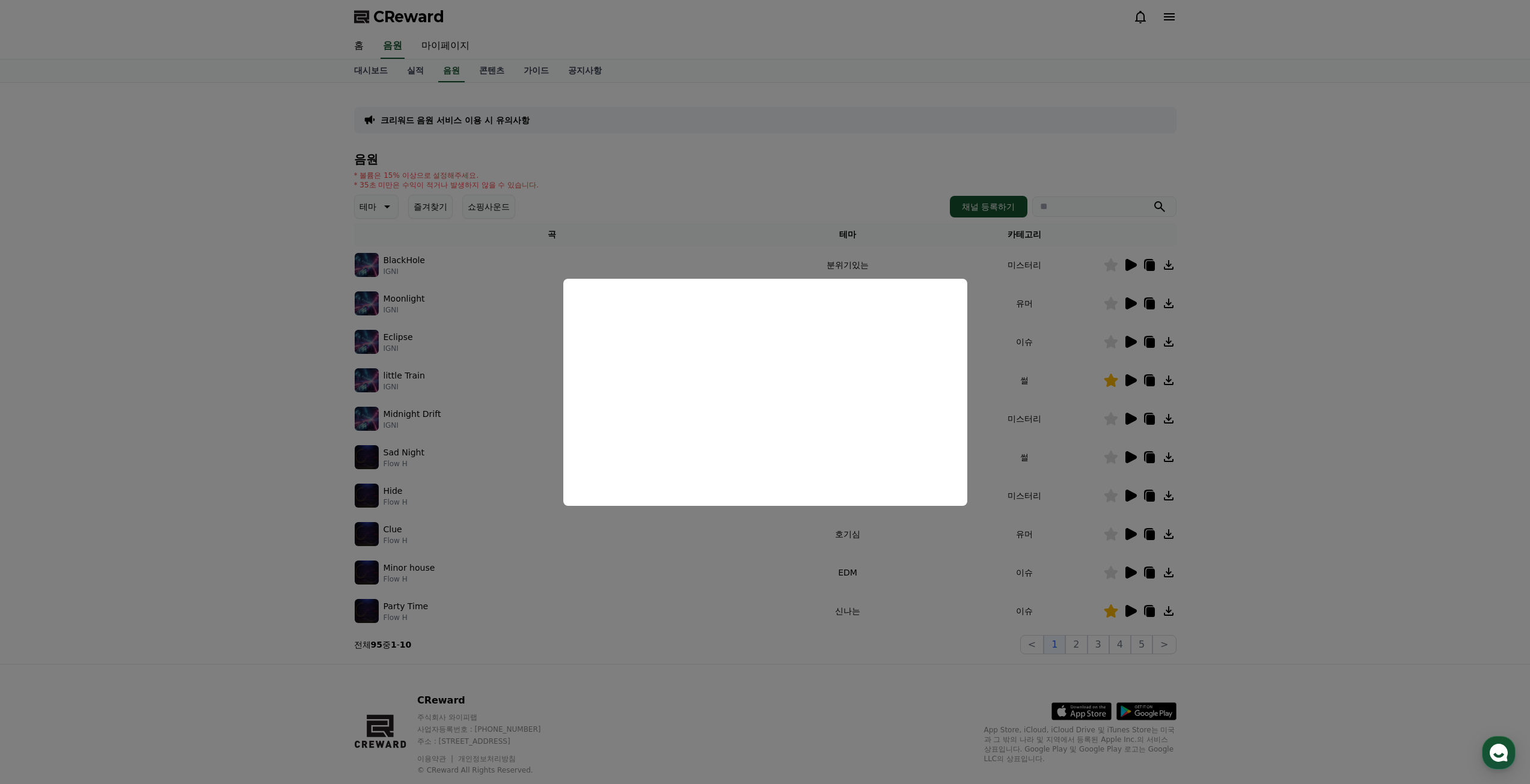
click at [1262, 410] on button "close modal" at bounding box center [765, 392] width 1530 height 784
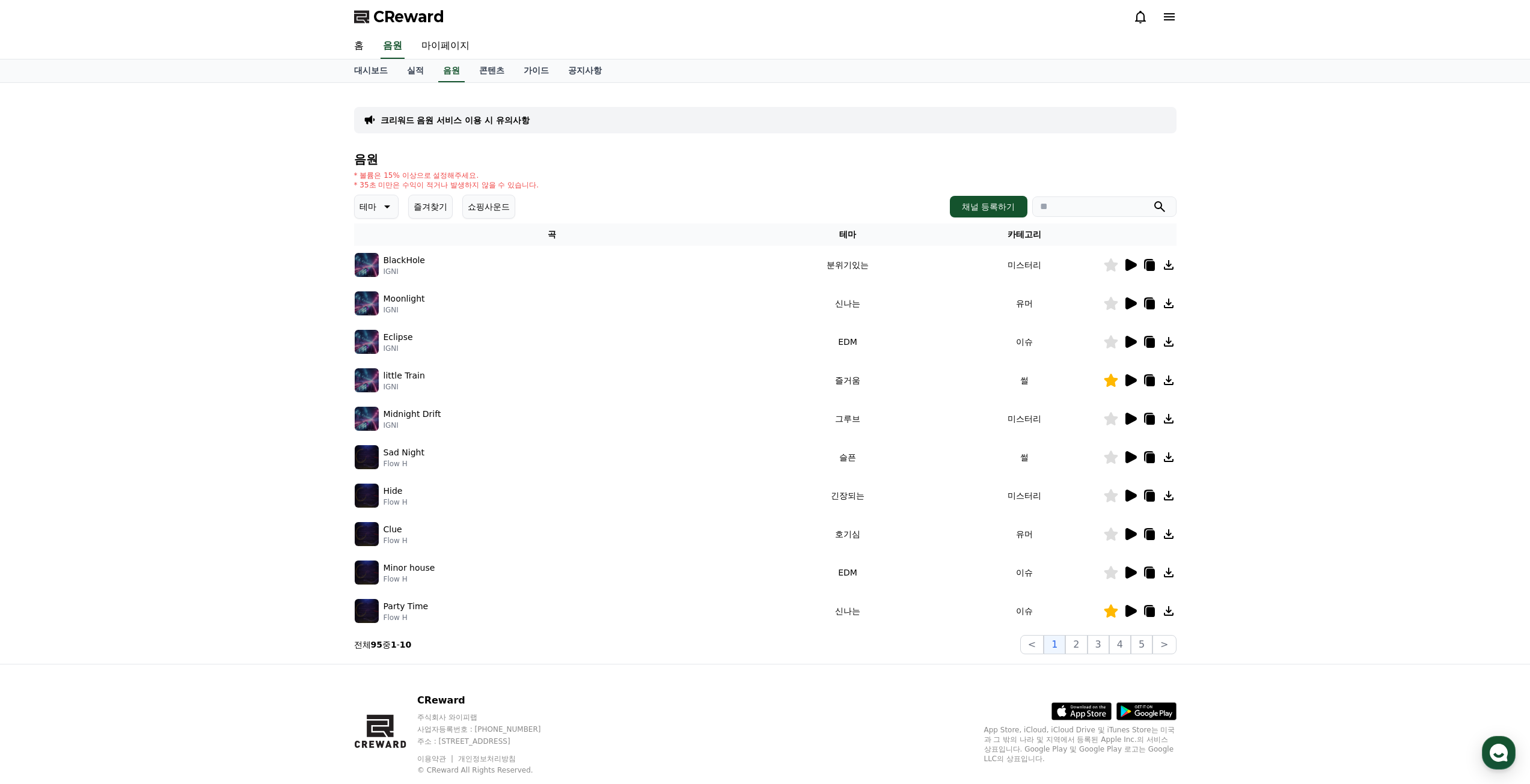
click at [1124, 461] on icon at bounding box center [1130, 457] width 15 height 15
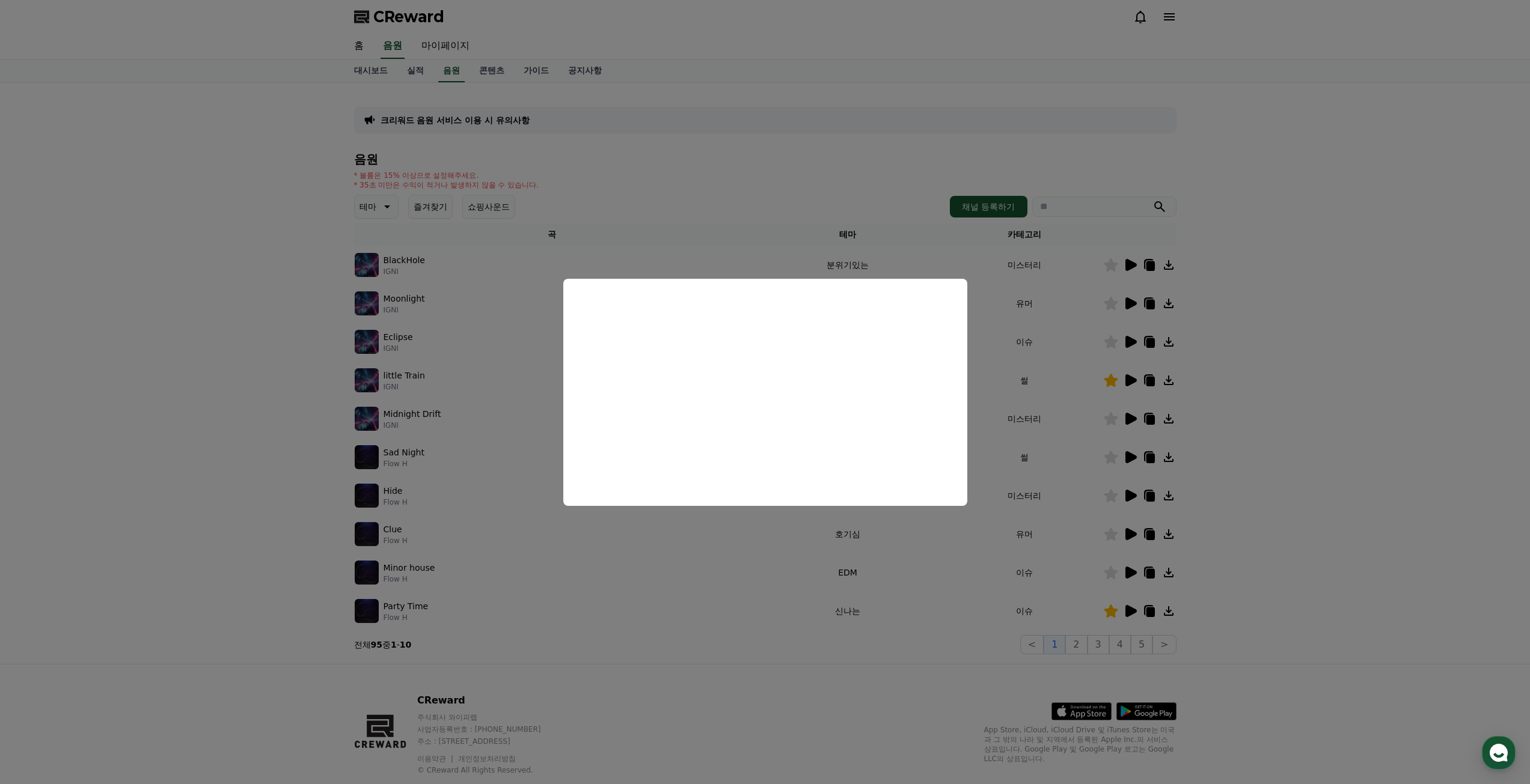
click at [1325, 495] on button "close modal" at bounding box center [765, 392] width 1530 height 784
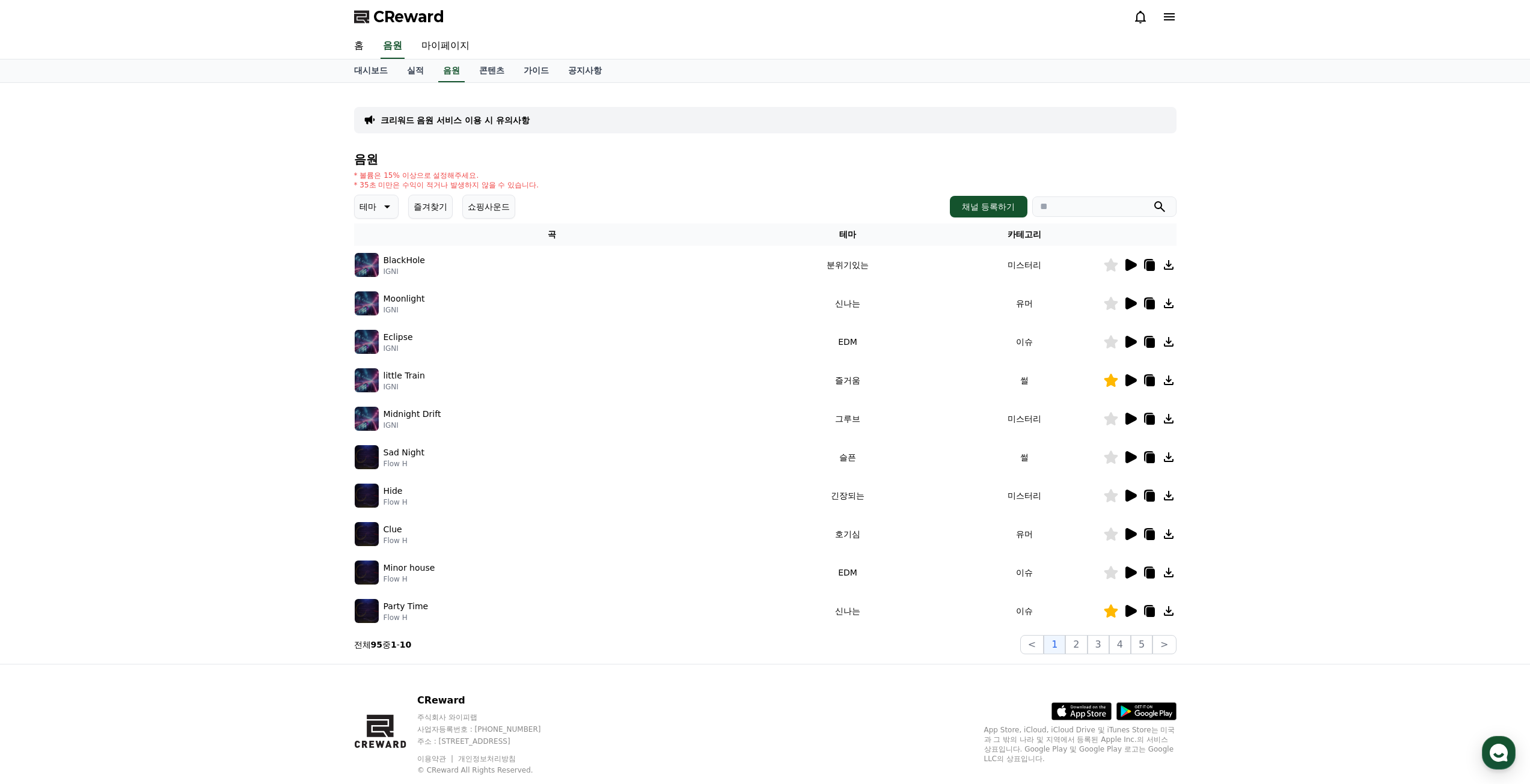
click at [1015, 236] on th "카테고리" at bounding box center [1025, 234] width 157 height 22
click at [1073, 644] on button "2" at bounding box center [1075, 645] width 22 height 19
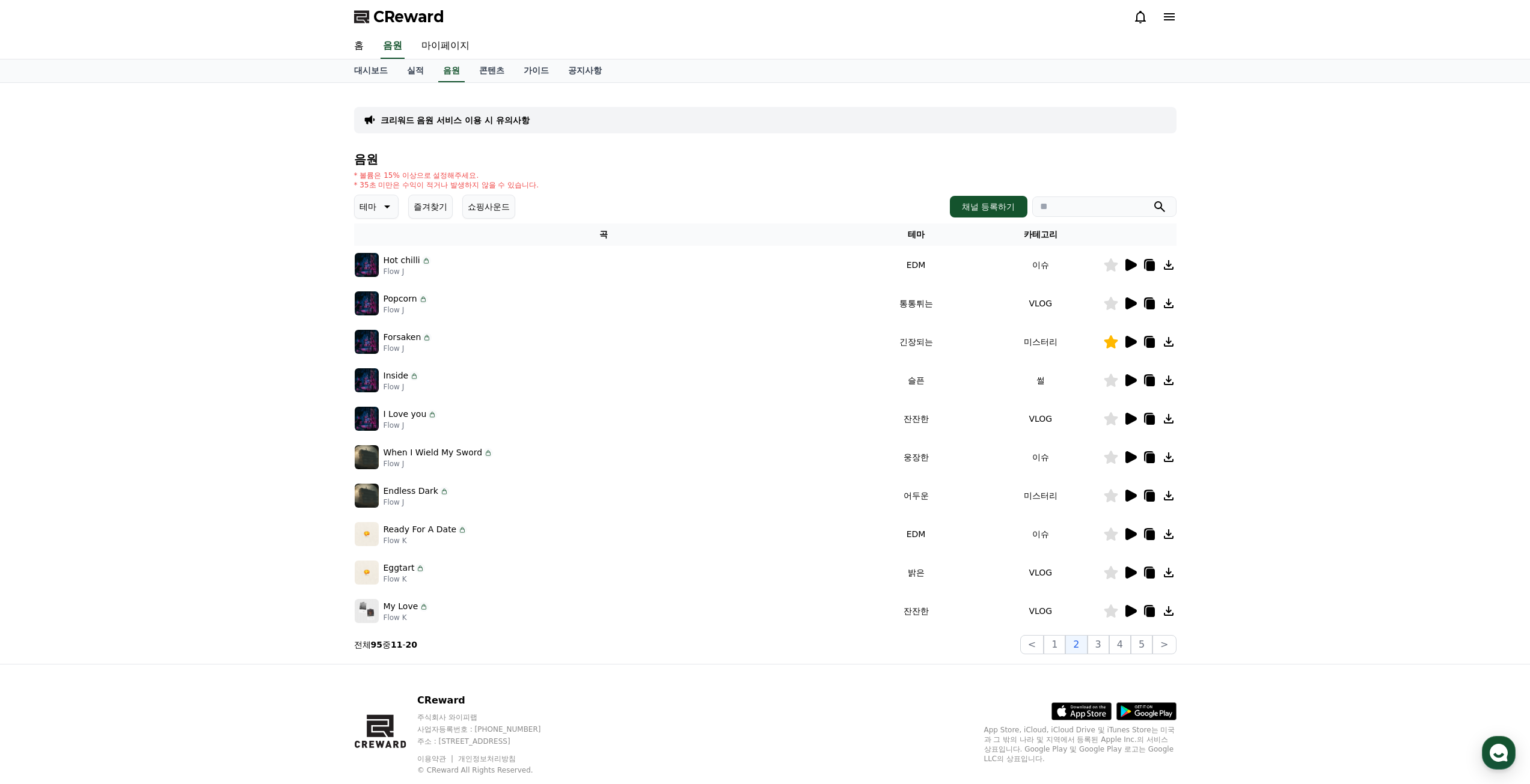
click at [1137, 383] on icon at bounding box center [1130, 380] width 15 height 15
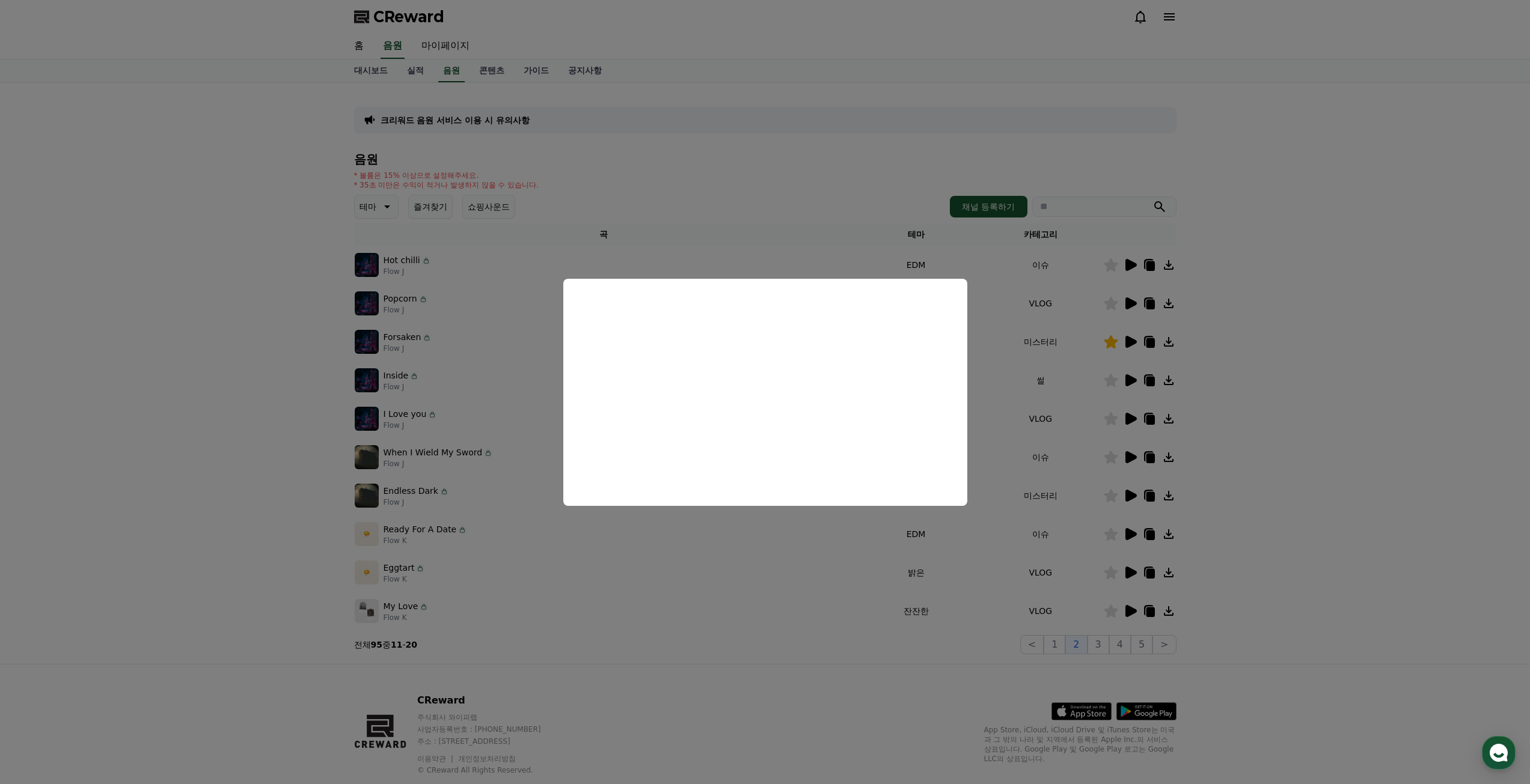
click at [1271, 384] on button "close modal" at bounding box center [765, 392] width 1530 height 784
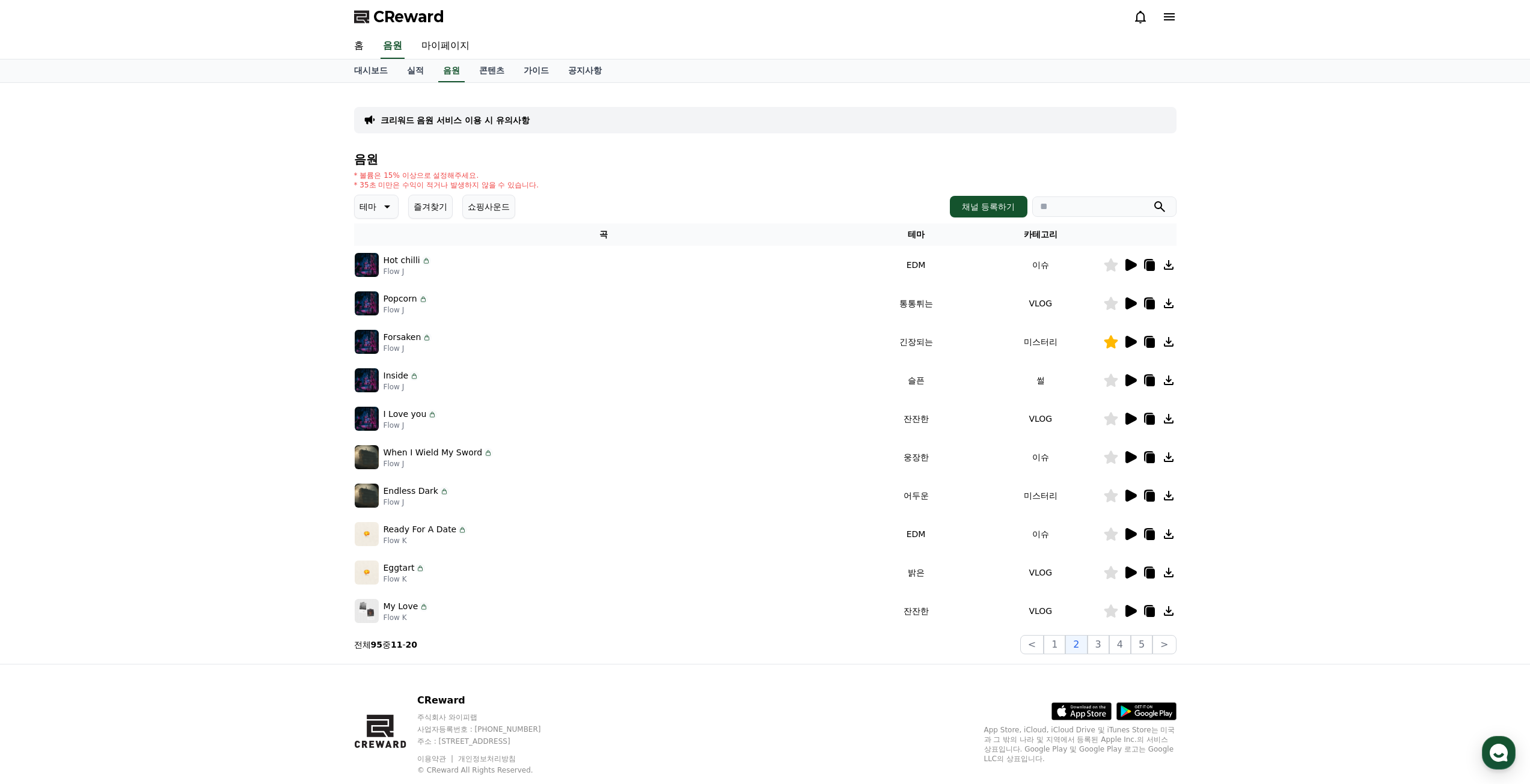
click at [1271, 384] on div "크리워드 음원 서비스 이용 시 유의사항 음원 * 볼륨은 15% 이상으로 설정해주세요. * 35초 미만은 수익이 적거나 발생하지 않을 수 있습니…" at bounding box center [765, 373] width 1530 height 581
click at [1100, 646] on button "3" at bounding box center [1098, 645] width 22 height 19
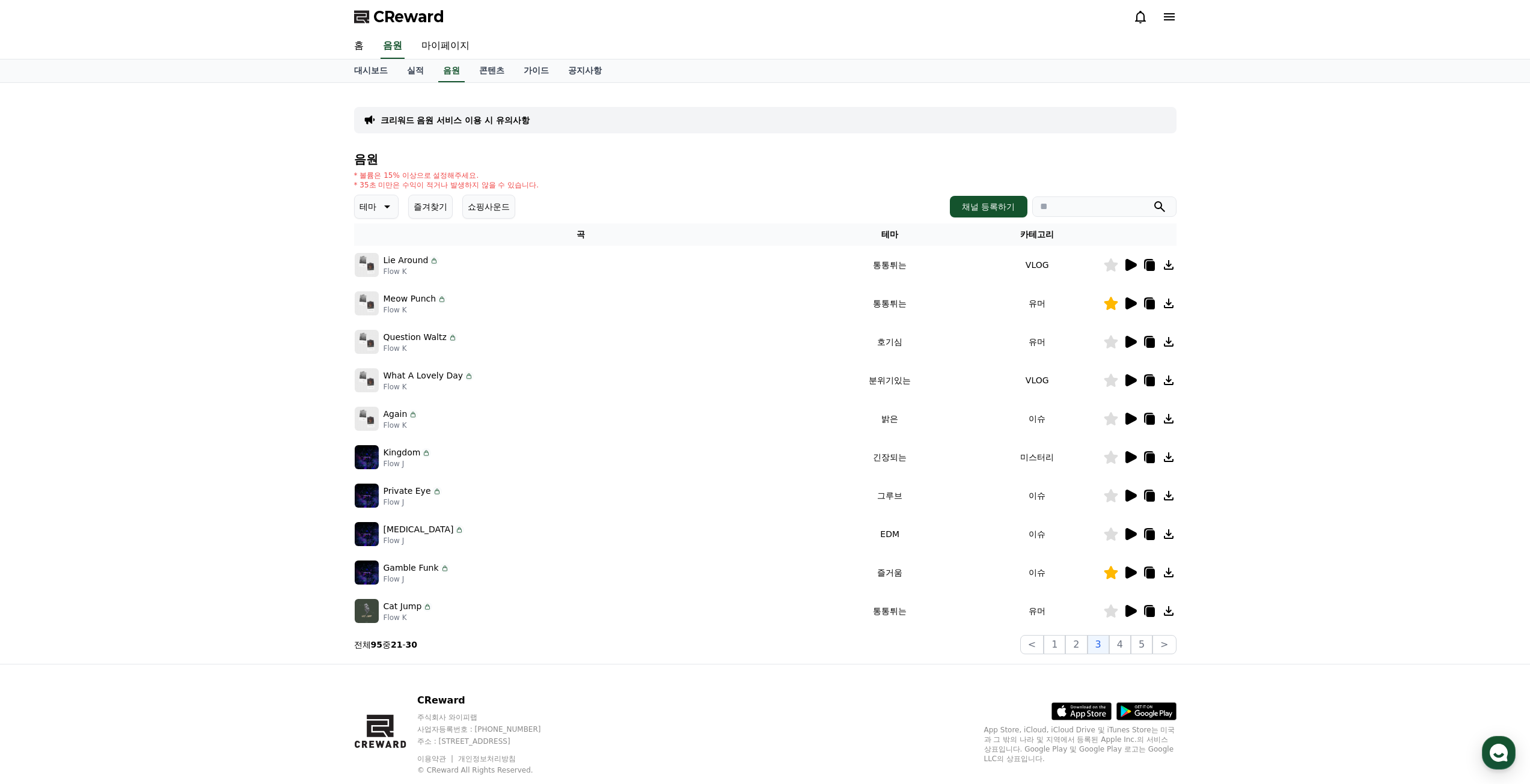
click at [385, 204] on icon at bounding box center [386, 206] width 15 height 15
click at [382, 337] on button "코믹한" at bounding box center [373, 337] width 35 height 26
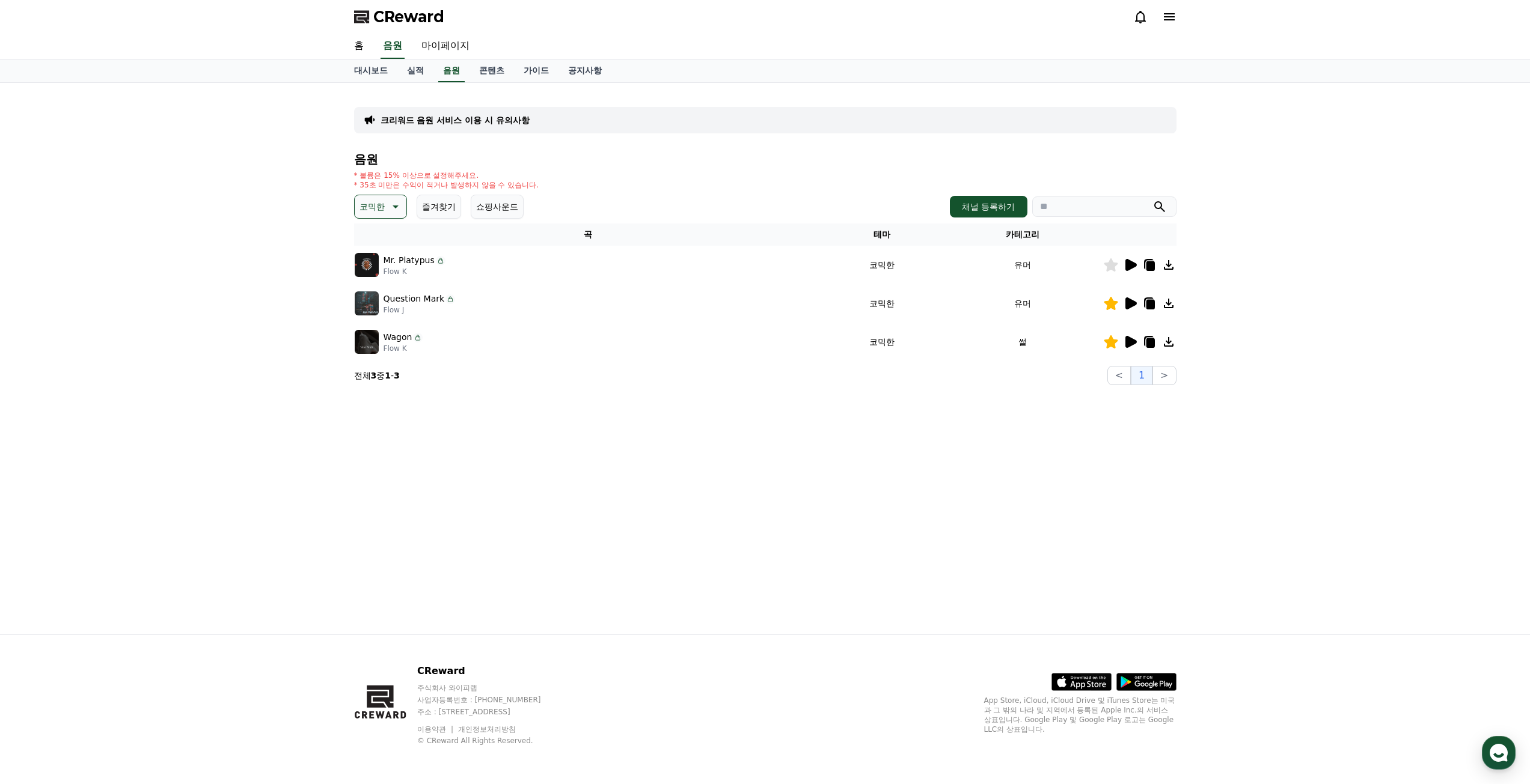
click at [1129, 264] on icon at bounding box center [1130, 265] width 11 height 12
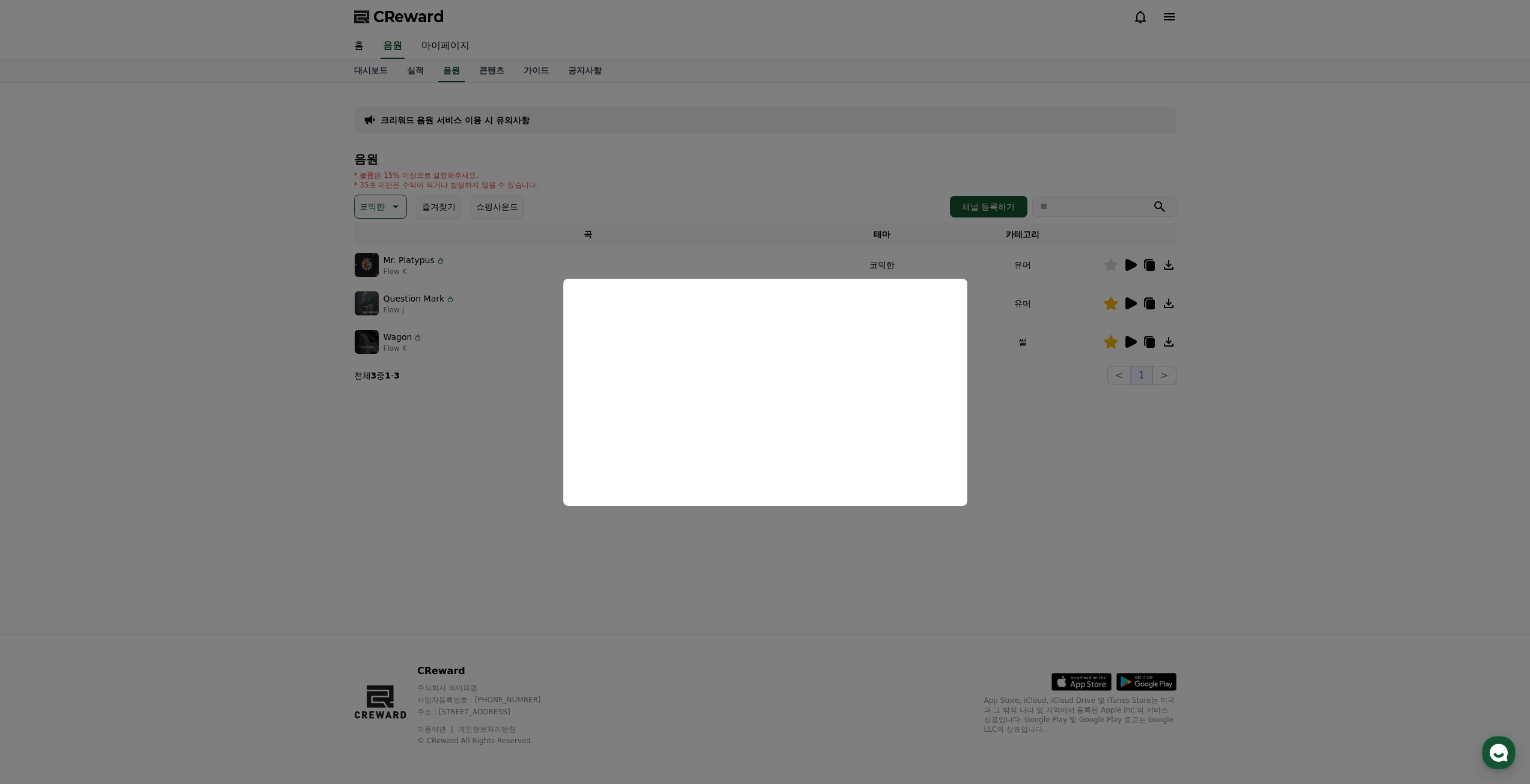
click at [1274, 268] on button "close modal" at bounding box center [765, 392] width 1530 height 784
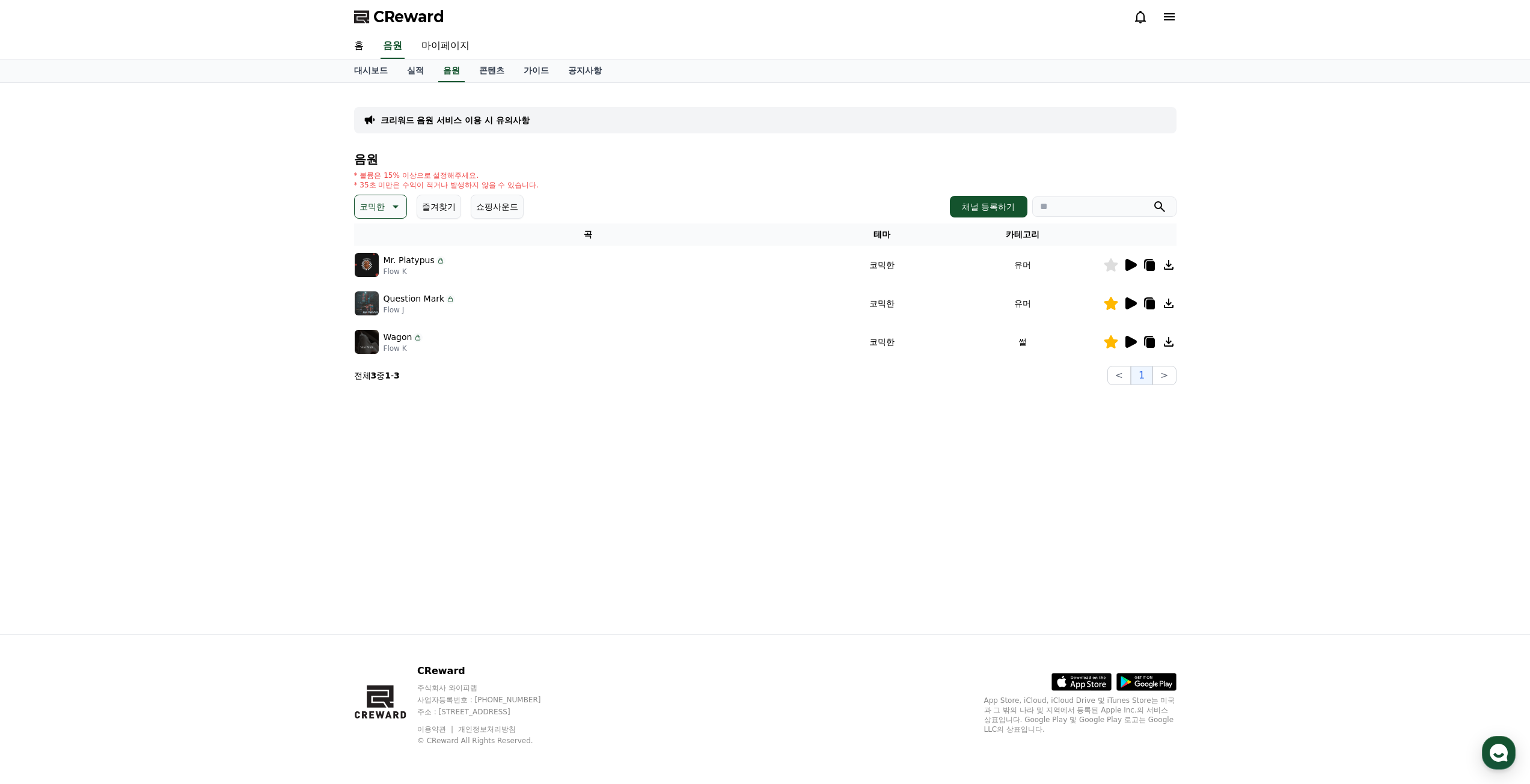
drag, startPoint x: 1110, startPoint y: 262, endPoint x: 1123, endPoint y: 267, distance: 13.9
click at [1109, 264] on icon at bounding box center [1110, 265] width 14 height 13
click at [1148, 266] on icon at bounding box center [1150, 266] width 9 height 10
drag, startPoint x: 881, startPoint y: 399, endPoint x: 1058, endPoint y: 328, distance: 190.7
click at [880, 399] on div "크리워드 음원 서비스 이용 시 유의사항 음원 * 볼륨은 15% 이상으로 설정해주세요. * 35초 미만은 수익이 적거나 발생하지 않을 수 있습니…" at bounding box center [765, 358] width 842 height 552
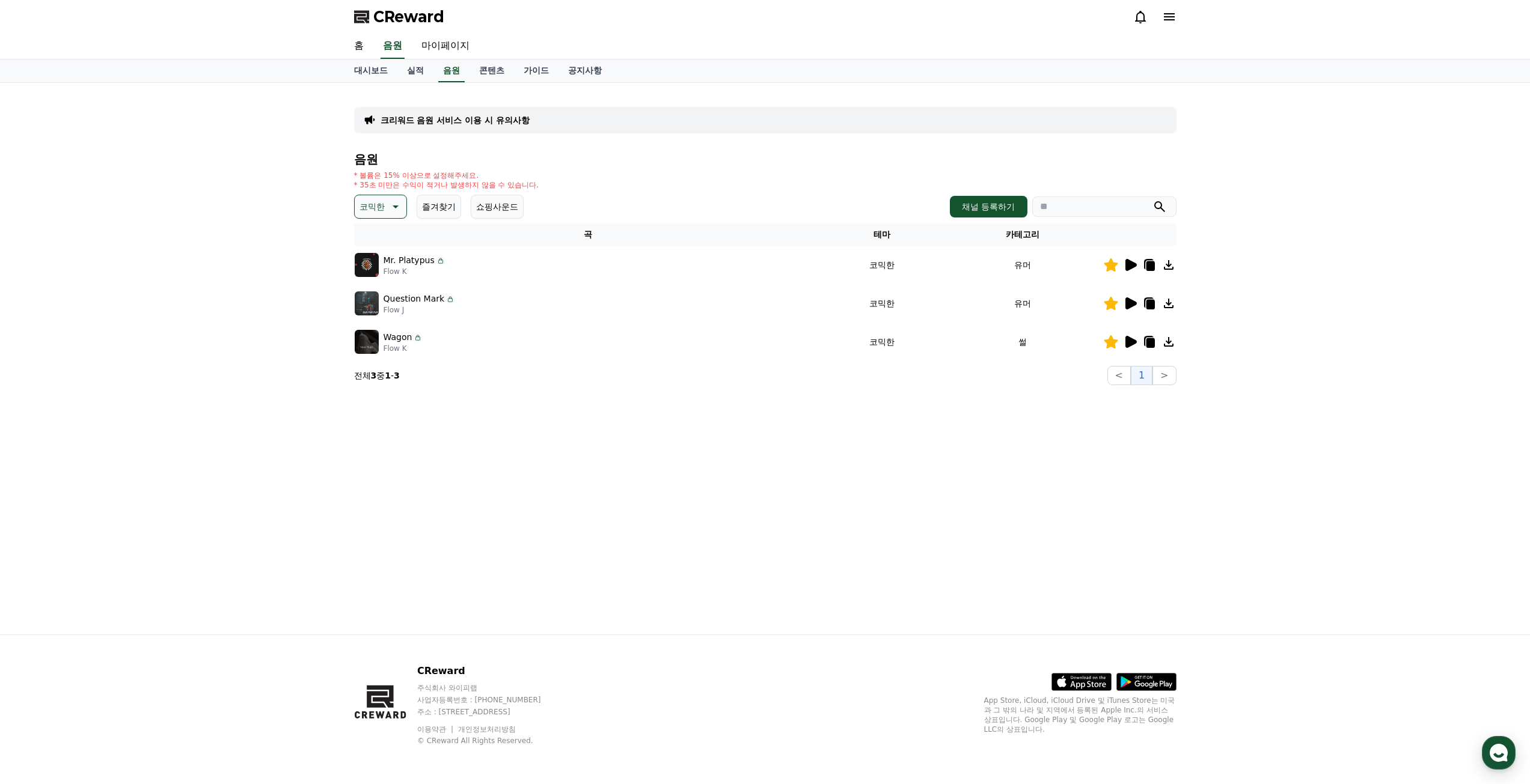
click at [1128, 302] on icon at bounding box center [1130, 303] width 11 height 12
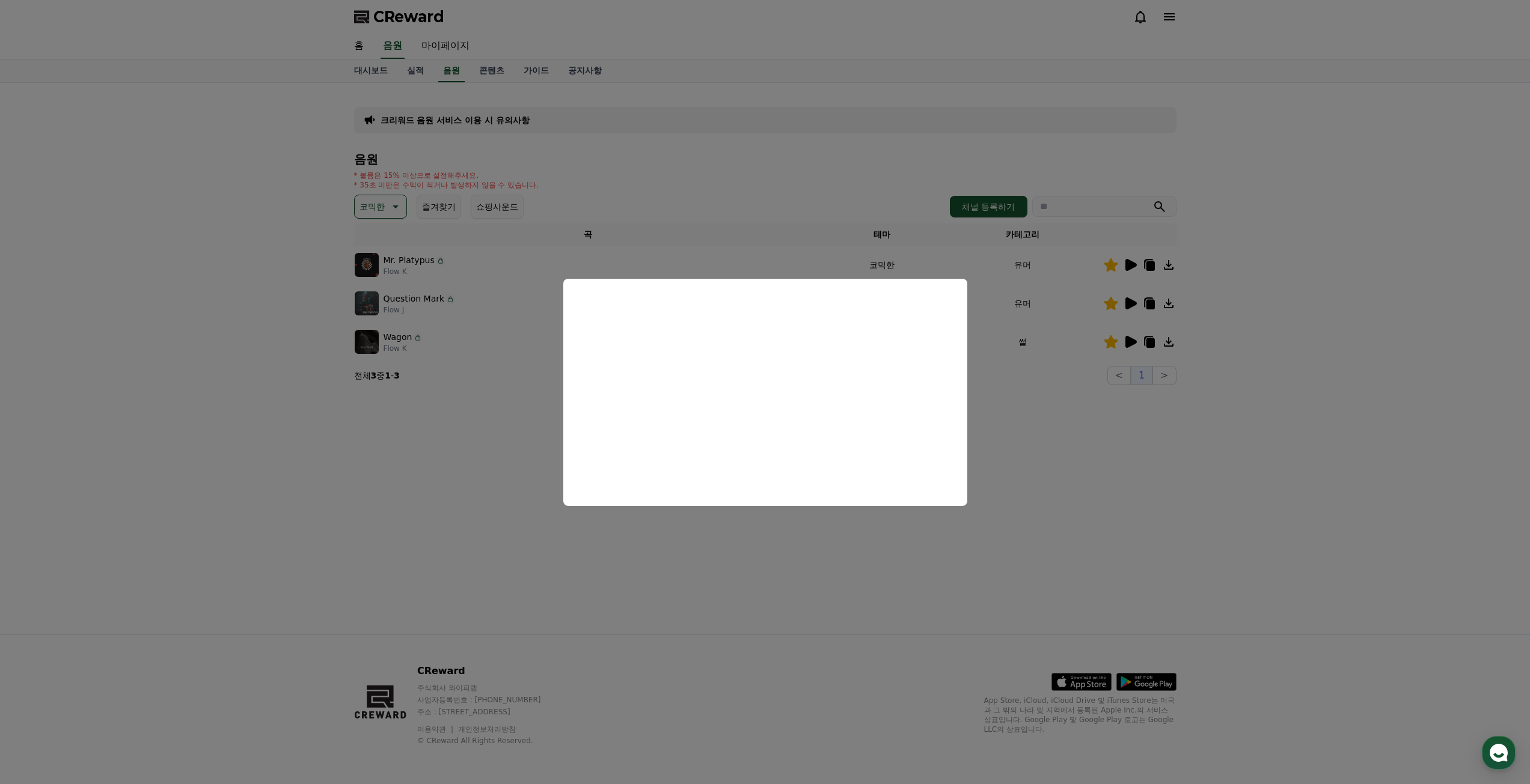
click at [1297, 288] on button "close modal" at bounding box center [765, 392] width 1530 height 784
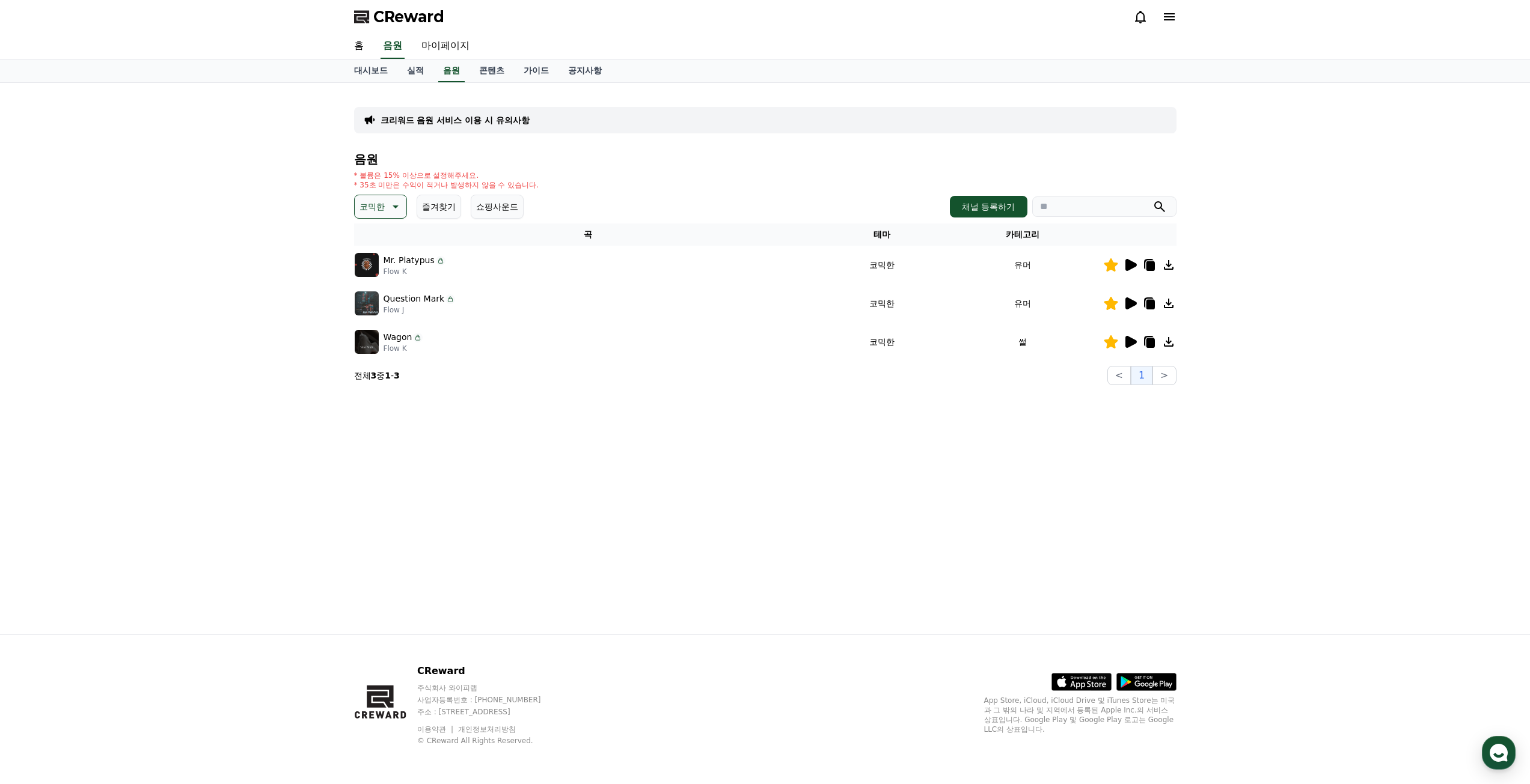
click at [1151, 302] on icon at bounding box center [1150, 304] width 9 height 10
drag, startPoint x: 970, startPoint y: 503, endPoint x: 979, endPoint y: 504, distance: 9.1
click at [969, 503] on div "크리워드 음원 서비스 이용 시 유의사항 음원 * 볼륨은 15% 이상으로 설정해주세요. * 35초 미만은 수익이 적거나 발생하지 않을 수 있습니…" at bounding box center [765, 358] width 842 height 552
click at [1145, 349] on icon at bounding box center [1149, 342] width 15 height 15
click at [1129, 344] on icon at bounding box center [1130, 342] width 11 height 12
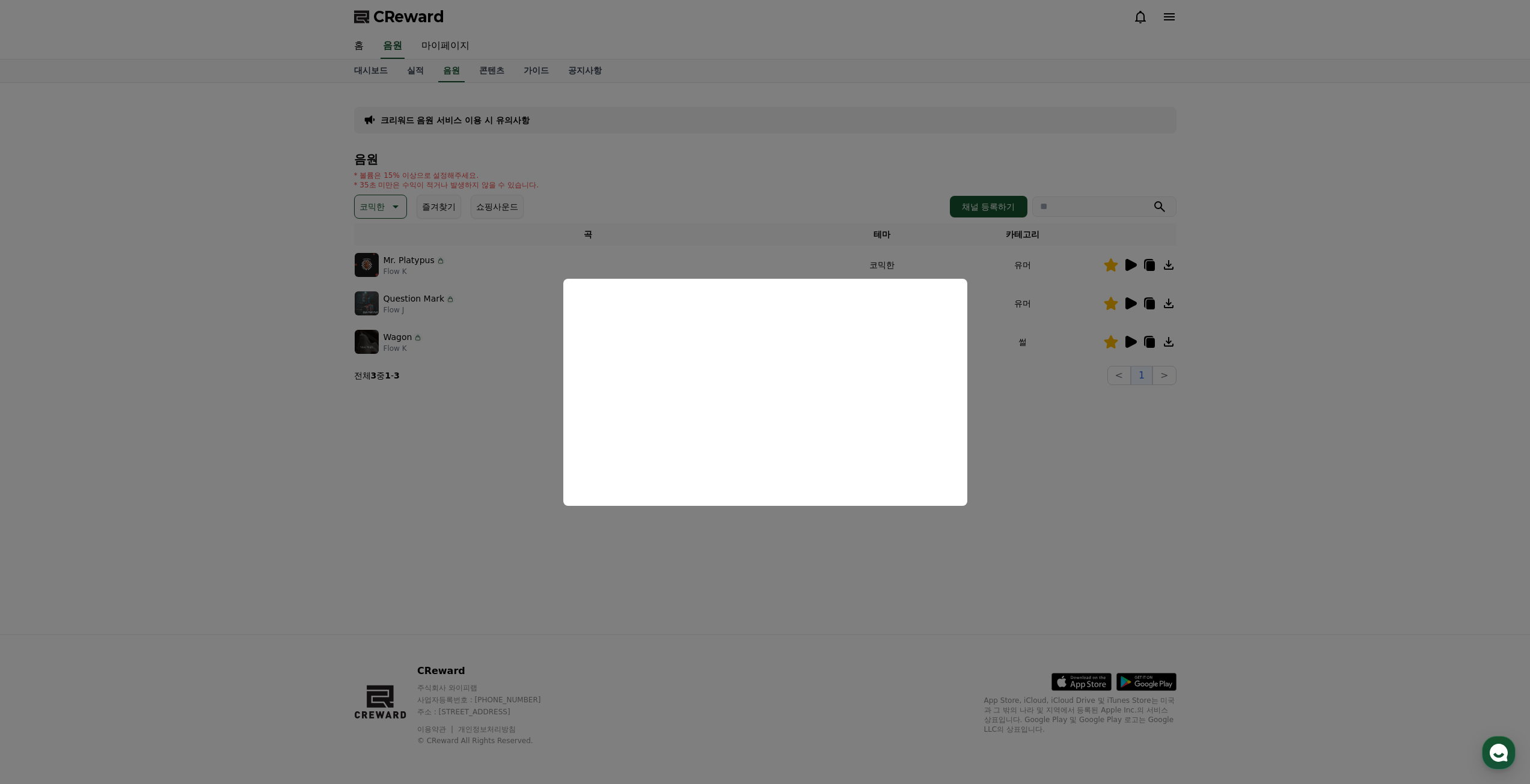
click at [1039, 470] on button "close modal" at bounding box center [765, 392] width 1530 height 784
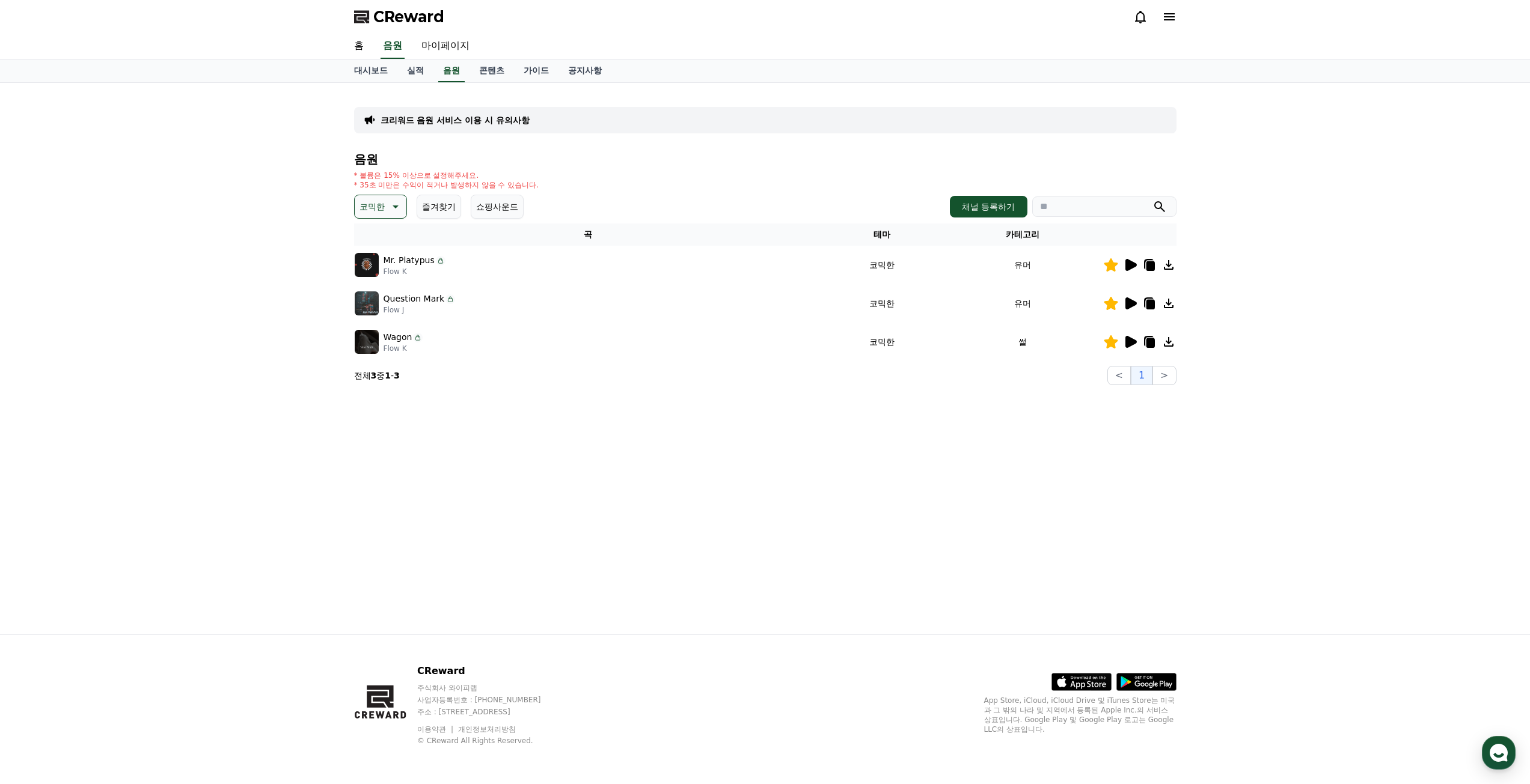
click at [393, 209] on icon at bounding box center [394, 206] width 15 height 15
click at [383, 308] on button "긴장되는" at bounding box center [378, 306] width 44 height 26
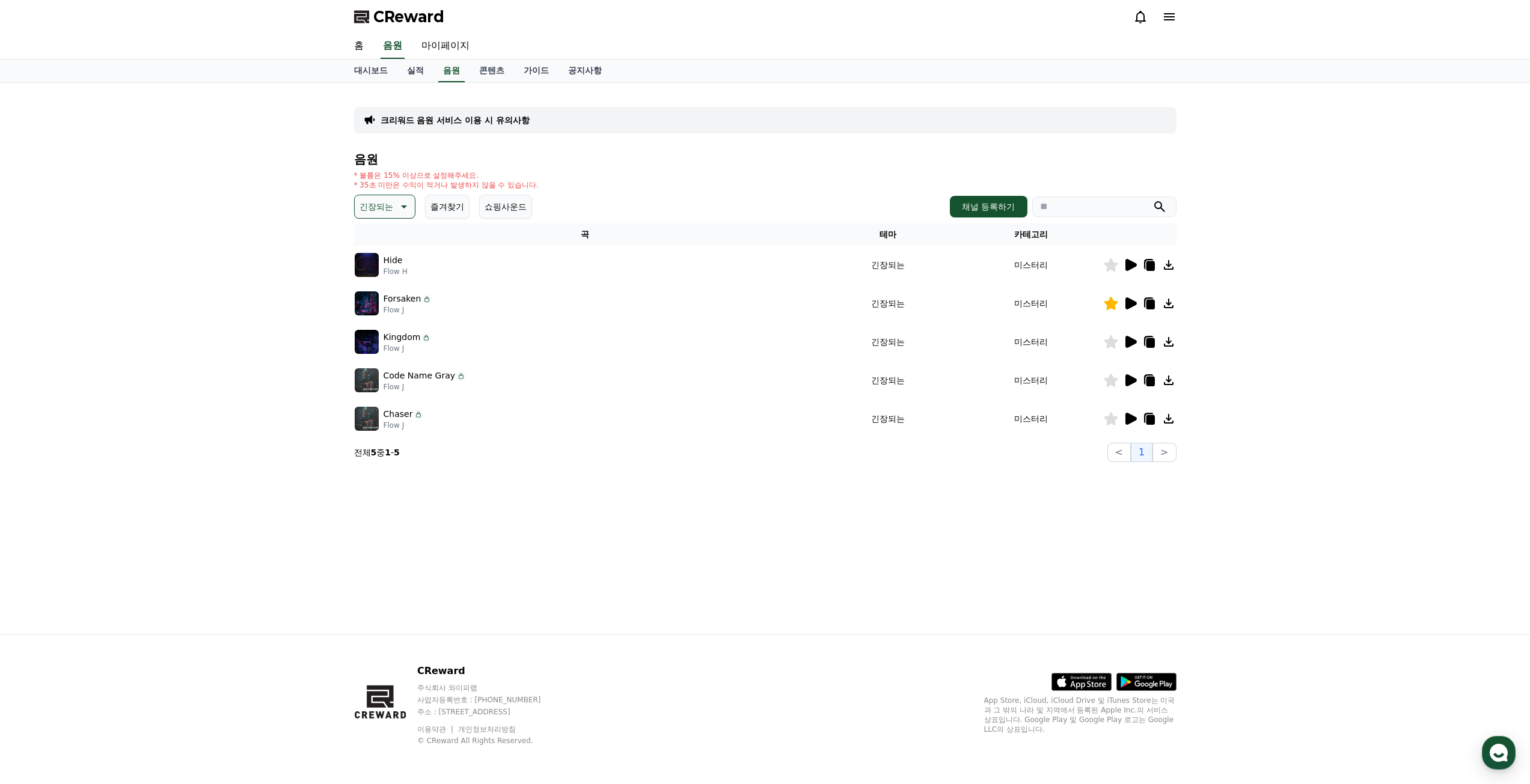
click at [392, 201] on p "긴장되는" at bounding box center [376, 206] width 34 height 17
click at [379, 279] on button "감동적인" at bounding box center [378, 274] width 44 height 26
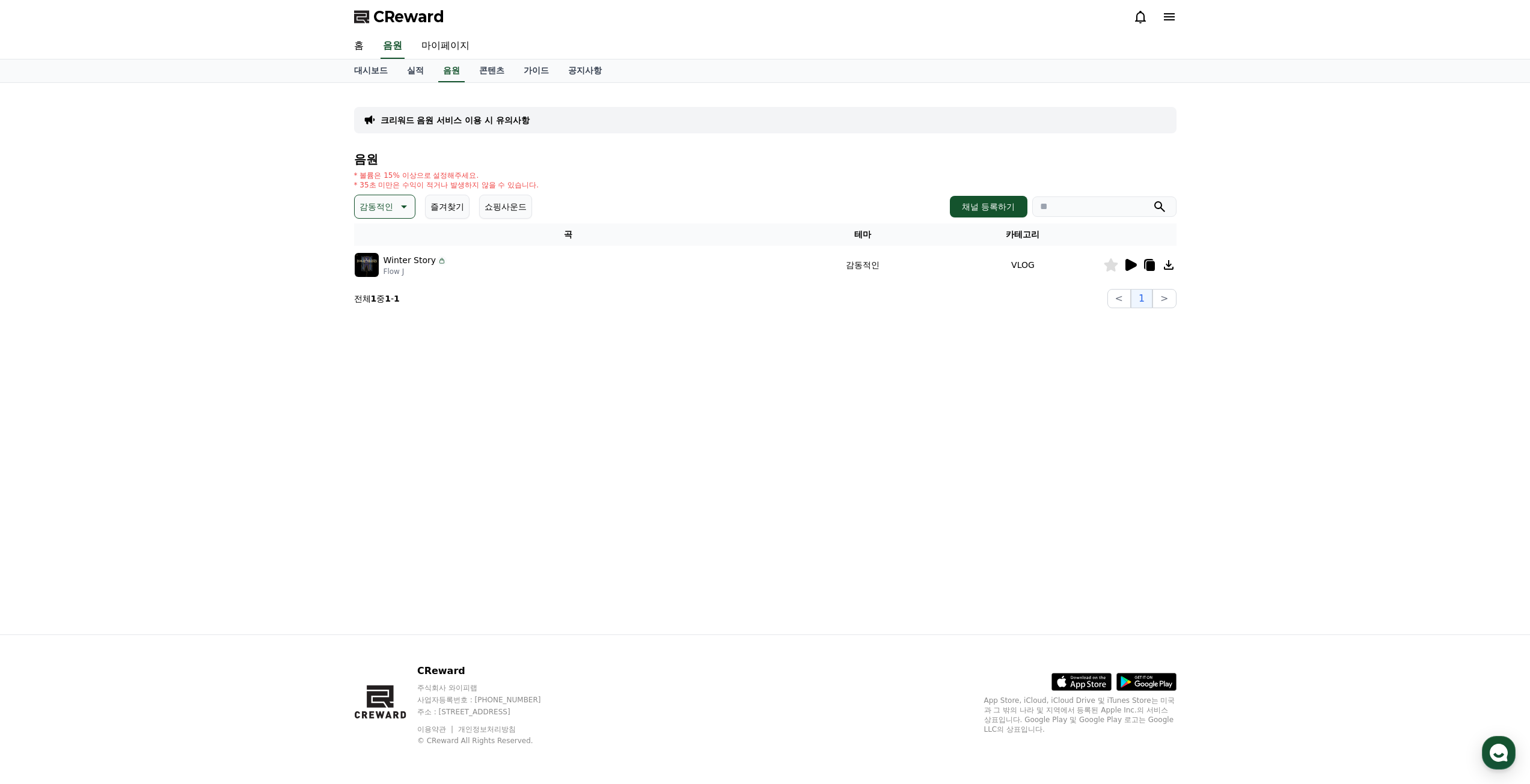
click at [381, 210] on p "감동적인" at bounding box center [376, 206] width 34 height 17
click at [378, 343] on button "귀여운" at bounding box center [373, 343] width 35 height 26
click at [1130, 267] on icon at bounding box center [1130, 265] width 11 height 12
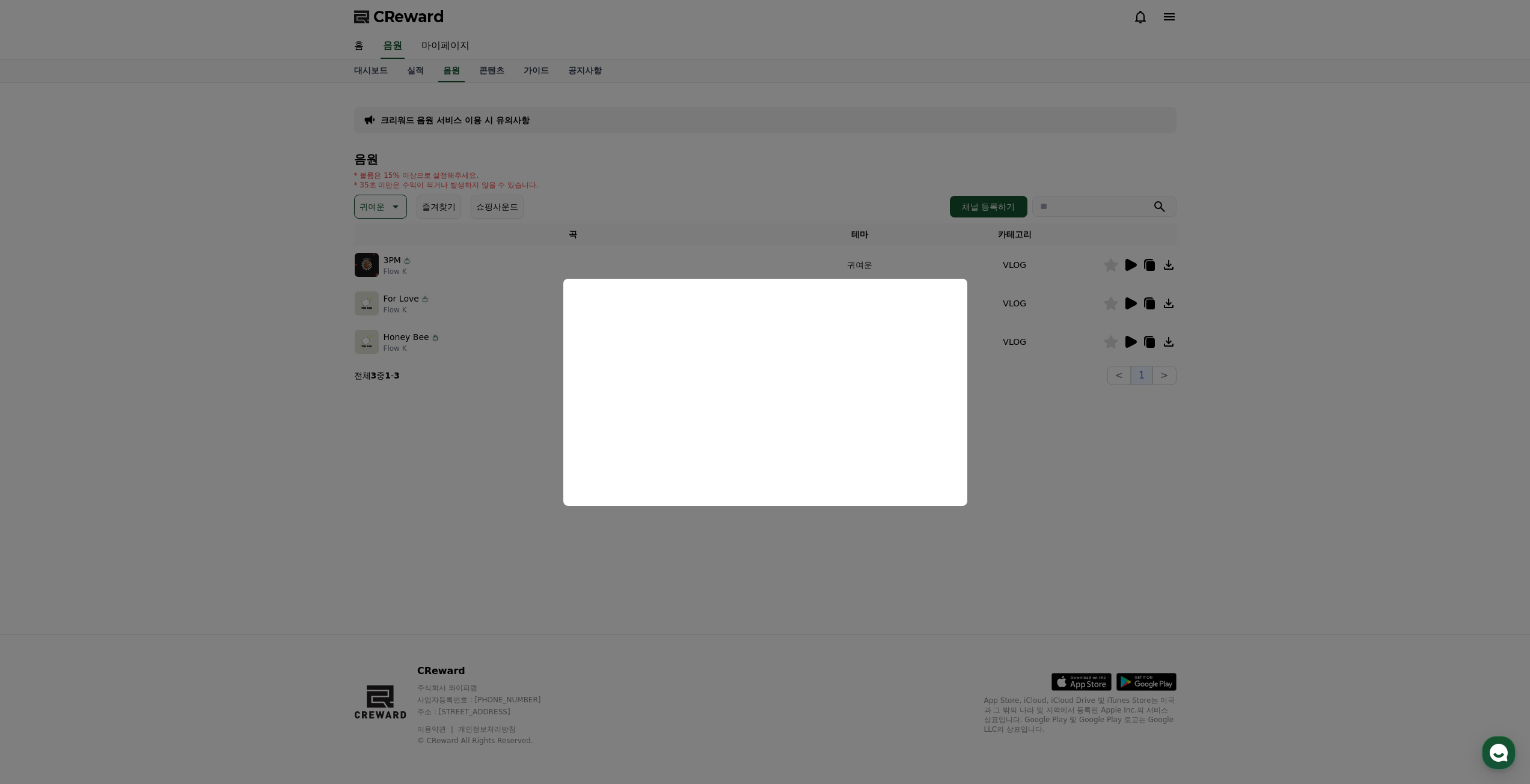
click at [1097, 449] on button "close modal" at bounding box center [765, 392] width 1530 height 784
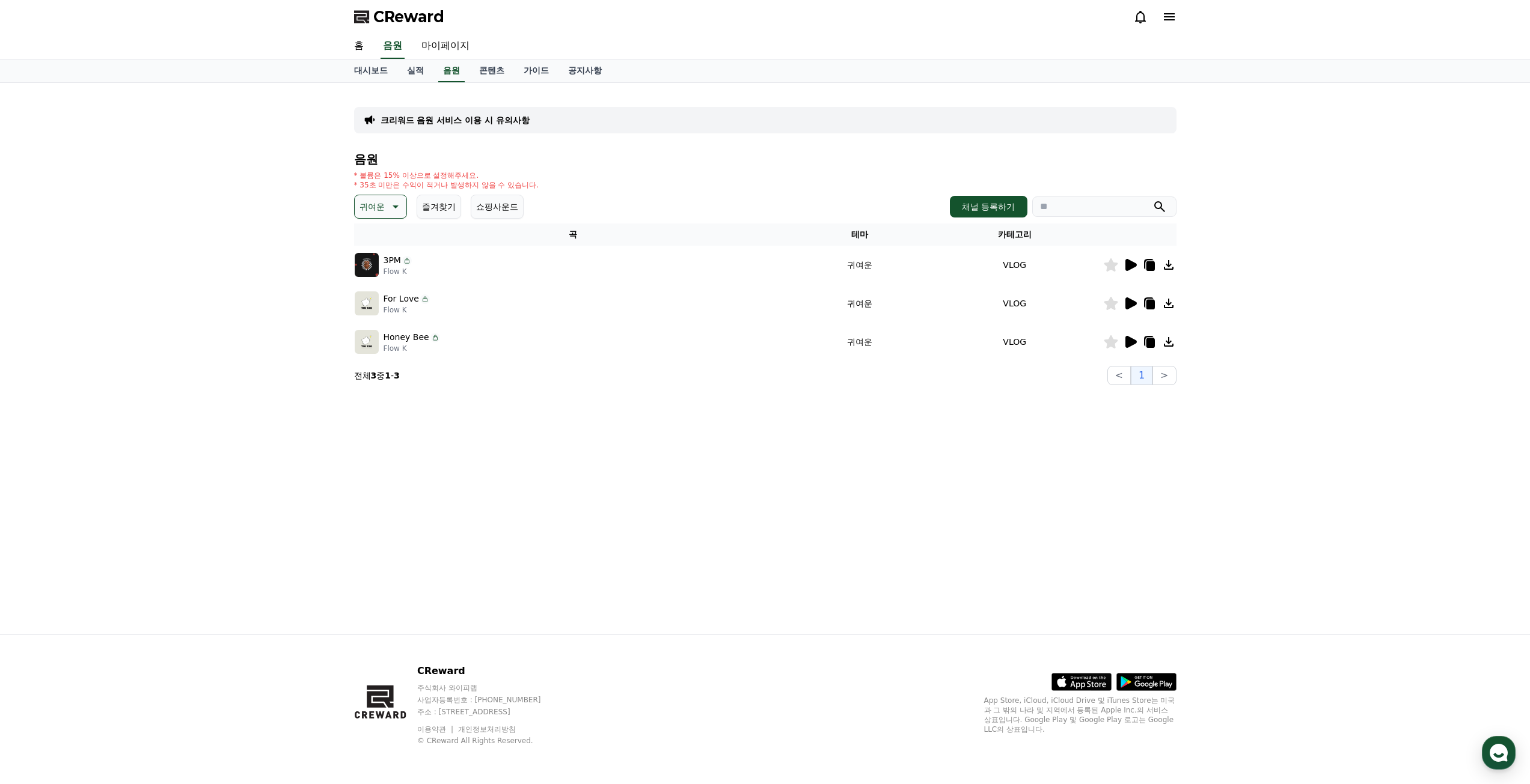
click at [1126, 302] on icon at bounding box center [1130, 303] width 11 height 12
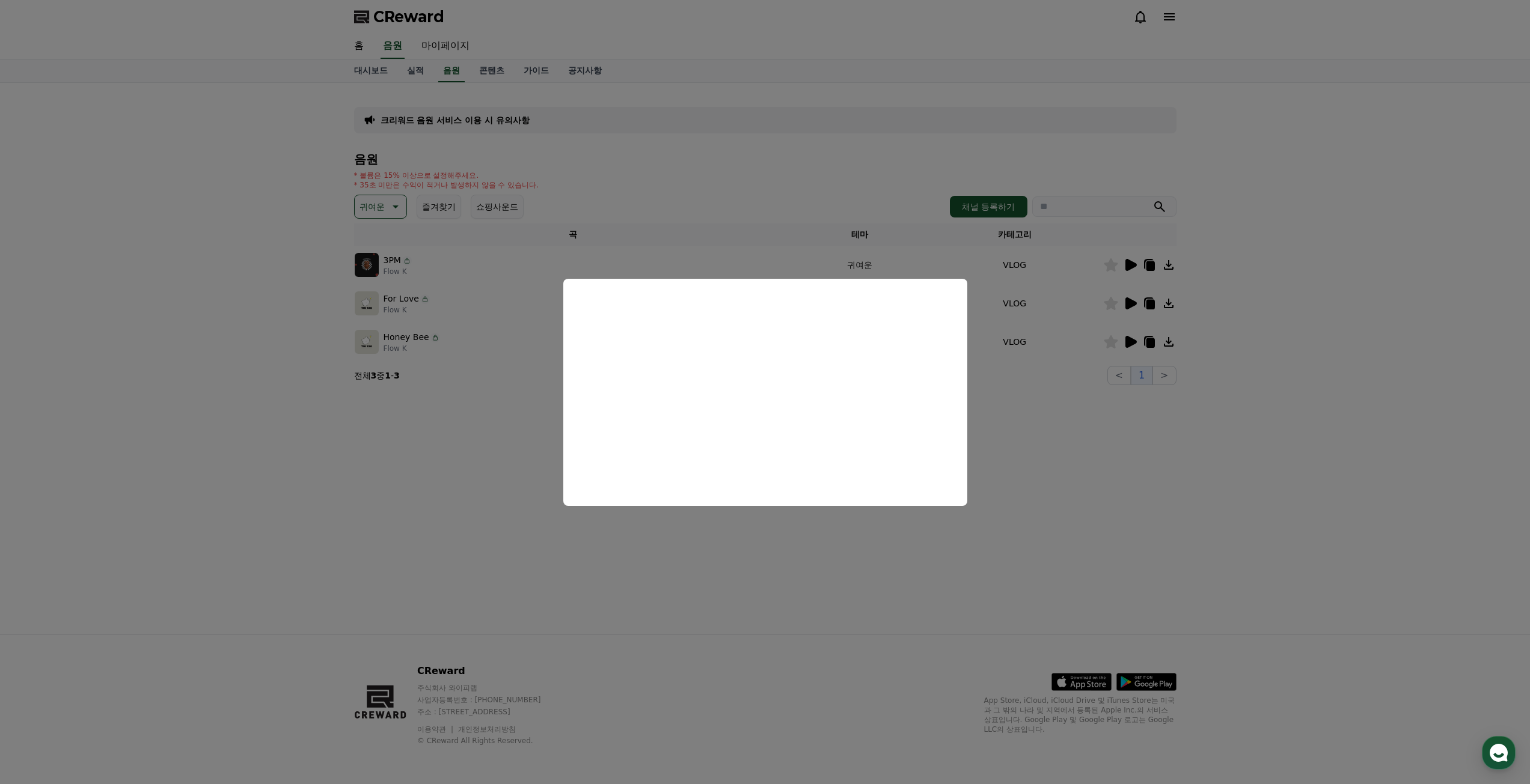
click at [1128, 342] on button "close modal" at bounding box center [765, 392] width 1530 height 784
click at [1128, 342] on icon at bounding box center [1130, 342] width 11 height 12
click at [380, 203] on button "close modal" at bounding box center [765, 392] width 1530 height 784
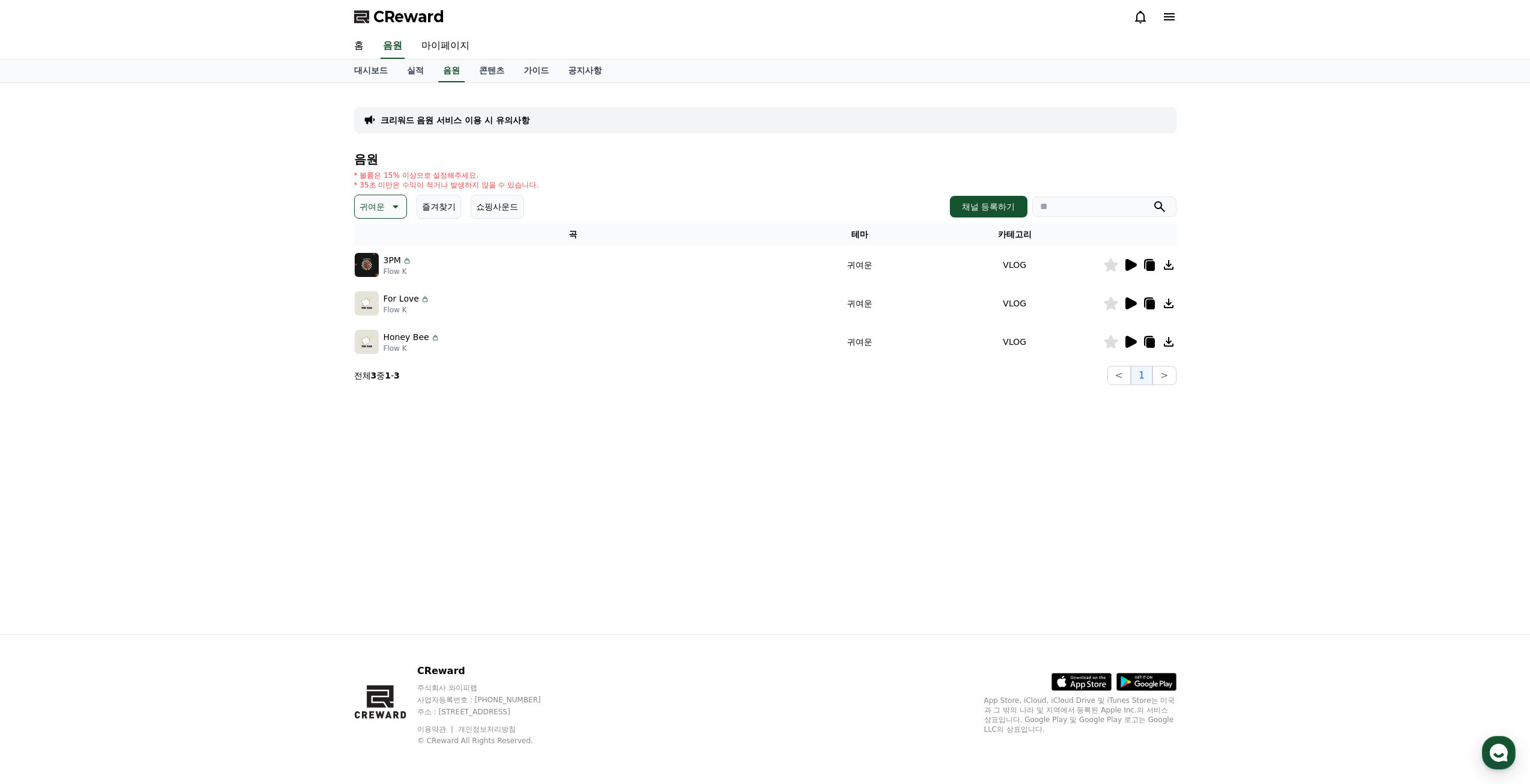
click at [382, 205] on p "귀여운" at bounding box center [372, 206] width 25 height 17
click at [377, 278] on button "슬픈" at bounding box center [369, 275] width 26 height 26
click at [1130, 377] on icon at bounding box center [1130, 380] width 11 height 12
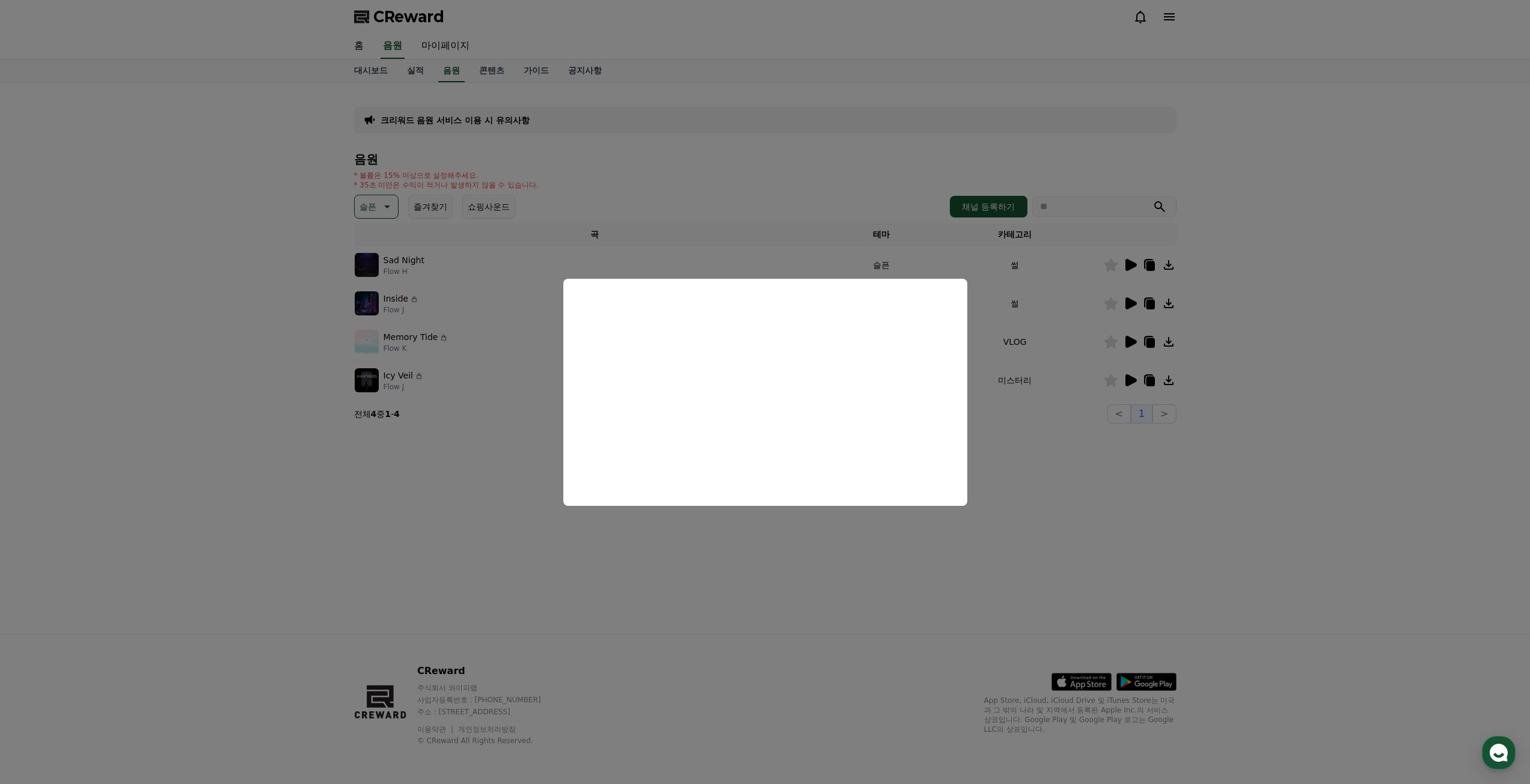
click at [313, 199] on button "close modal" at bounding box center [765, 392] width 1530 height 784
click at [380, 199] on icon at bounding box center [386, 206] width 15 height 15
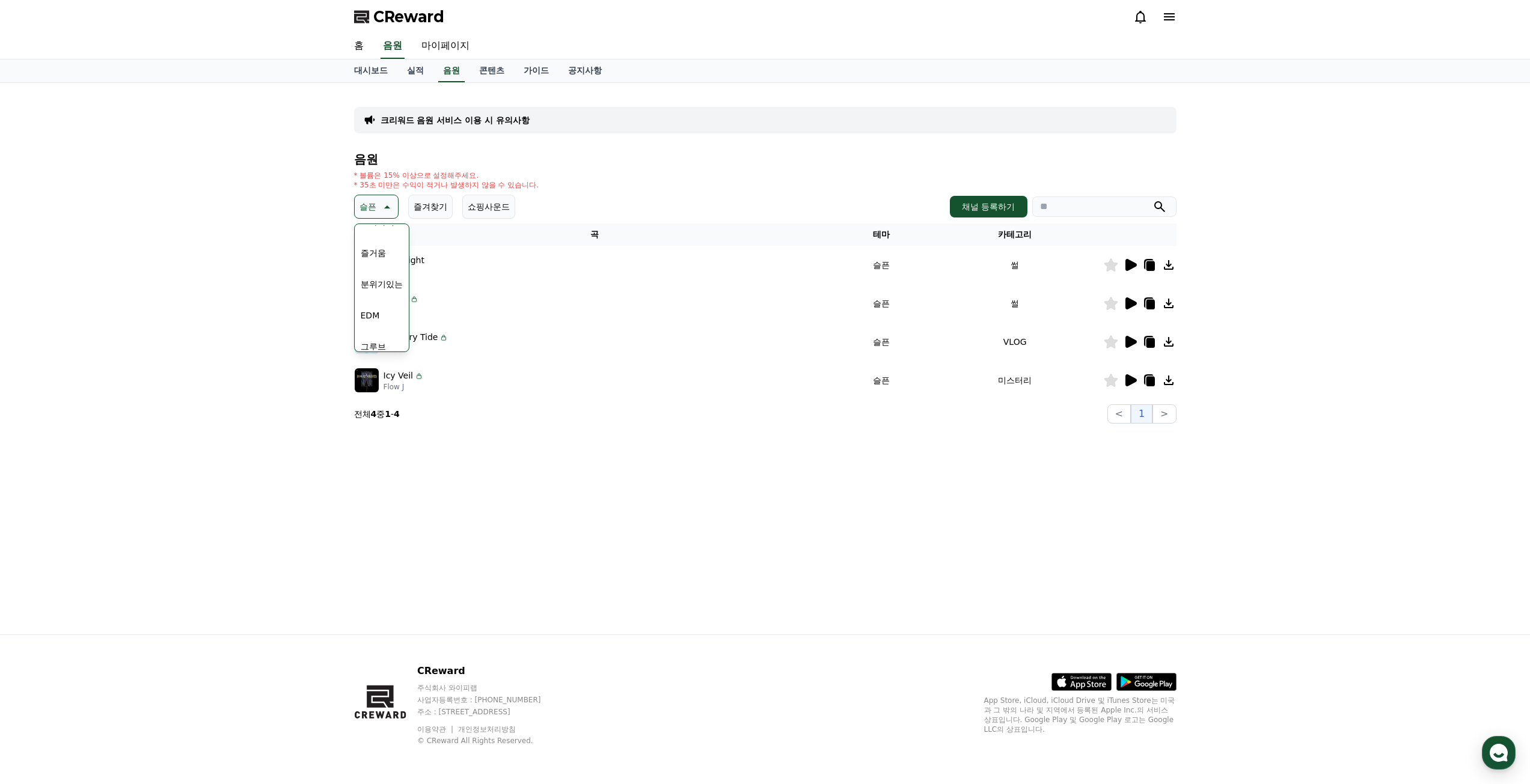
scroll to position [295, 0]
click at [375, 316] on button "EDM" at bounding box center [370, 318] width 29 height 26
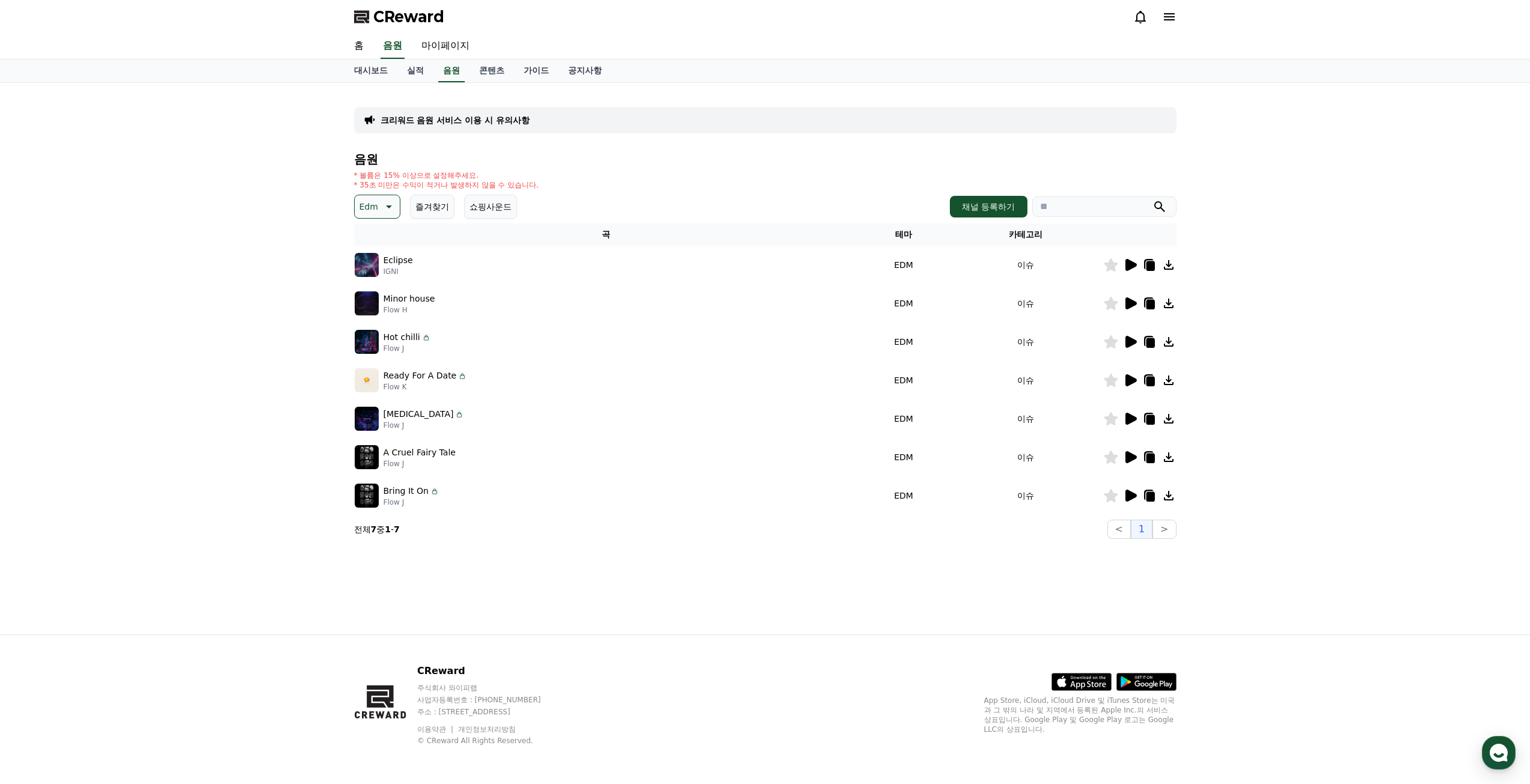
click at [1131, 265] on icon at bounding box center [1130, 265] width 11 height 12
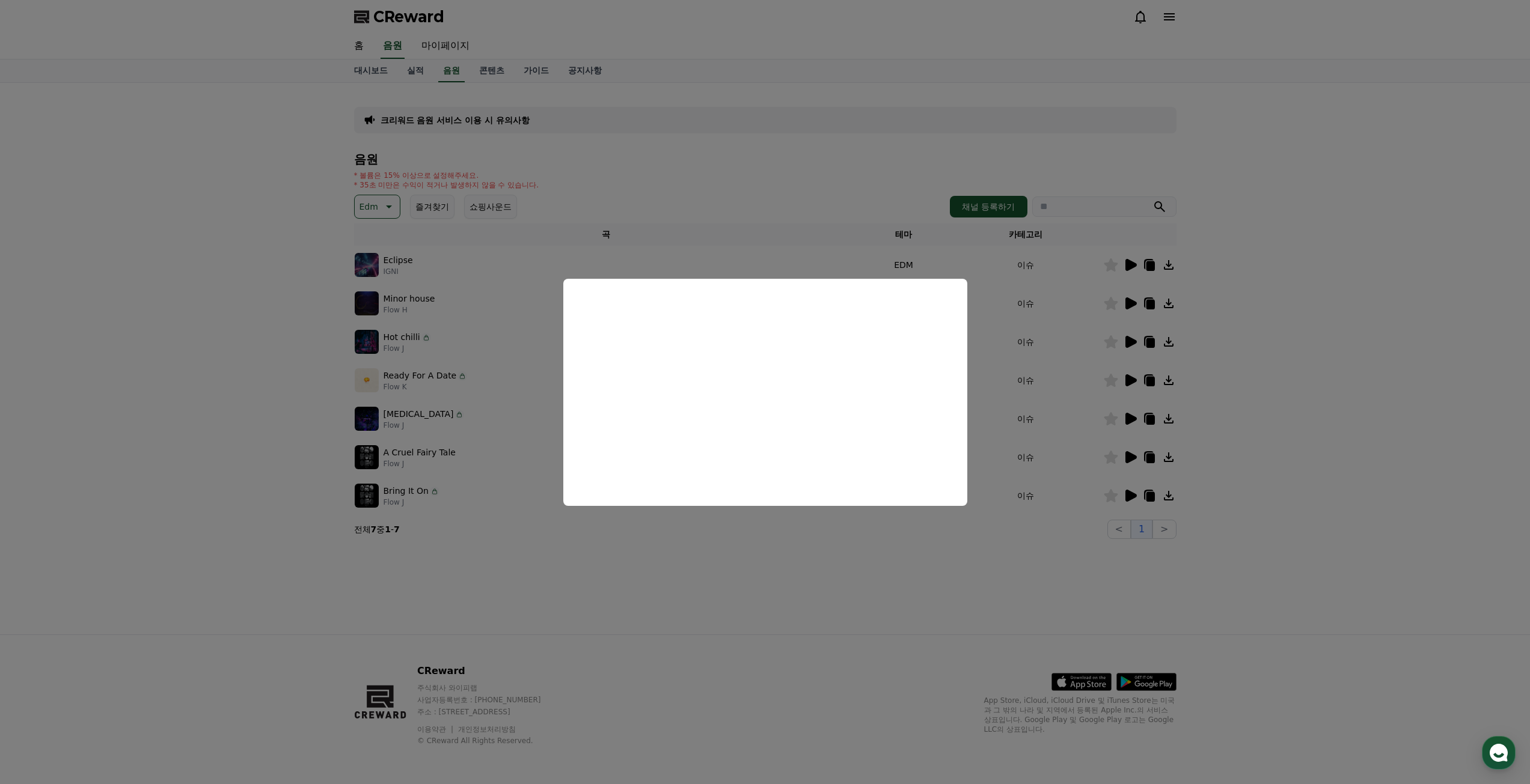
click at [1238, 323] on button "close modal" at bounding box center [765, 392] width 1530 height 784
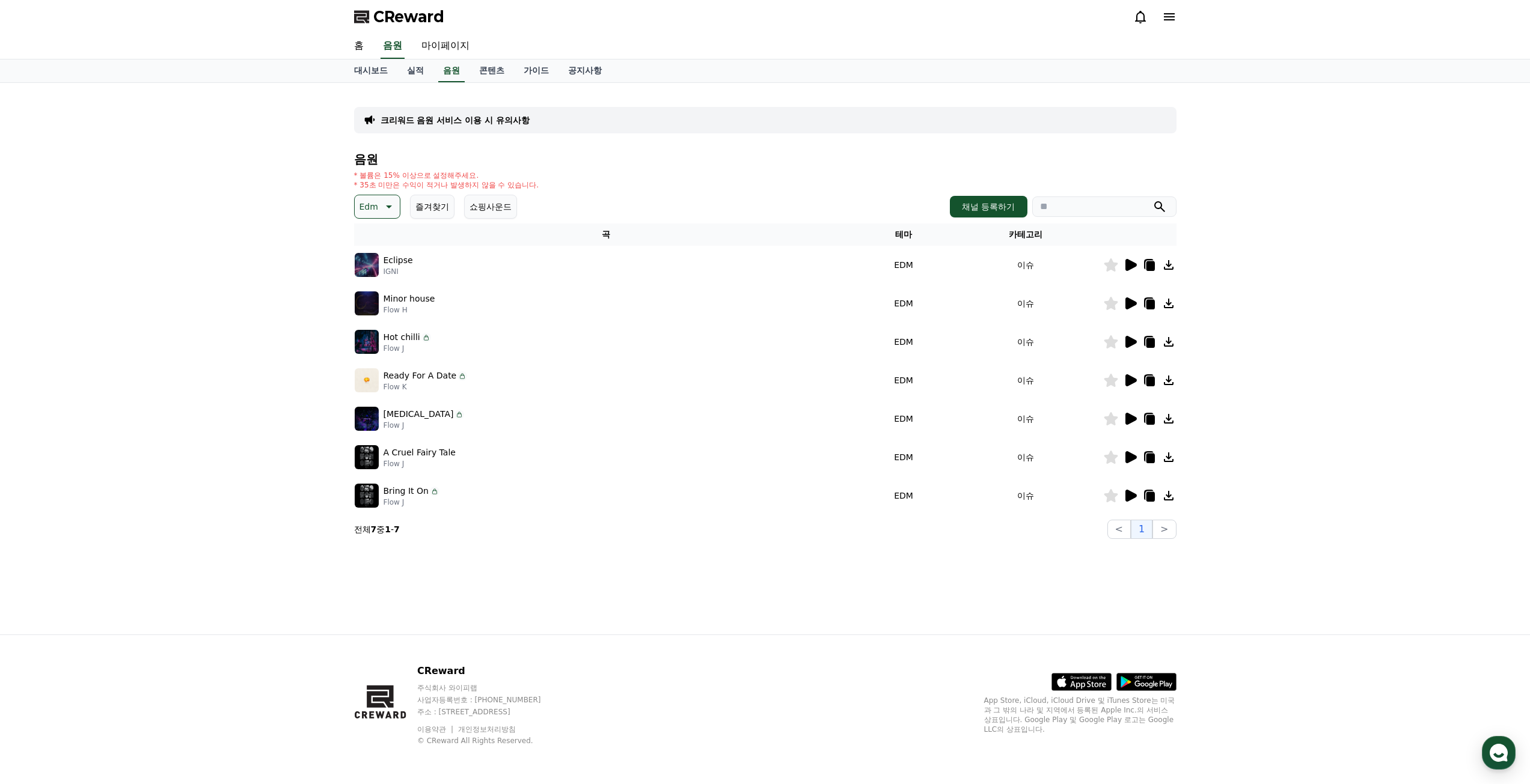
click at [1129, 303] on icon at bounding box center [1130, 303] width 11 height 12
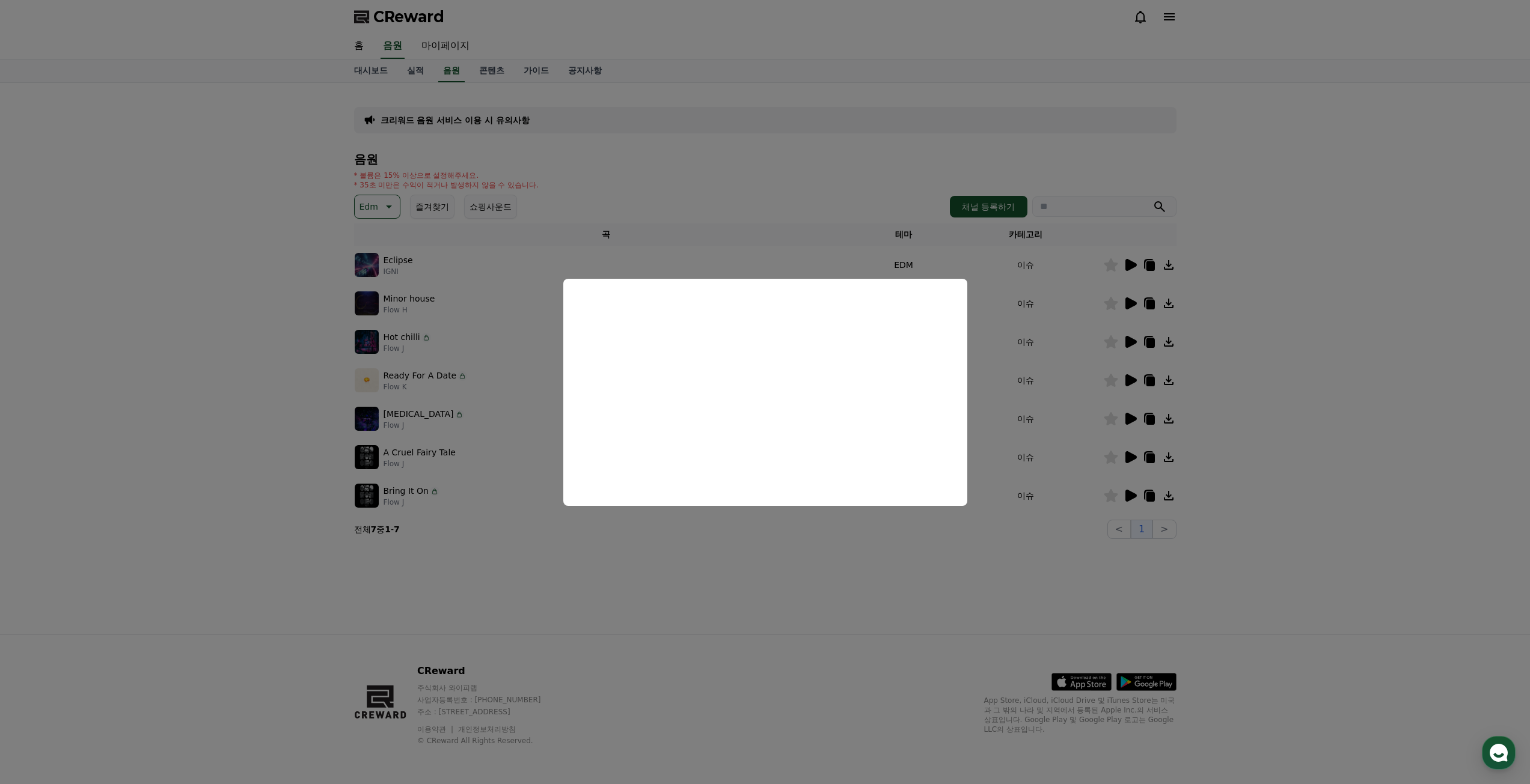
click at [1273, 297] on button "close modal" at bounding box center [765, 392] width 1530 height 784
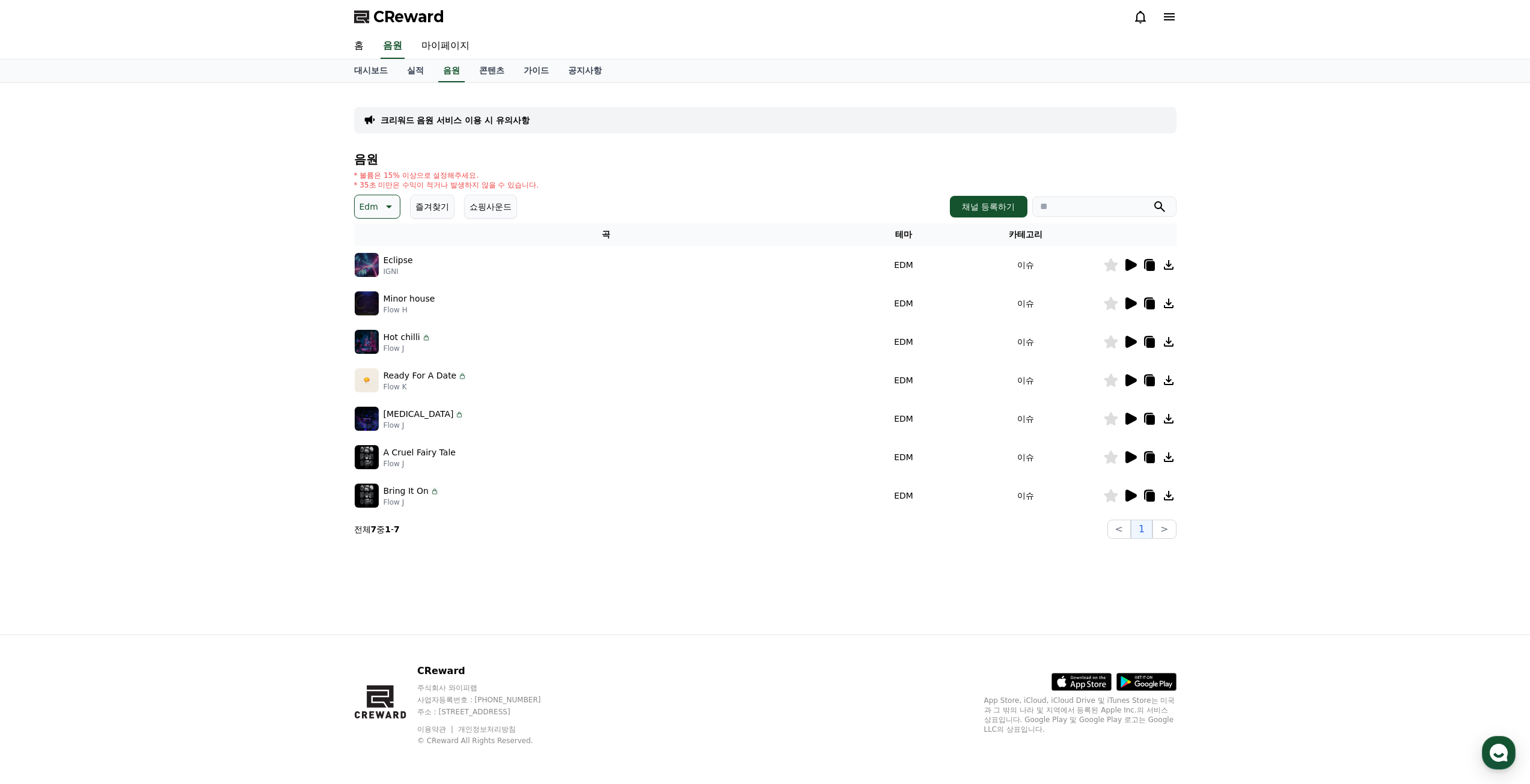
click at [1111, 303] on icon at bounding box center [1110, 303] width 14 height 13
click at [1126, 343] on icon at bounding box center [1130, 342] width 11 height 12
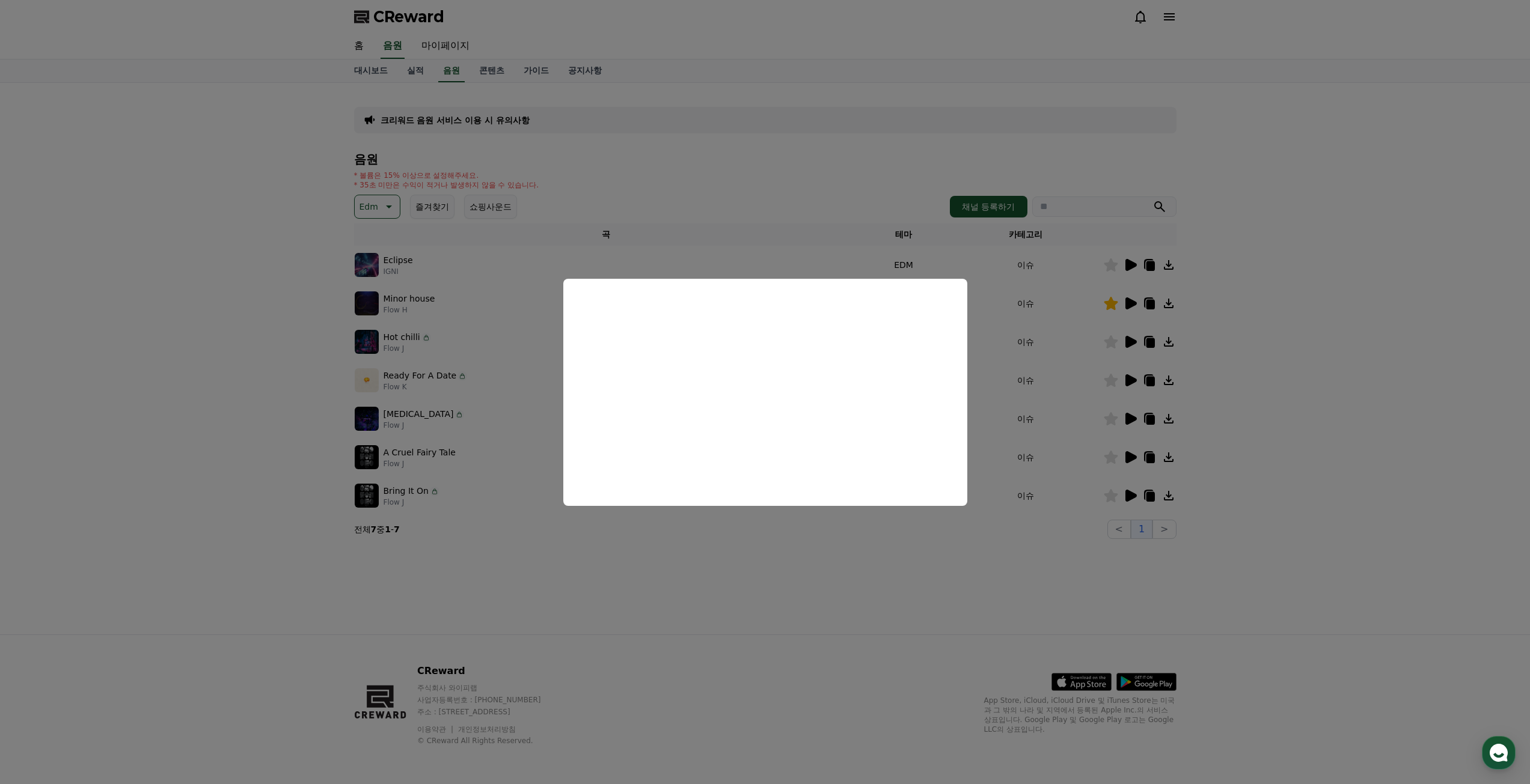
click at [1267, 345] on button "close modal" at bounding box center [765, 392] width 1530 height 784
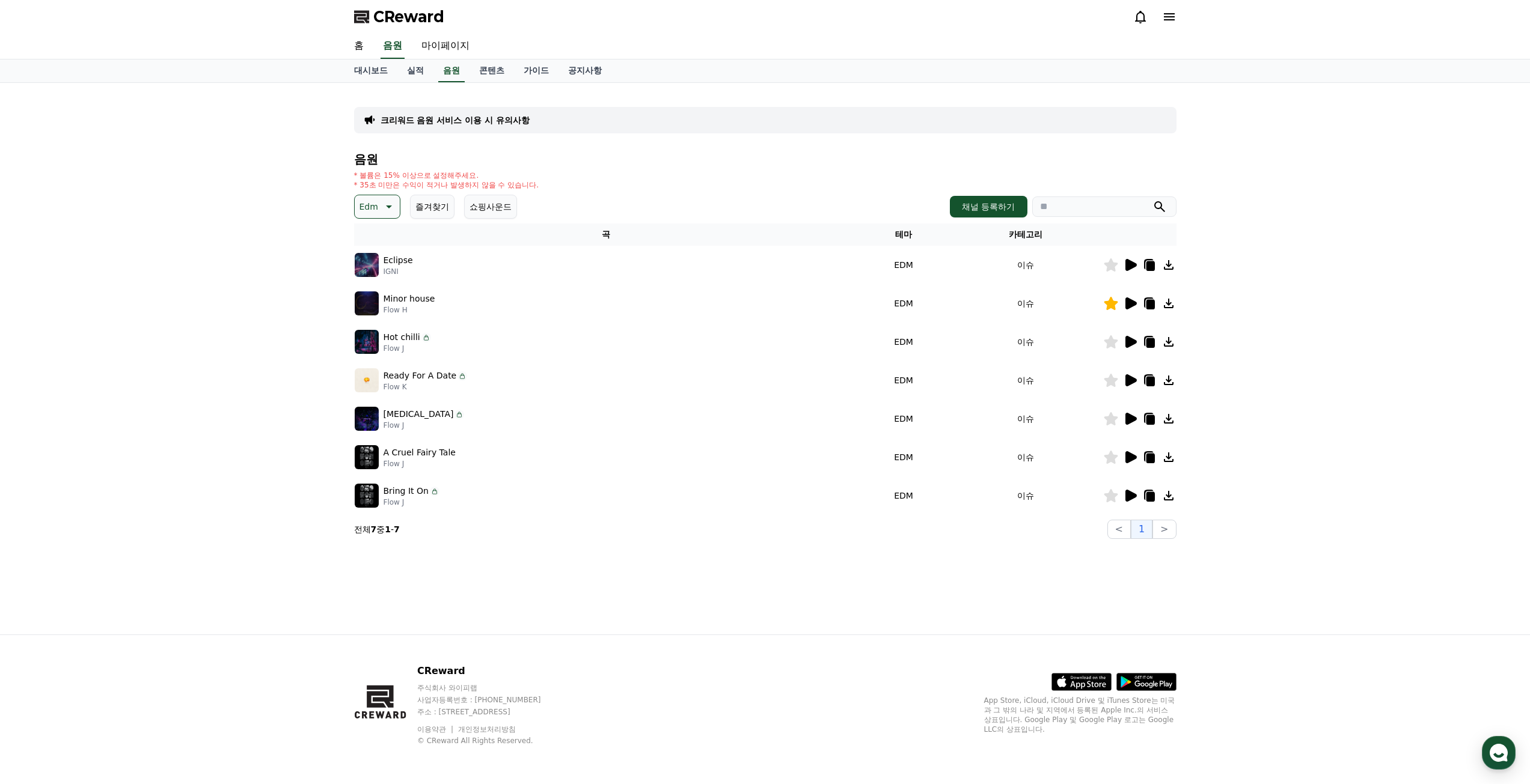
click at [1112, 342] on icon at bounding box center [1110, 342] width 14 height 13
click at [1126, 378] on icon at bounding box center [1130, 380] width 11 height 12
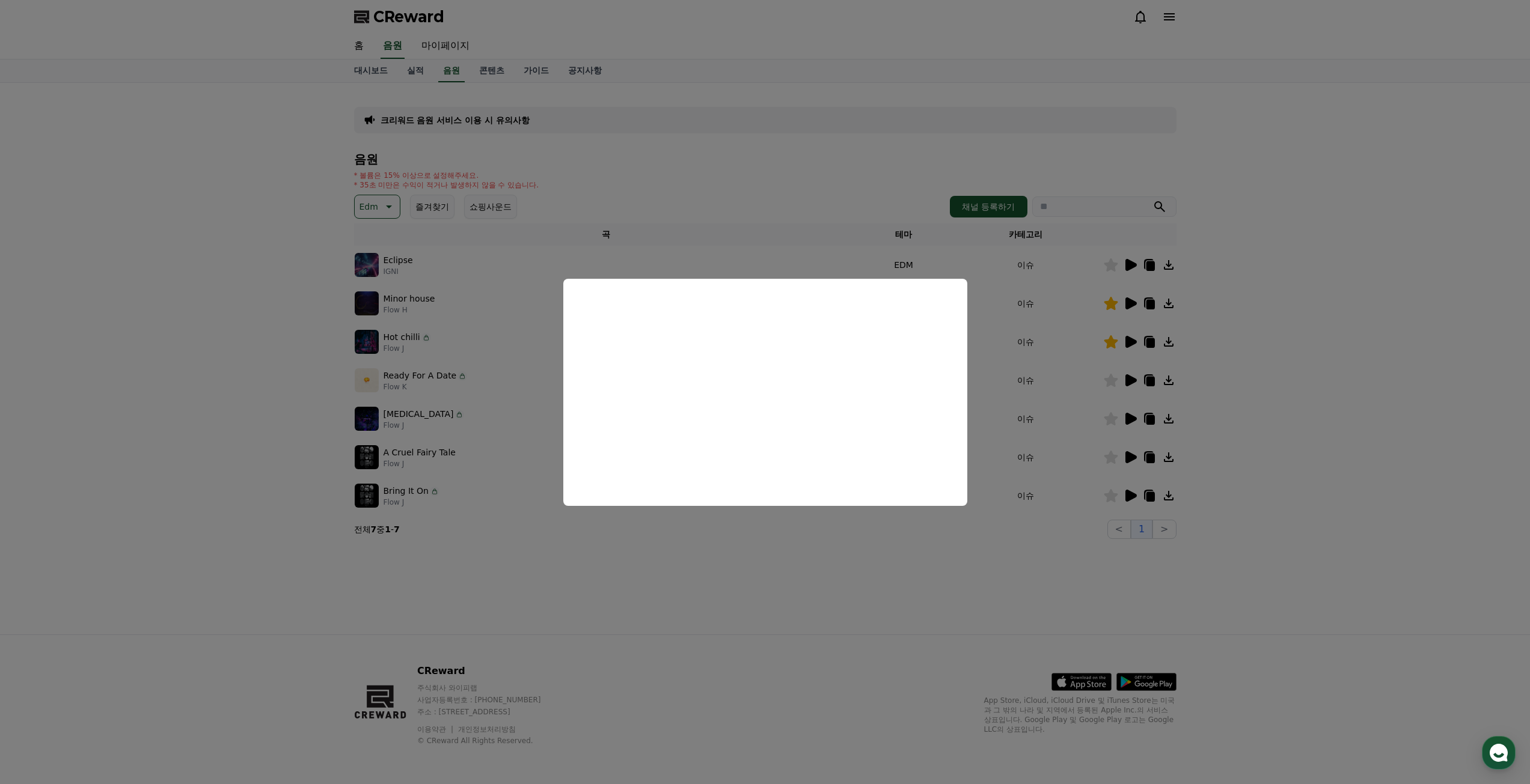
click at [1272, 339] on button "close modal" at bounding box center [765, 392] width 1530 height 784
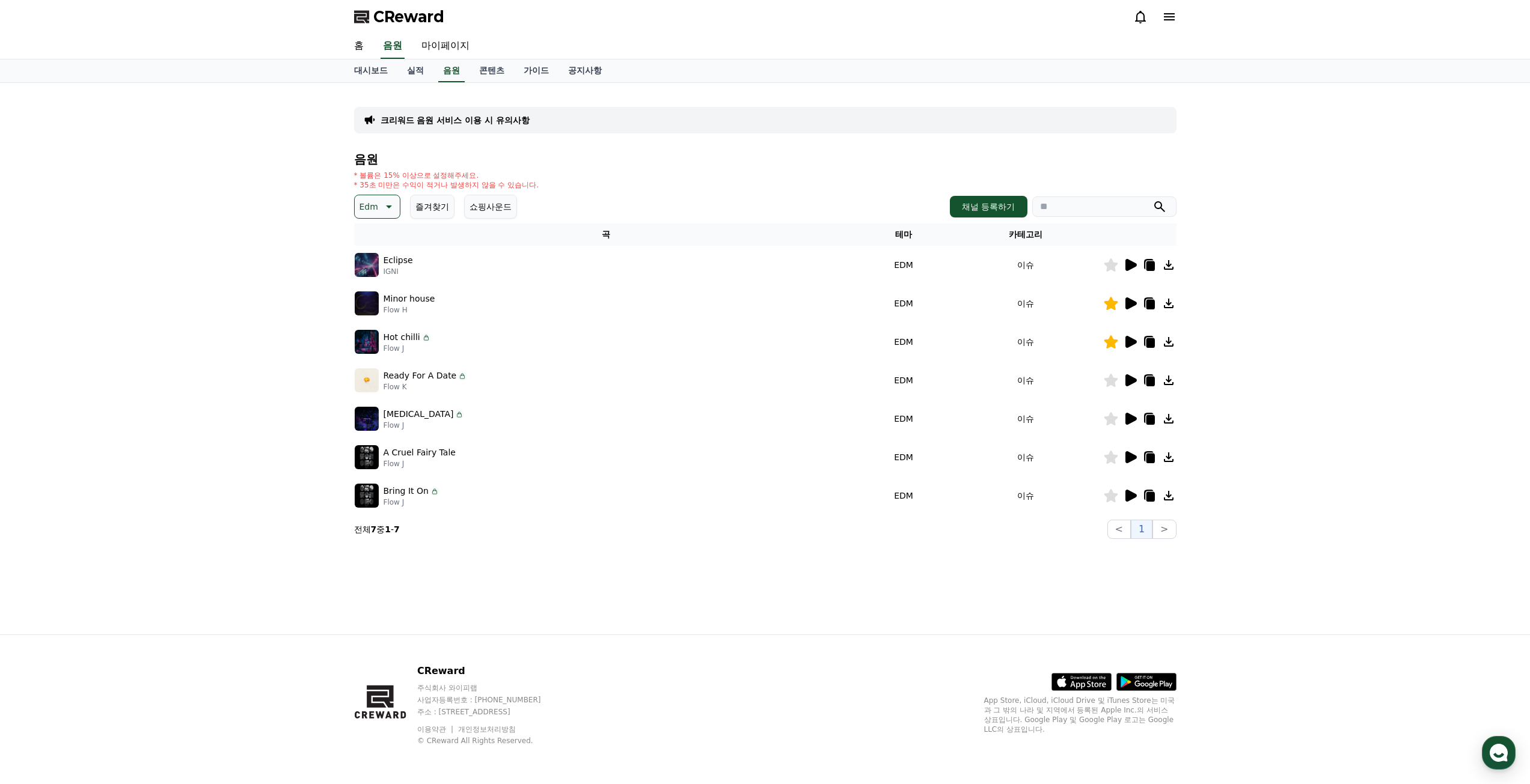
click at [1130, 417] on icon at bounding box center [1130, 419] width 11 height 12
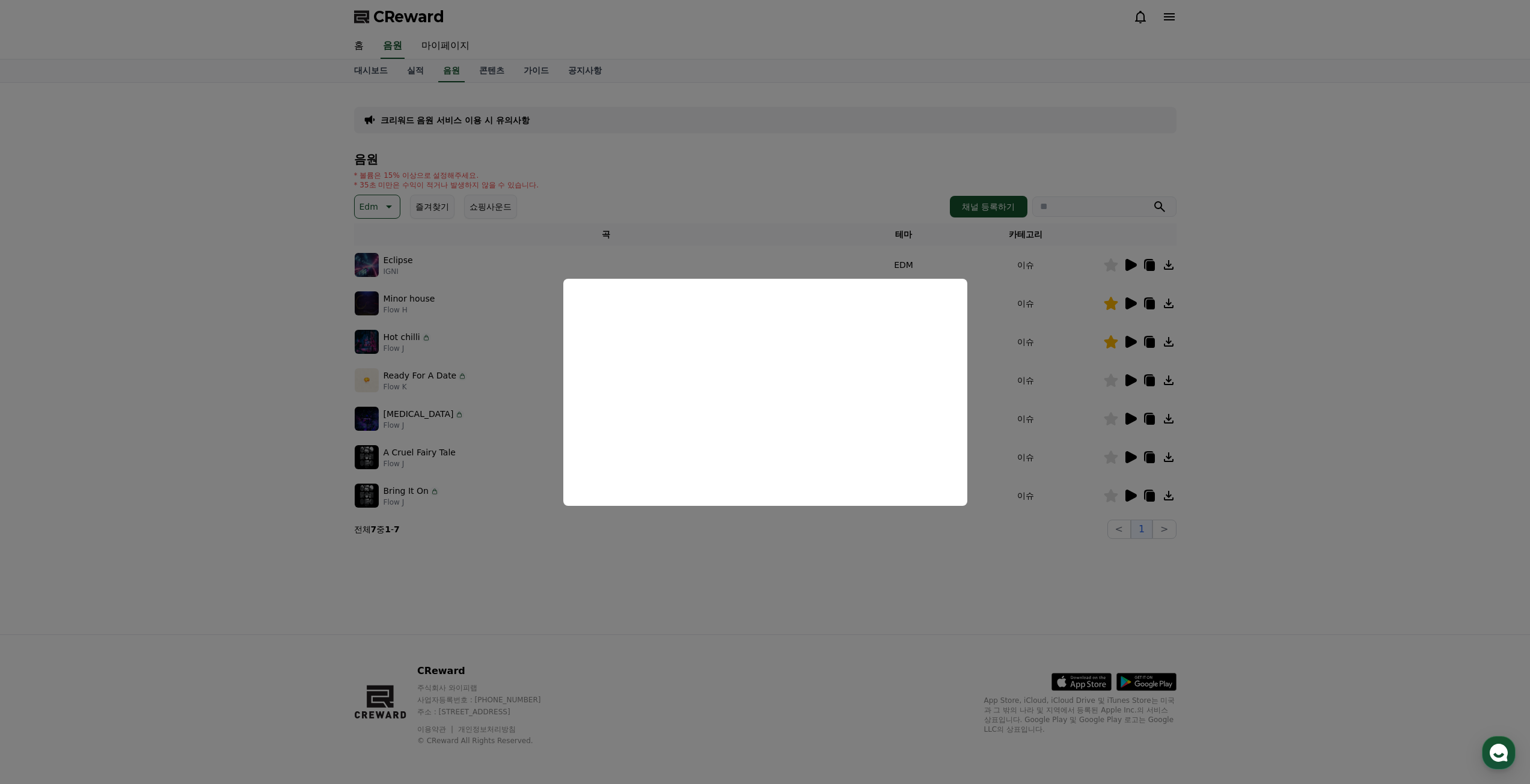
click at [660, 571] on button "close modal" at bounding box center [765, 392] width 1530 height 784
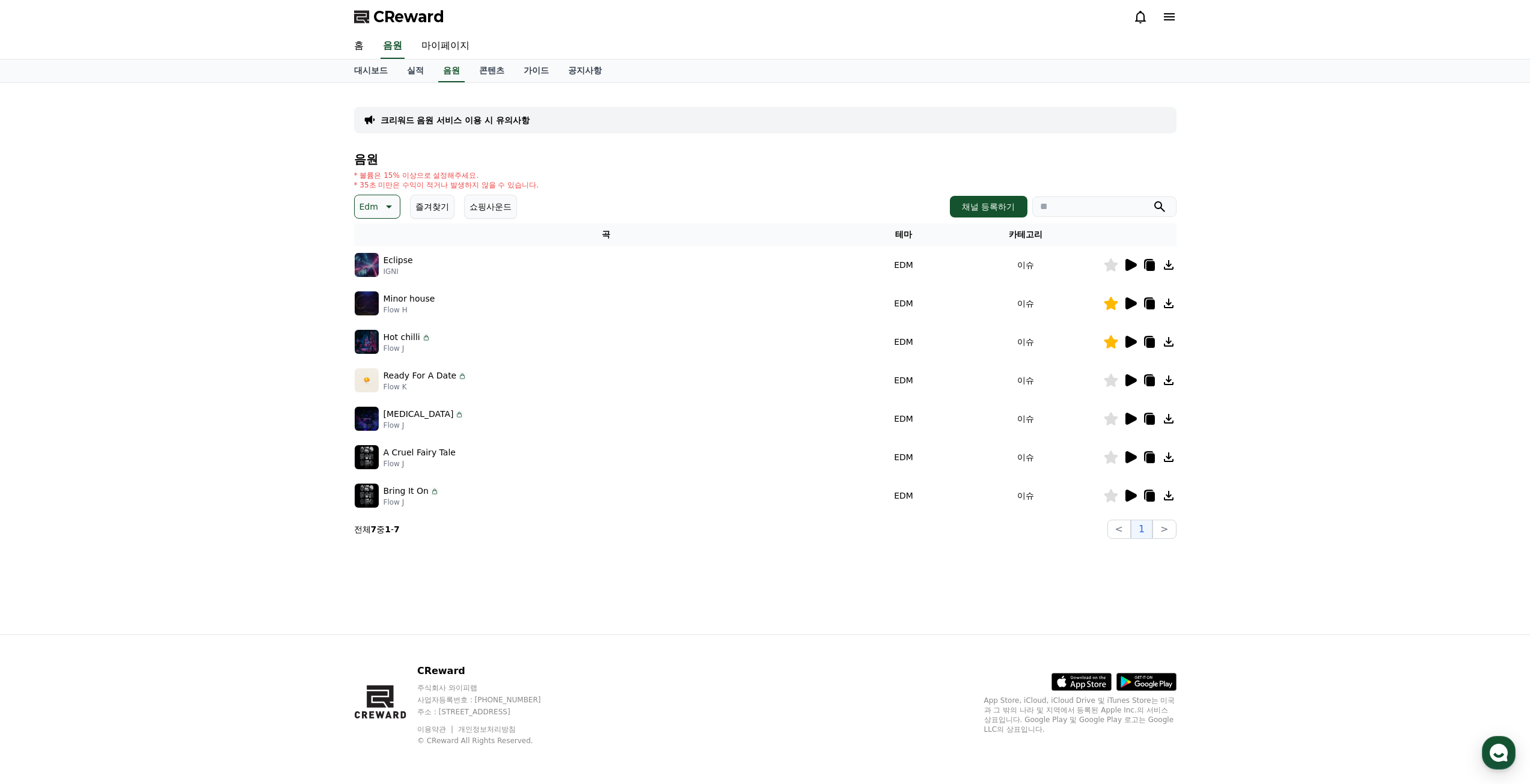
drag, startPoint x: 1113, startPoint y: 420, endPoint x: 1134, endPoint y: 419, distance: 21.0
click at [1111, 420] on icon at bounding box center [1110, 419] width 14 height 13
click at [1148, 417] on icon at bounding box center [1150, 420] width 9 height 10
click at [954, 554] on div "크리워드 음원 서비스 이용 시 유의사항 음원 * 볼륨은 15% 이상으로 설정해주세요. * 35초 미만은 수익이 적거나 발생하지 않을 수 있습니…" at bounding box center [765, 358] width 842 height 552
click at [1126, 456] on icon at bounding box center [1130, 457] width 11 height 12
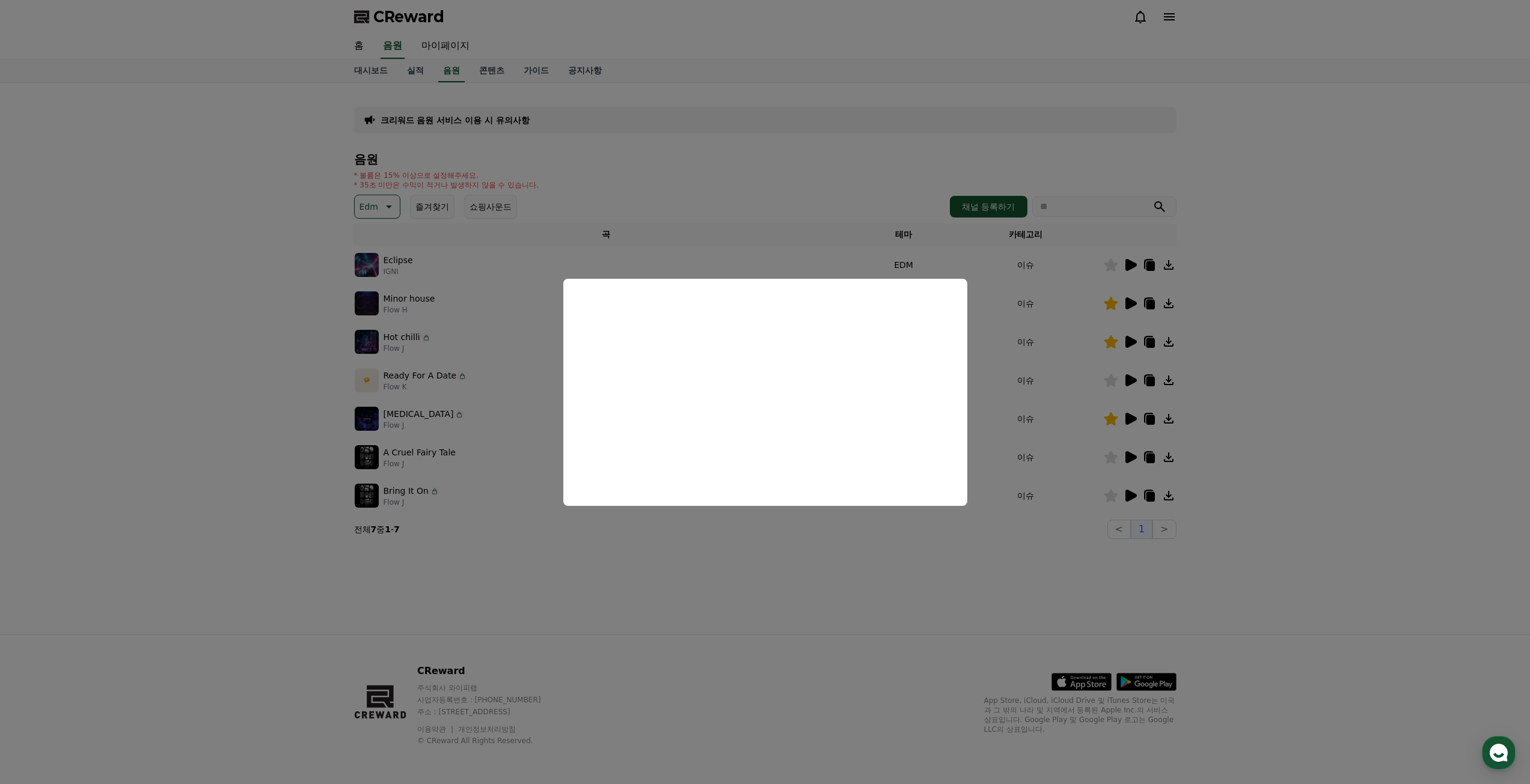
click at [1275, 534] on button "close modal" at bounding box center [765, 392] width 1530 height 784
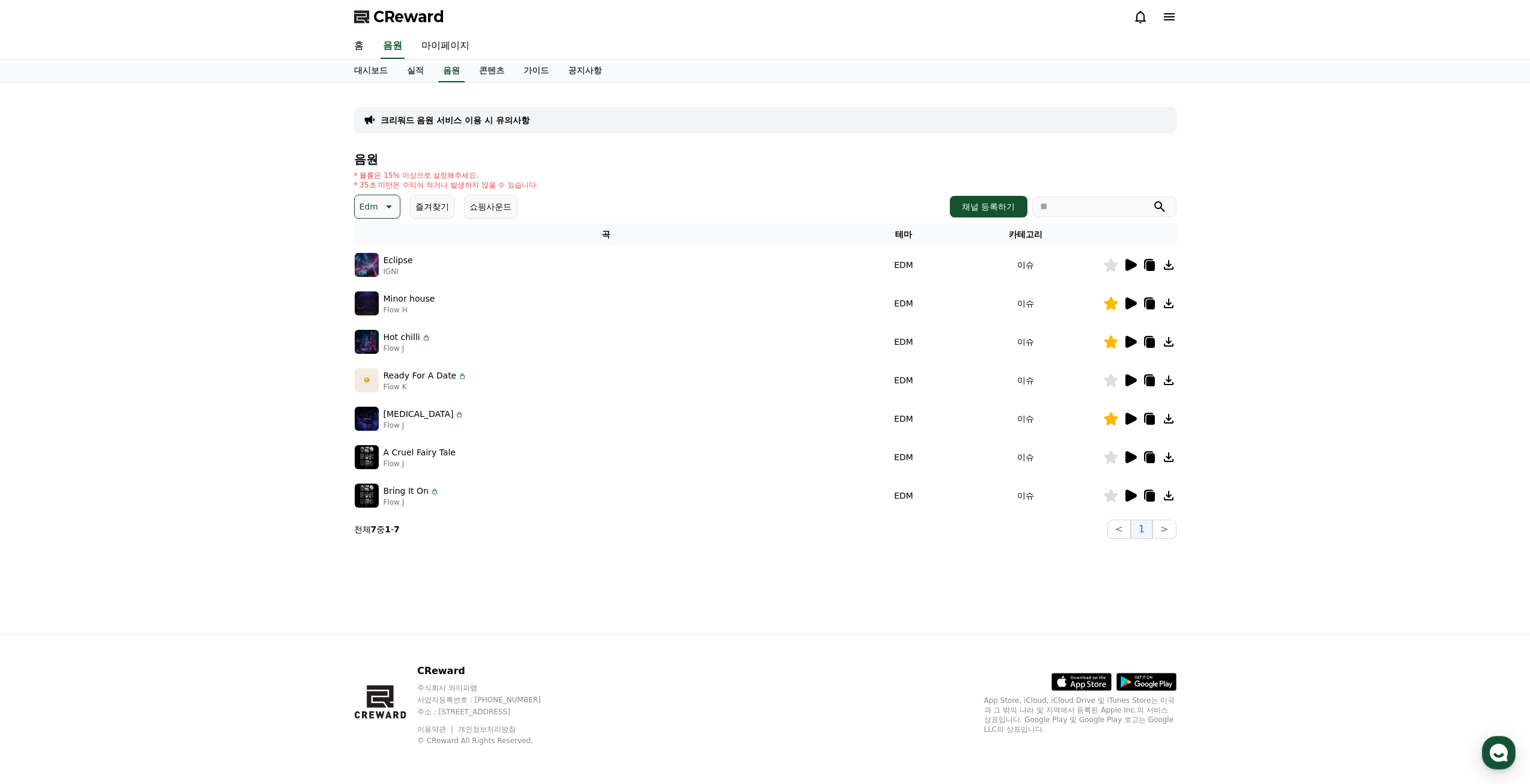
click at [1147, 460] on icon at bounding box center [1150, 458] width 9 height 10
click at [1109, 454] on icon at bounding box center [1110, 457] width 14 height 13
click at [928, 563] on div "크리워드 음원 서비스 이용 시 유의사항 음원 * 볼륨은 15% 이상으로 설정해주세요. * 35초 미만은 수익이 적거나 발생하지 않을 수 있습니…" at bounding box center [765, 358] width 842 height 552
click at [1128, 500] on icon at bounding box center [1130, 496] width 11 height 12
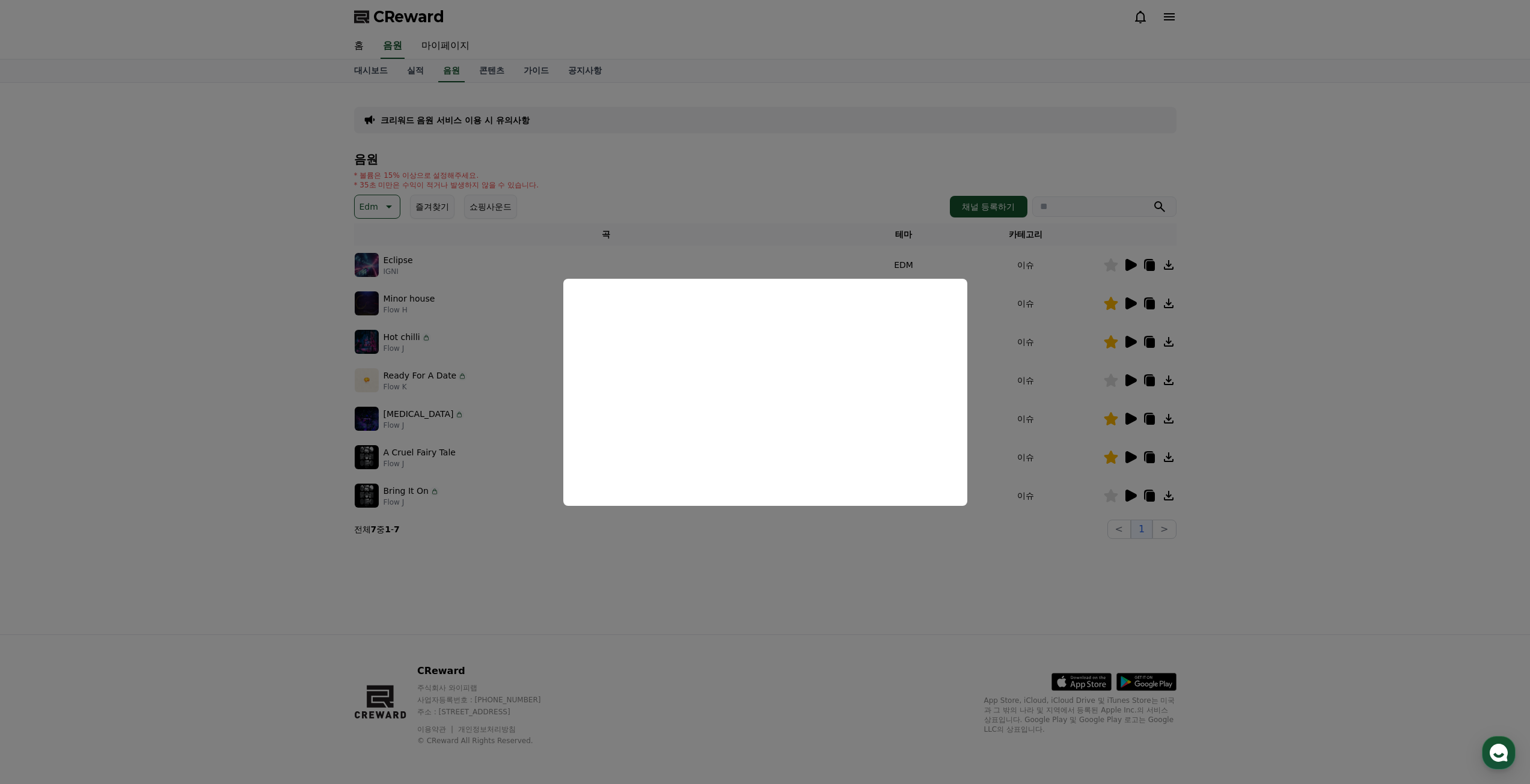
click at [1114, 494] on button "close modal" at bounding box center [765, 392] width 1530 height 784
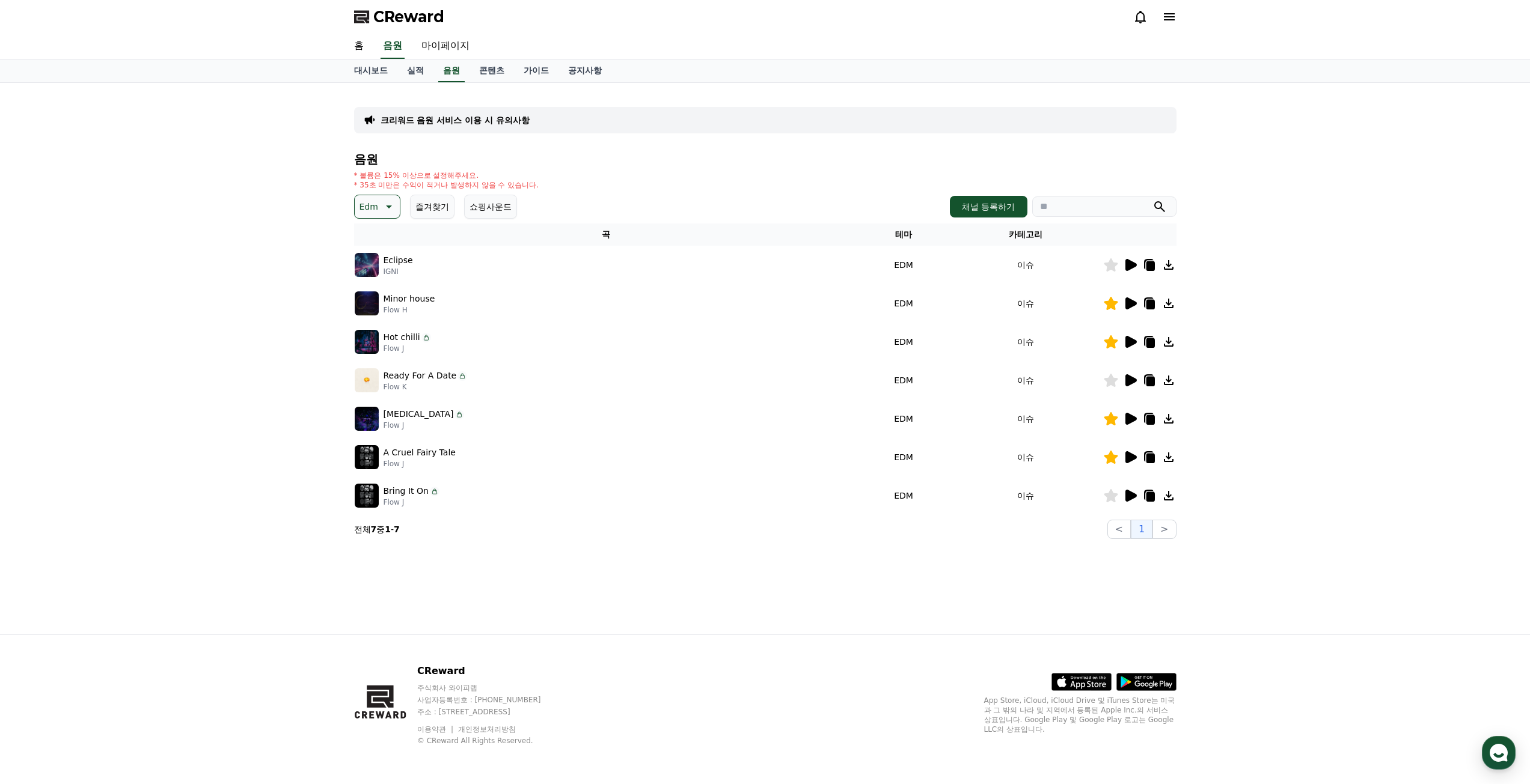
click at [1107, 497] on icon at bounding box center [1110, 496] width 14 height 13
